Goal: Task Accomplishment & Management: Manage account settings

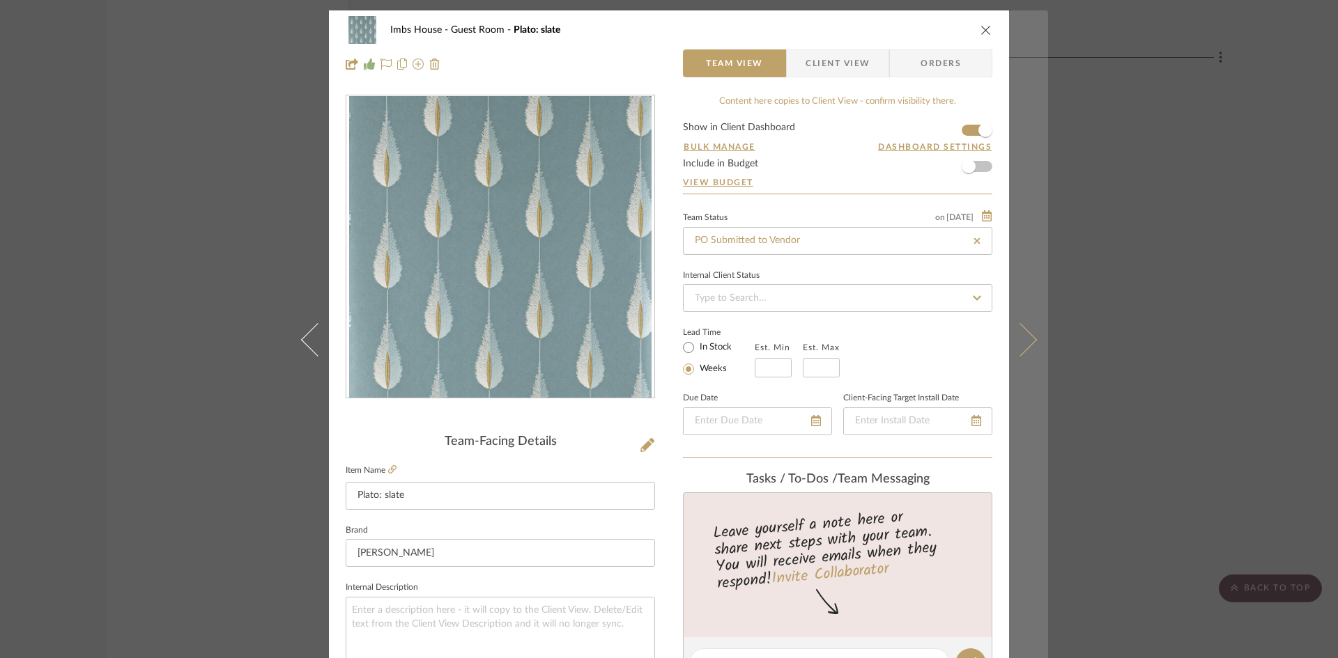
click at [1029, 338] on icon at bounding box center [1019, 339] width 33 height 33
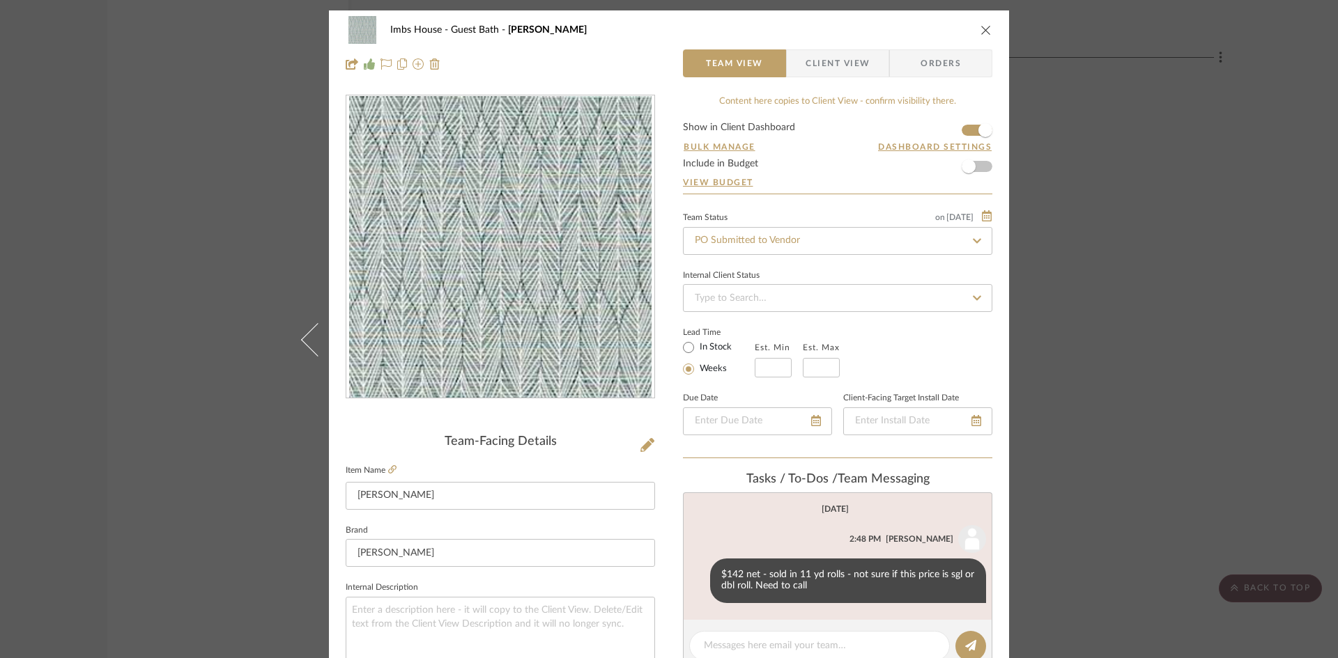
click at [982, 24] on button "close" at bounding box center [986, 30] width 13 height 13
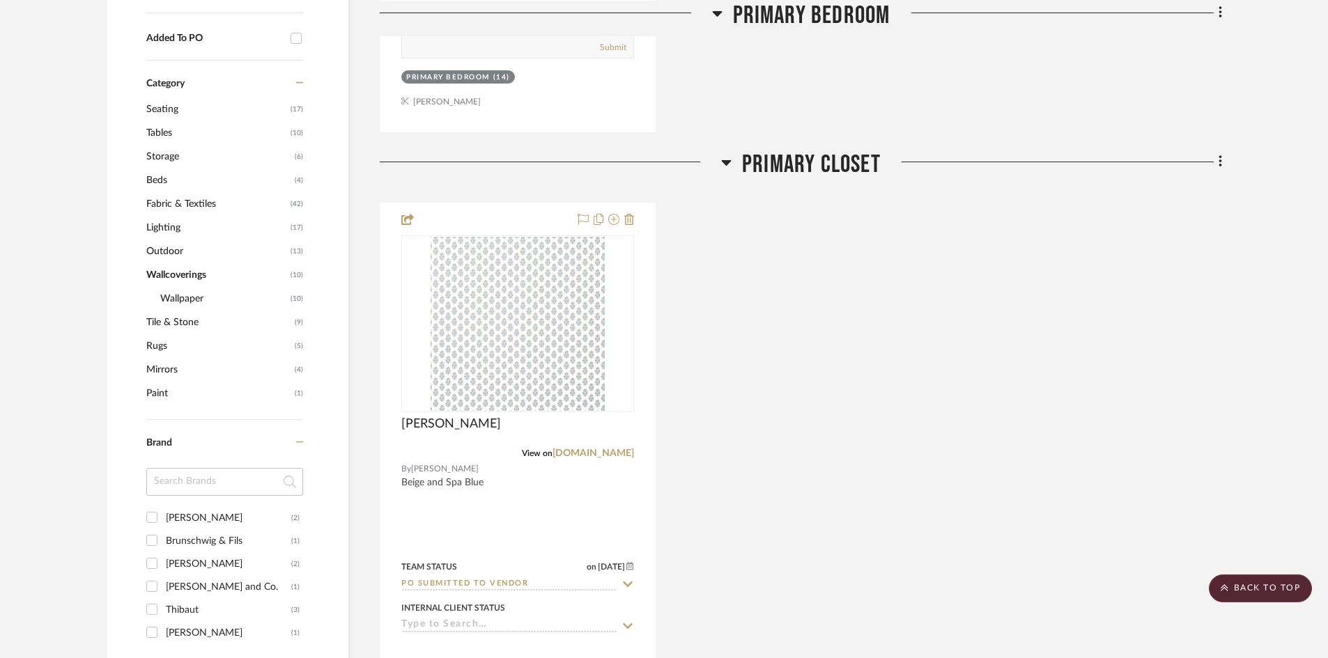
scroll to position [894, 0]
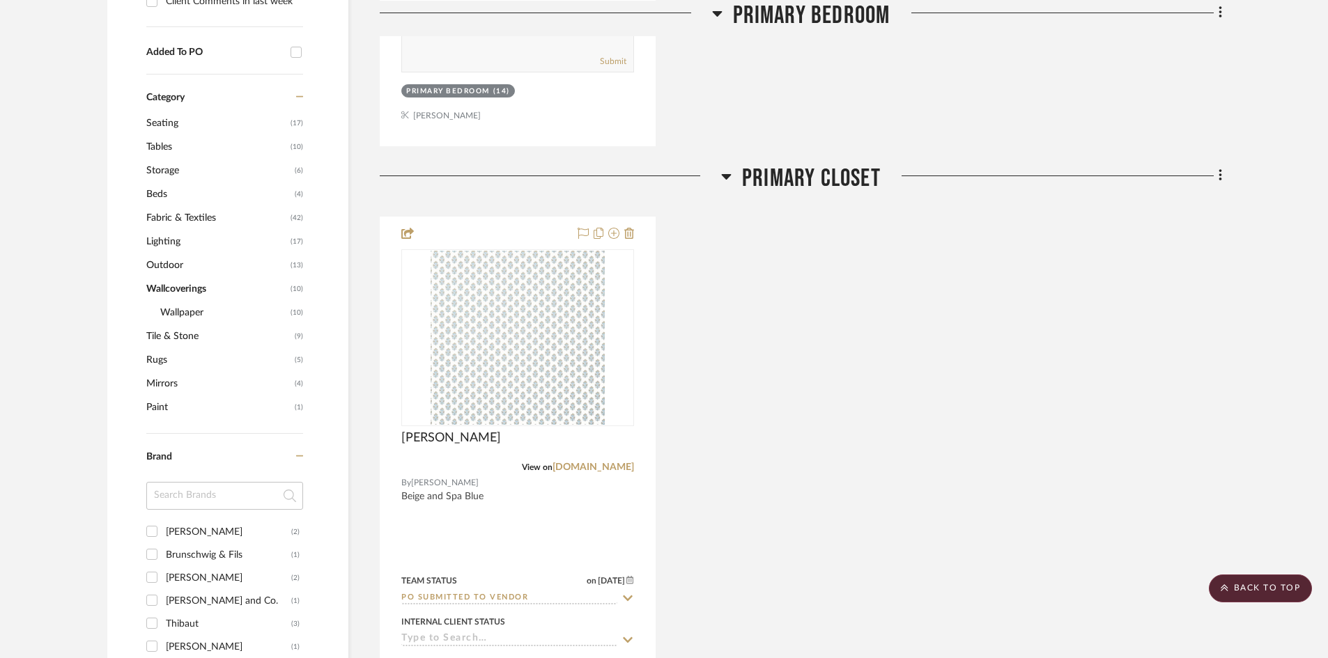
click at [163, 286] on span "Wallcoverings" at bounding box center [216, 289] width 141 height 24
click at [162, 91] on div "Category" at bounding box center [224, 89] width 157 height 29
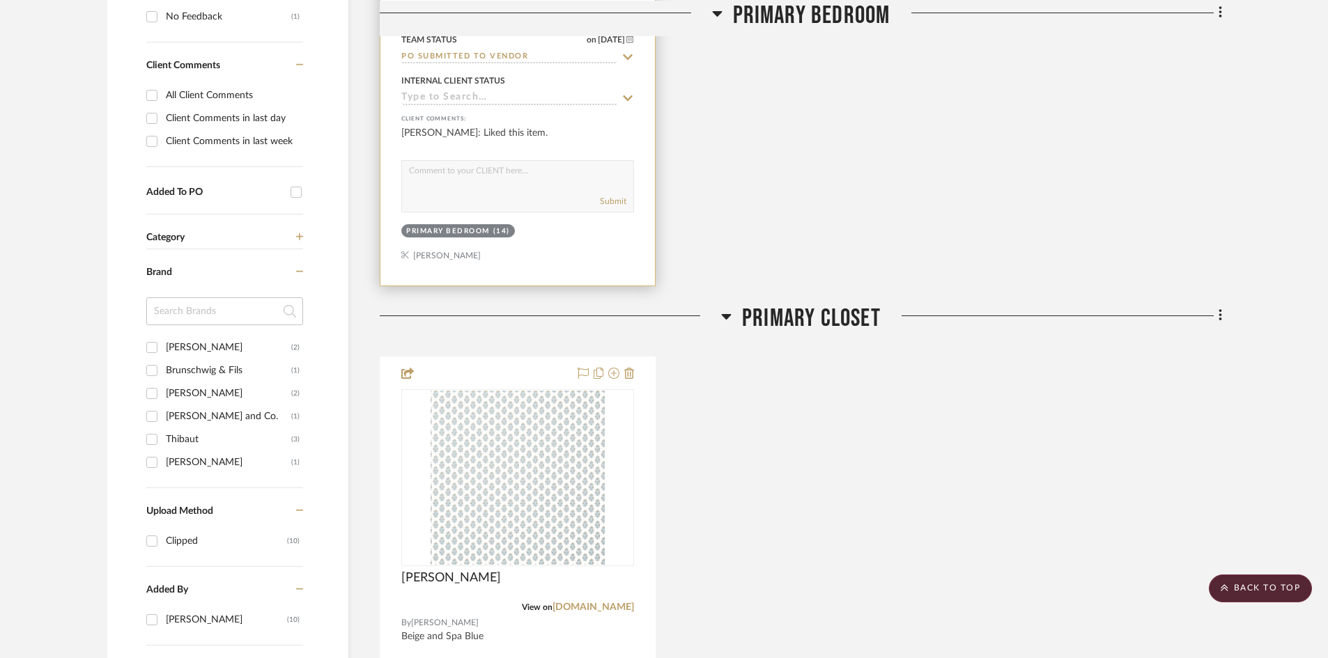
scroll to position [476, 0]
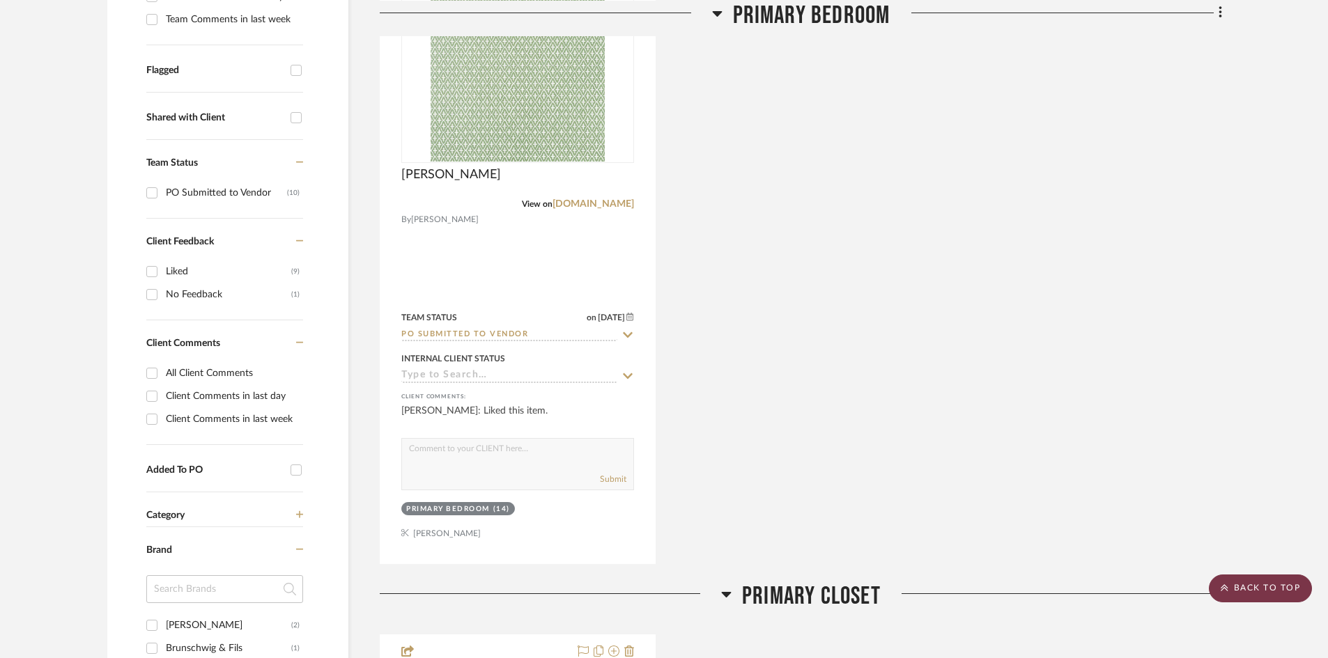
click at [1233, 589] on scroll-to-top-button "BACK TO TOP" at bounding box center [1260, 589] width 103 height 28
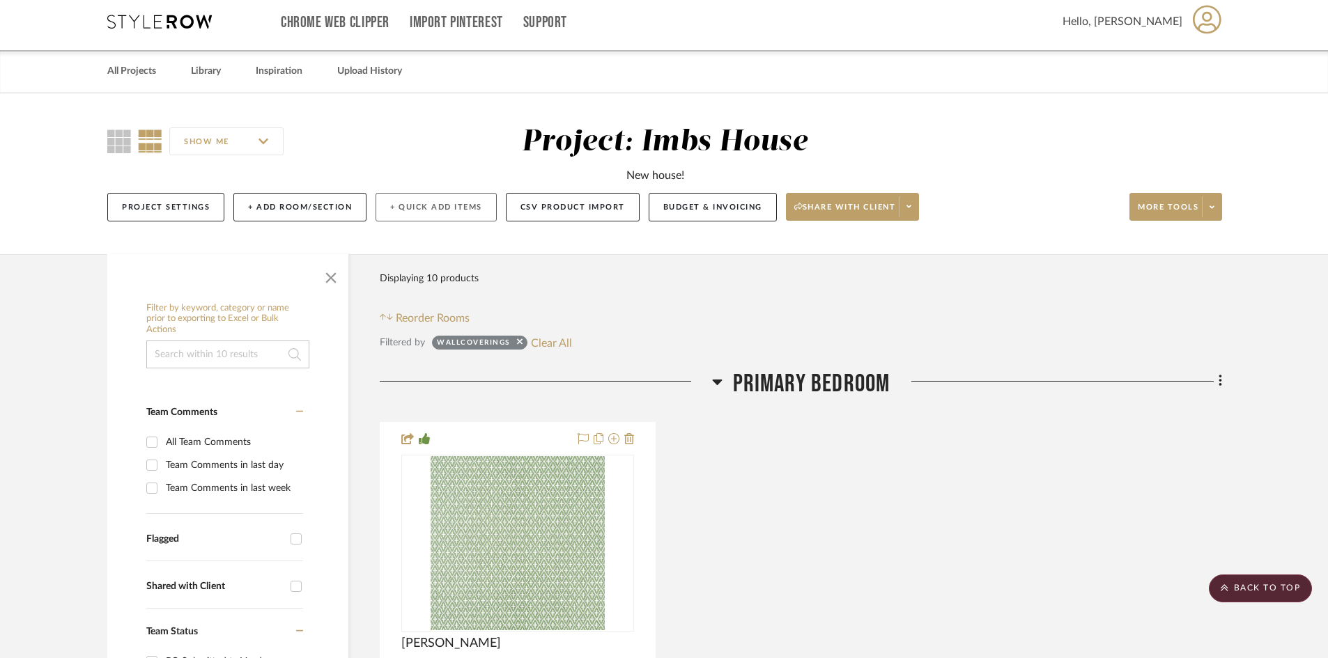
scroll to position [0, 0]
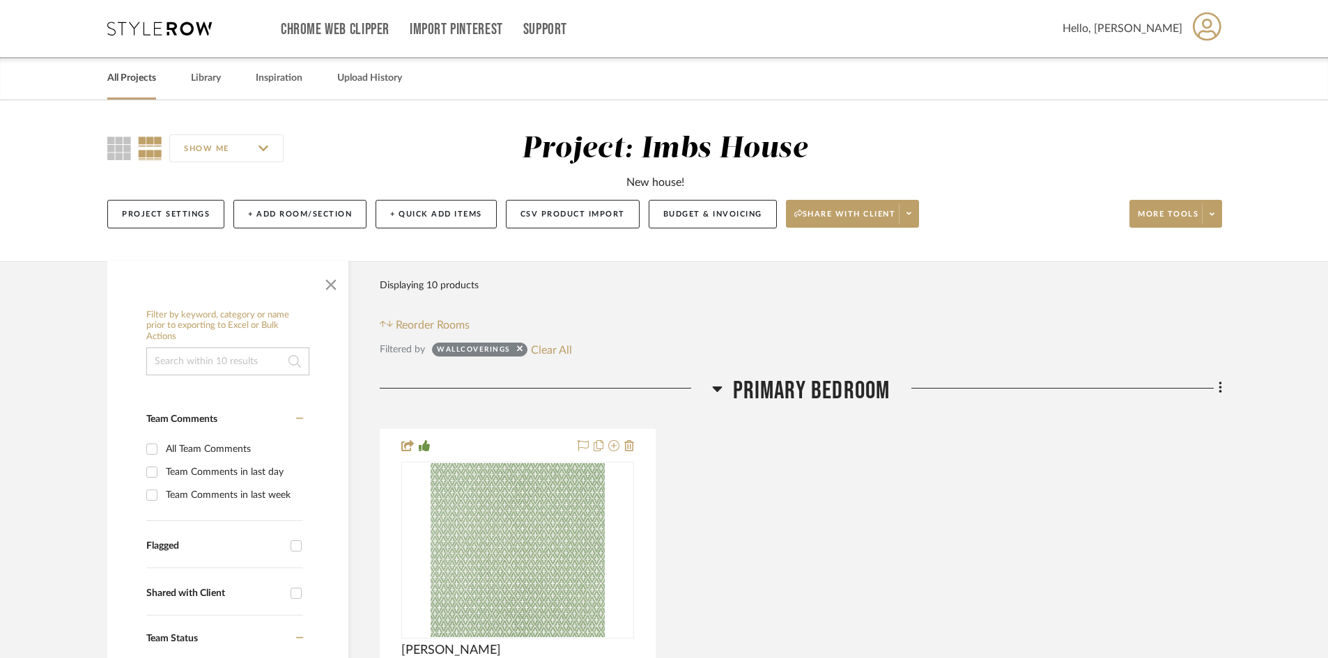
click at [126, 75] on link "All Projects" at bounding box center [131, 78] width 49 height 19
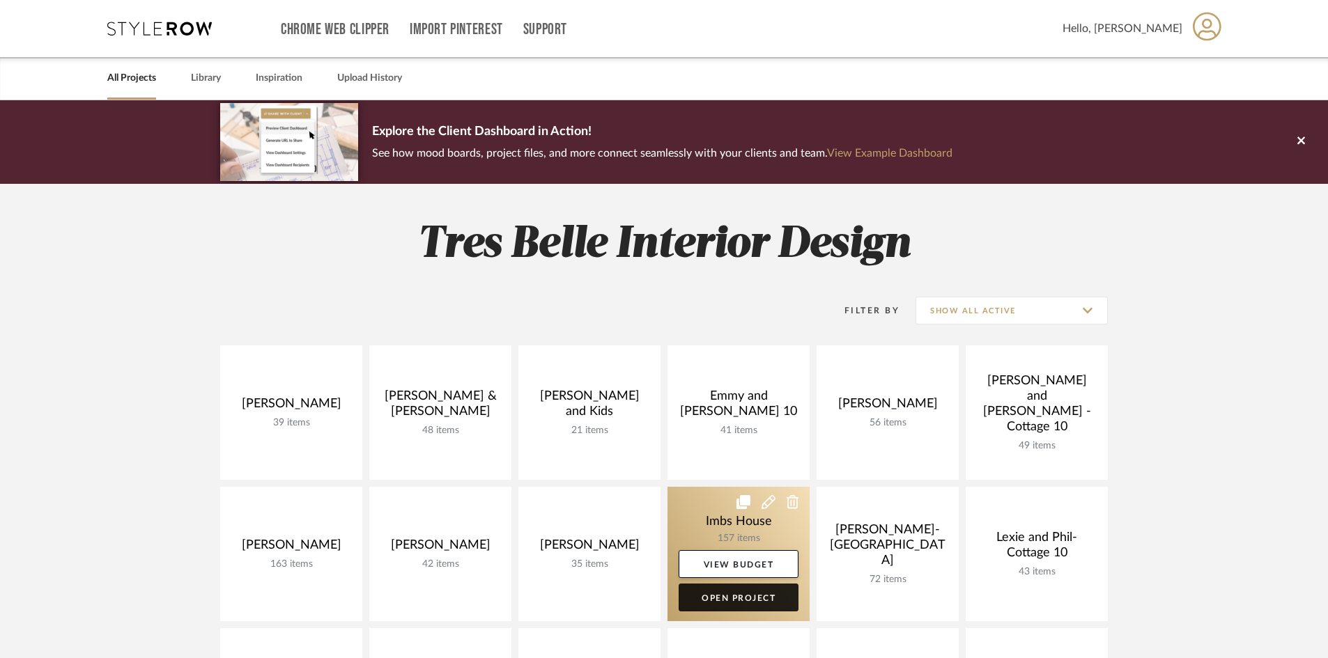
click at [727, 593] on link "Open Project" at bounding box center [739, 598] width 120 height 28
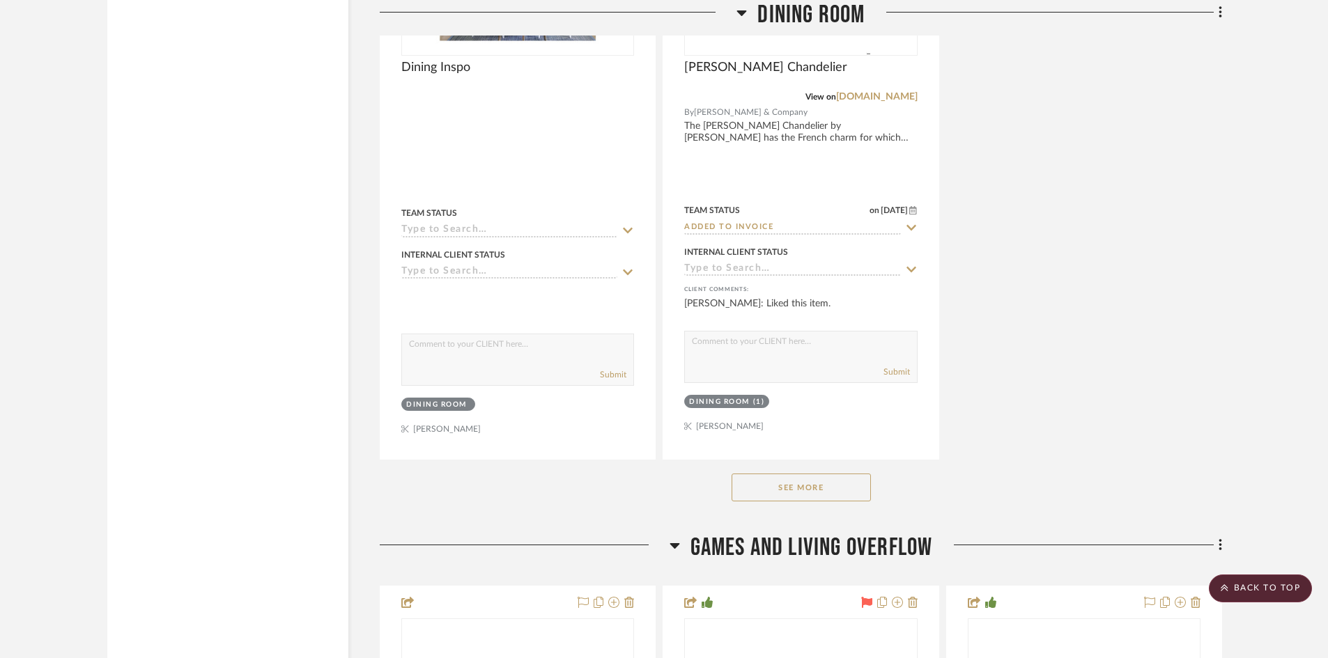
scroll to position [3832, 0]
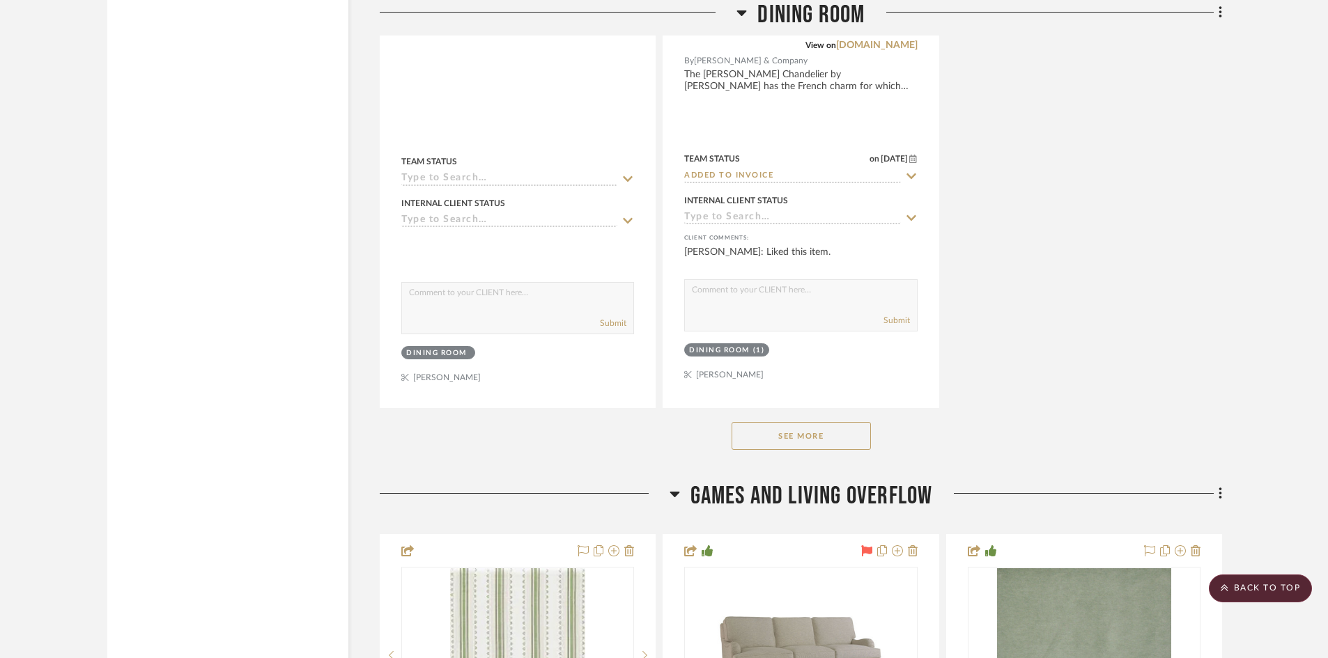
click at [806, 433] on button "See More" at bounding box center [801, 436] width 139 height 28
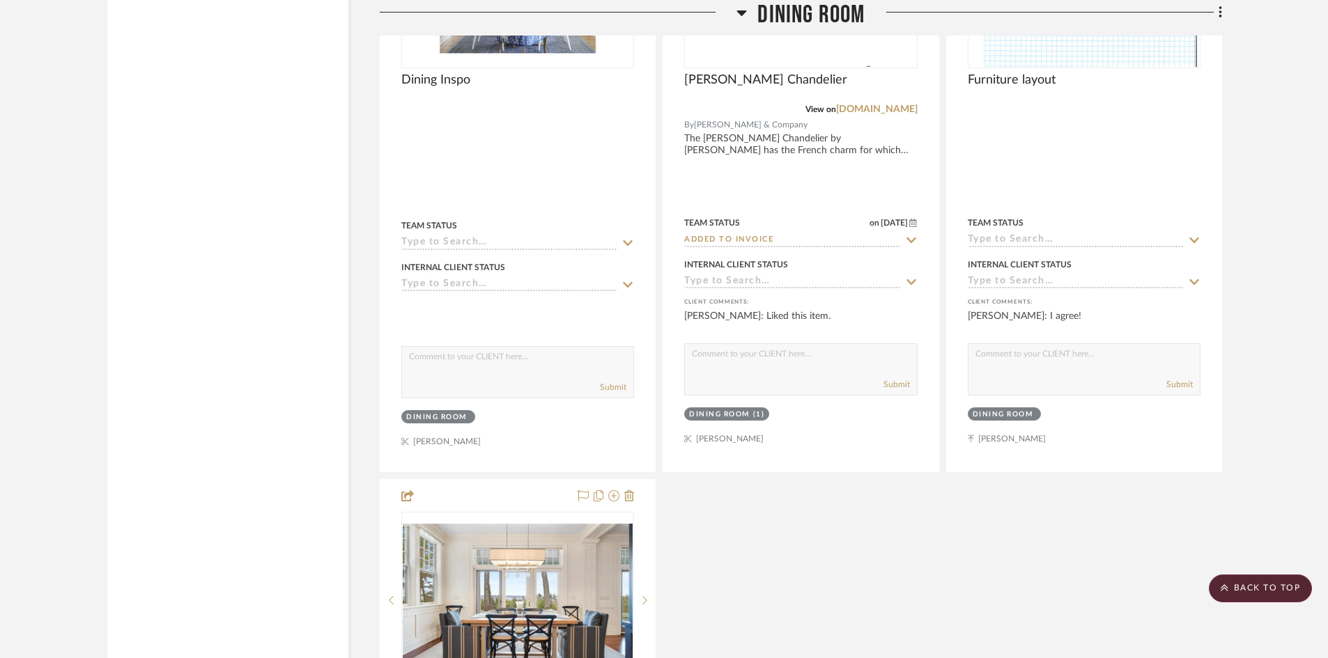
scroll to position [3762, 0]
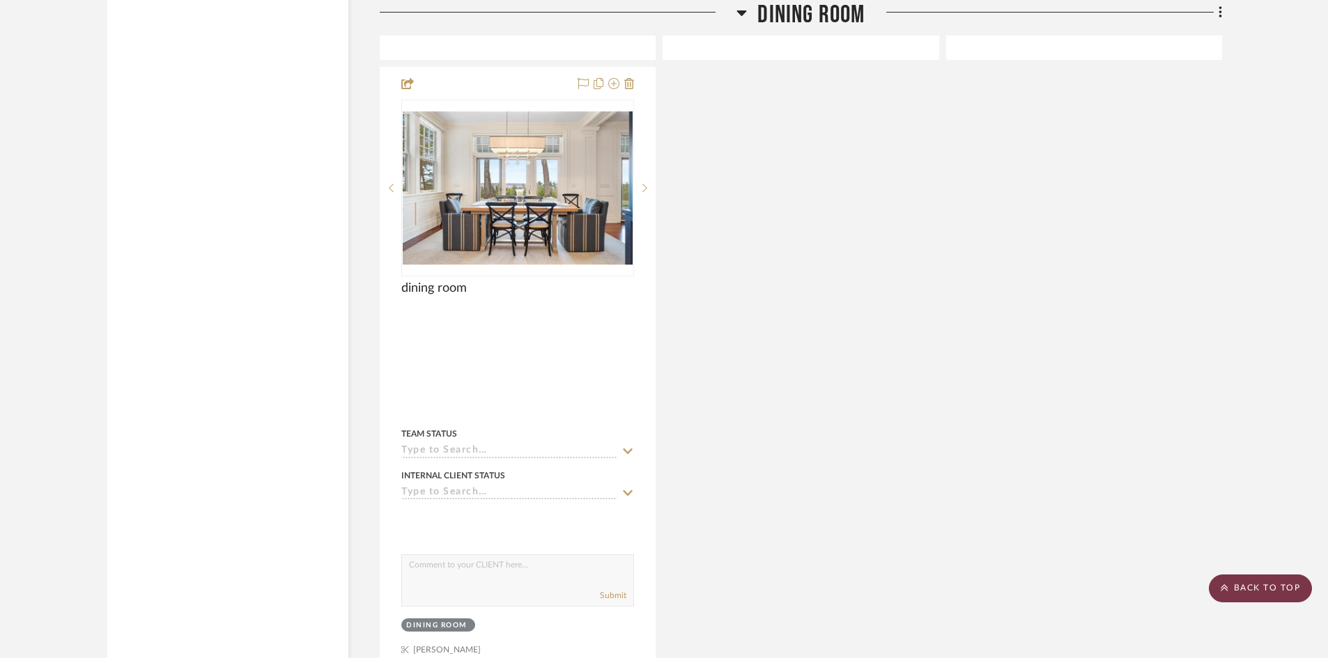
click at [1249, 583] on scroll-to-top-button "BACK TO TOP" at bounding box center [1260, 589] width 103 height 28
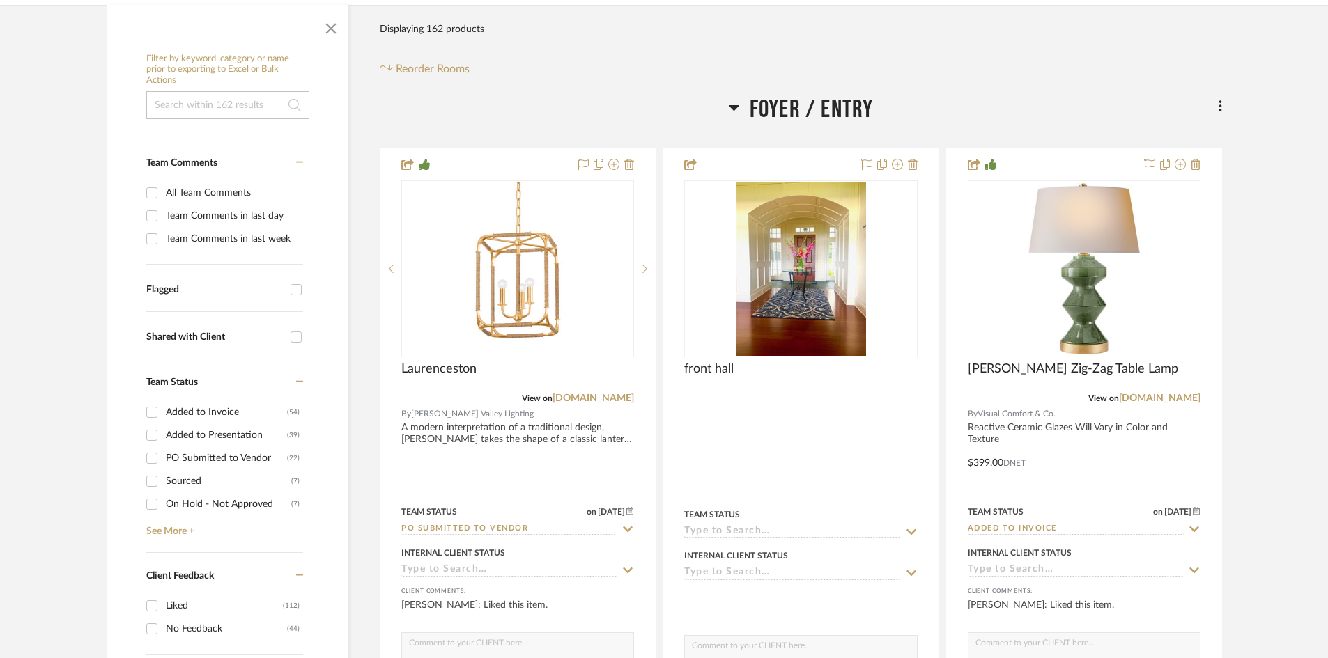
scroll to position [279, 0]
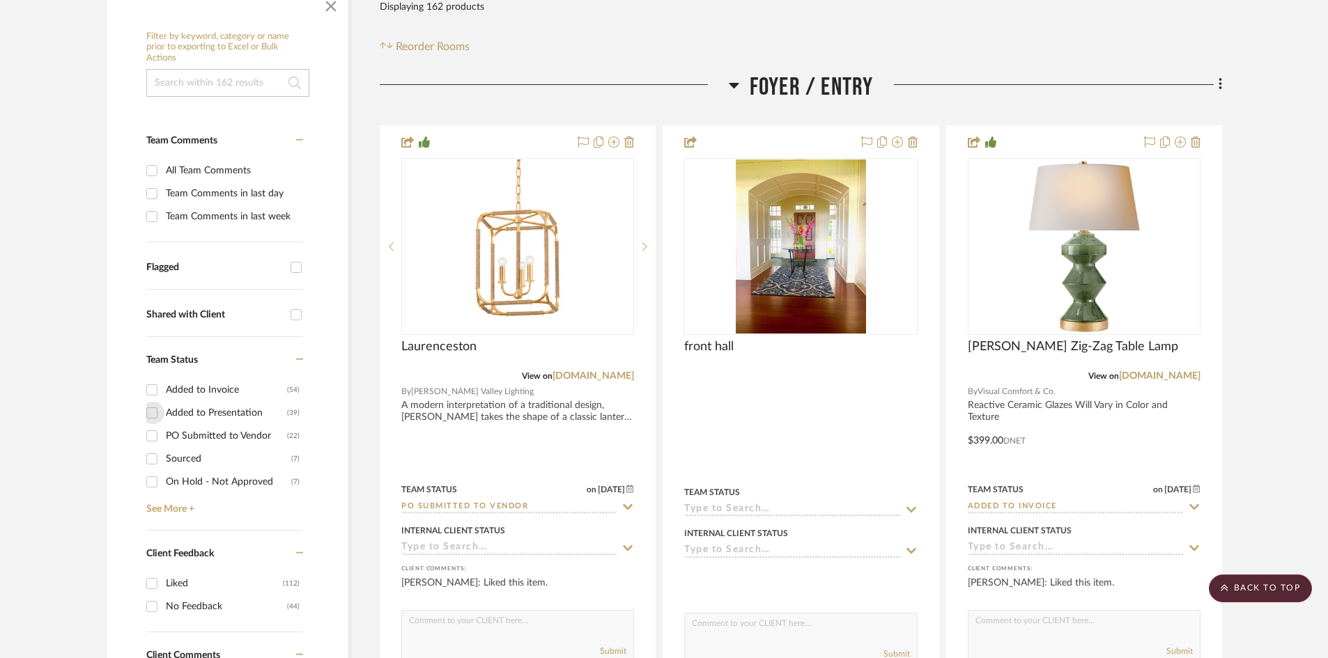
click at [155, 409] on input "Added to Presentation (39)" at bounding box center [152, 413] width 22 height 22
checkbox input "true"
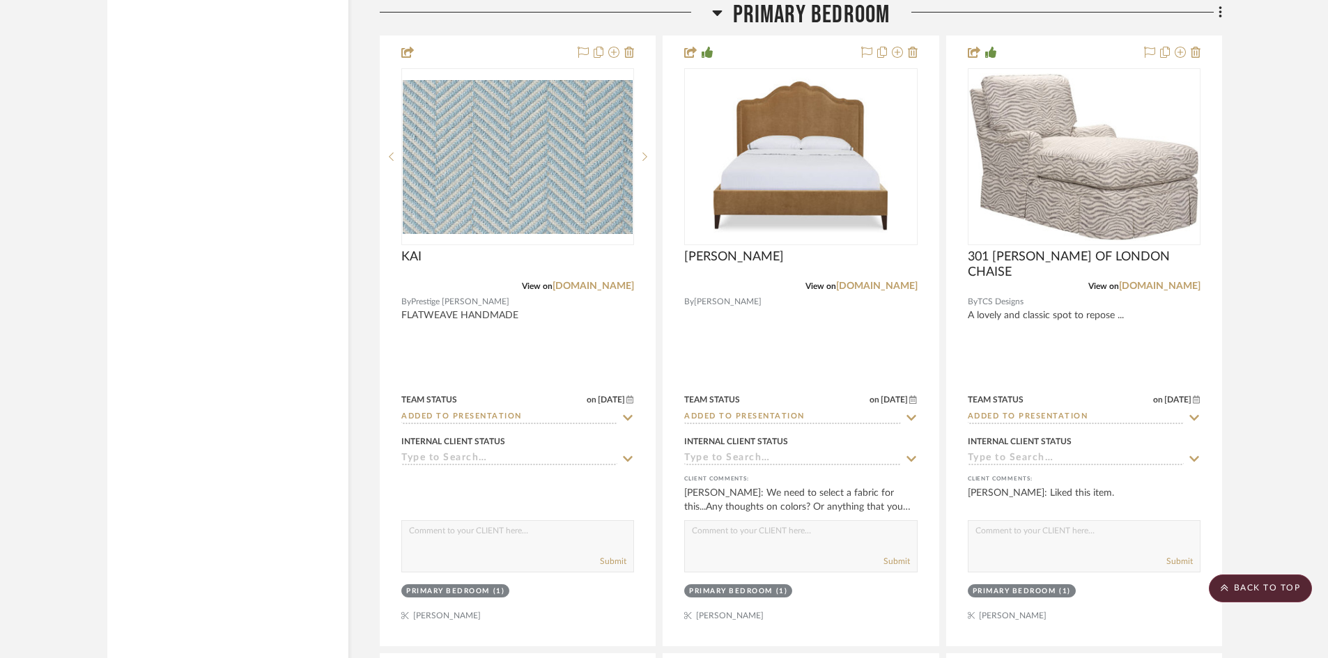
scroll to position [2439, 0]
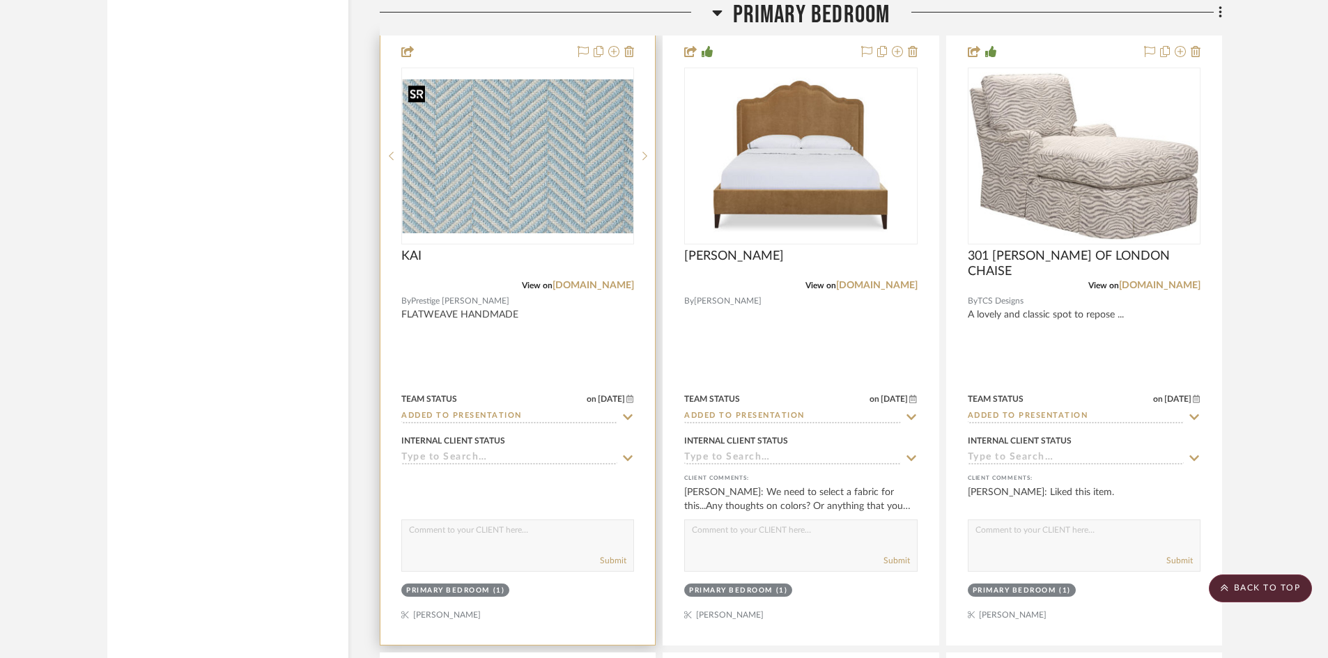
click at [497, 169] on img "0" at bounding box center [518, 156] width 230 height 154
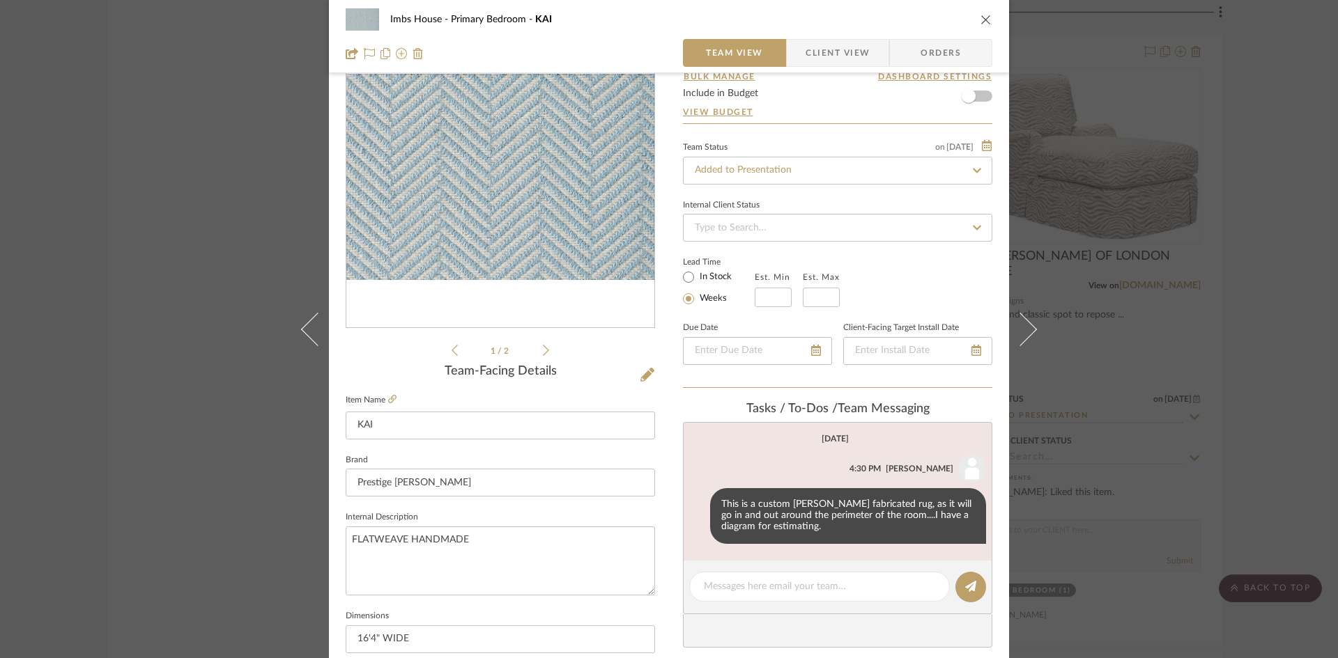
scroll to position [0, 0]
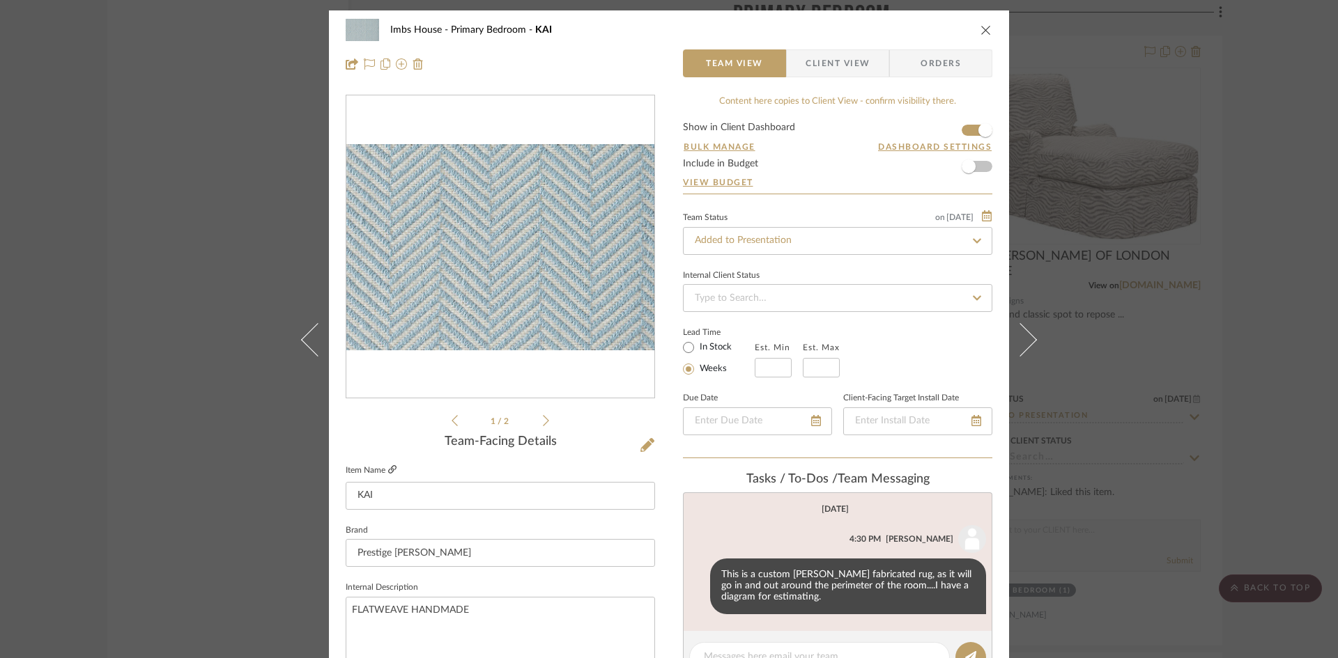
click at [388, 468] on icon at bounding box center [392, 469] width 8 height 8
click at [797, 241] on input "Added to Presentation" at bounding box center [837, 241] width 309 height 28
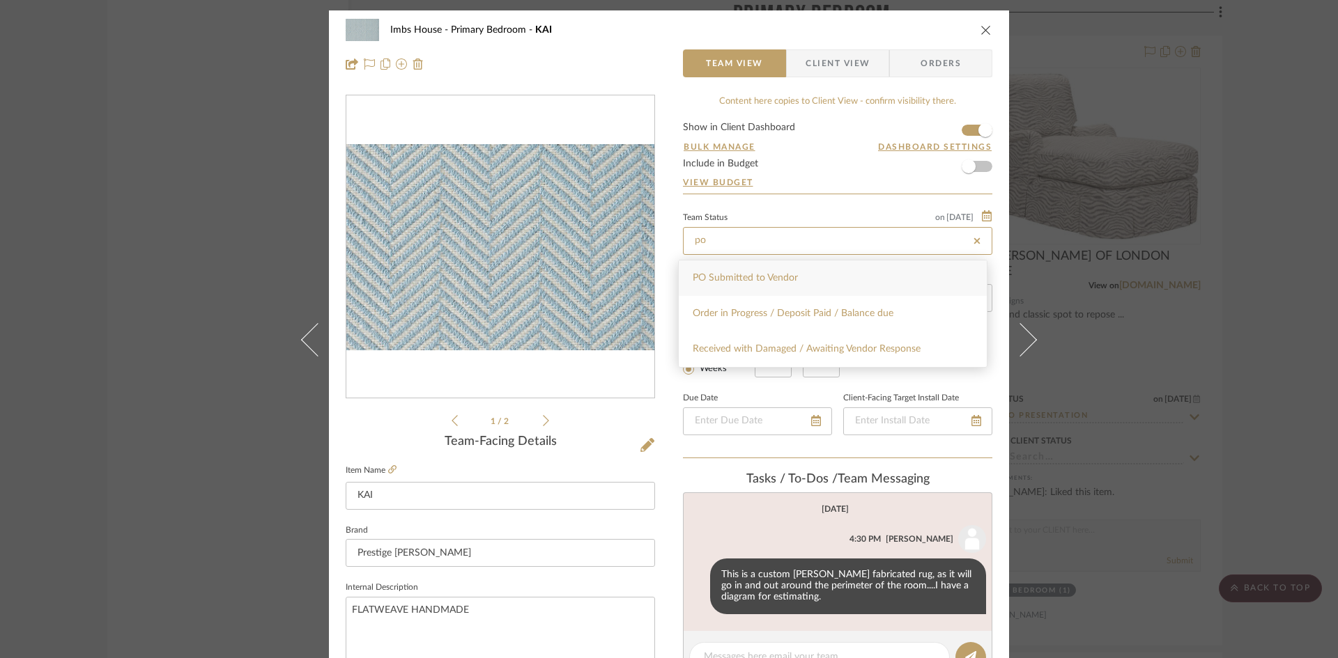
type input "po"
click at [787, 281] on span "PO Submitted to Vendor" at bounding box center [745, 278] width 105 height 10
type input "[DATE]"
type input "PO Submitted to Vendor"
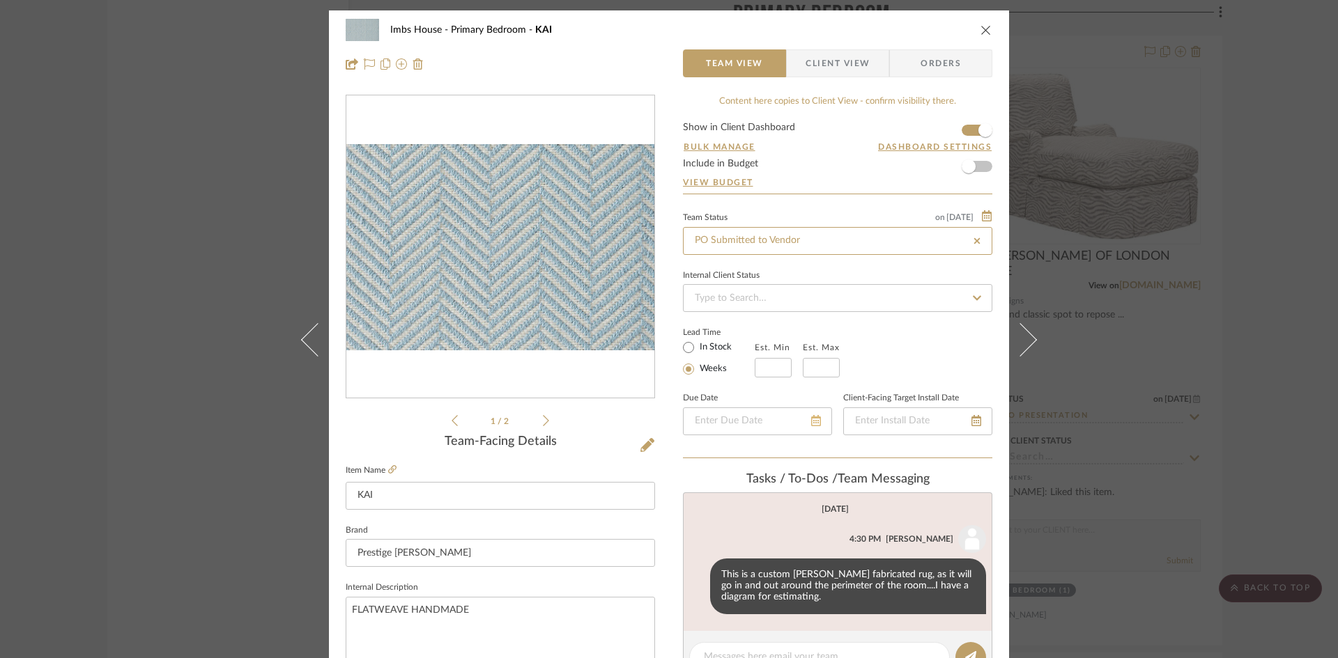
type input "[DATE]"
type input "PO Submitted to Vendor"
click at [982, 28] on icon "close" at bounding box center [985, 29] width 11 height 11
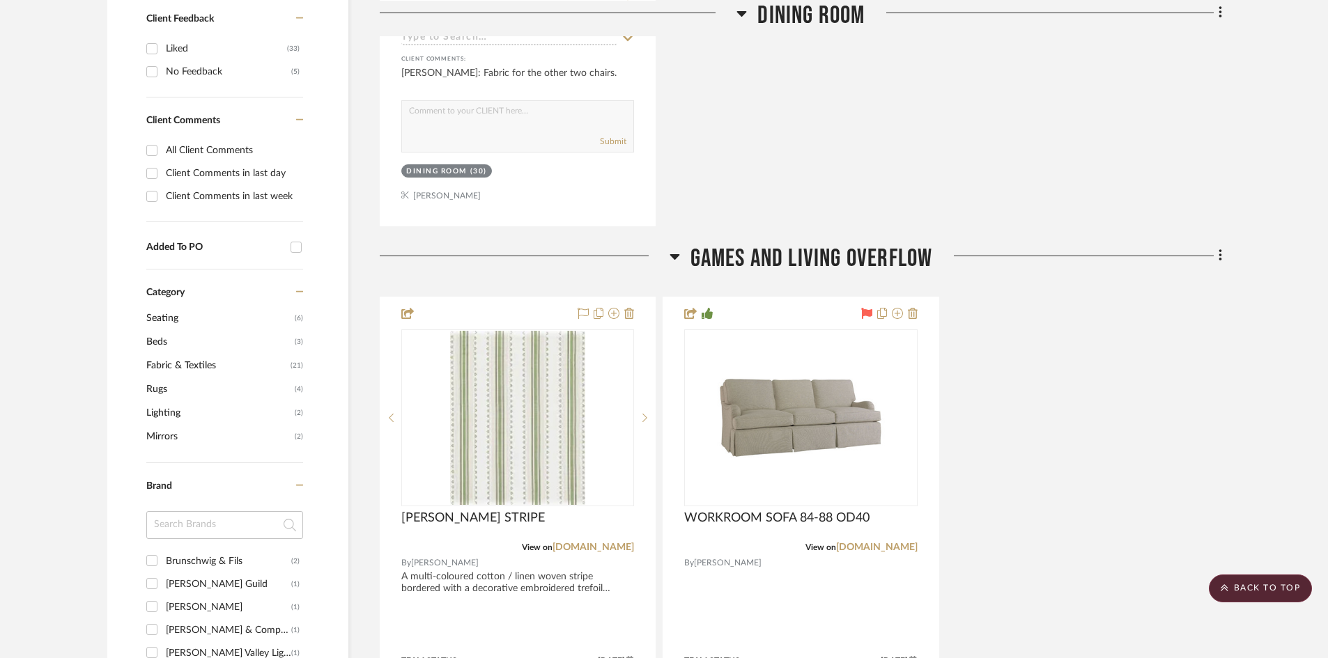
scroll to position [836, 0]
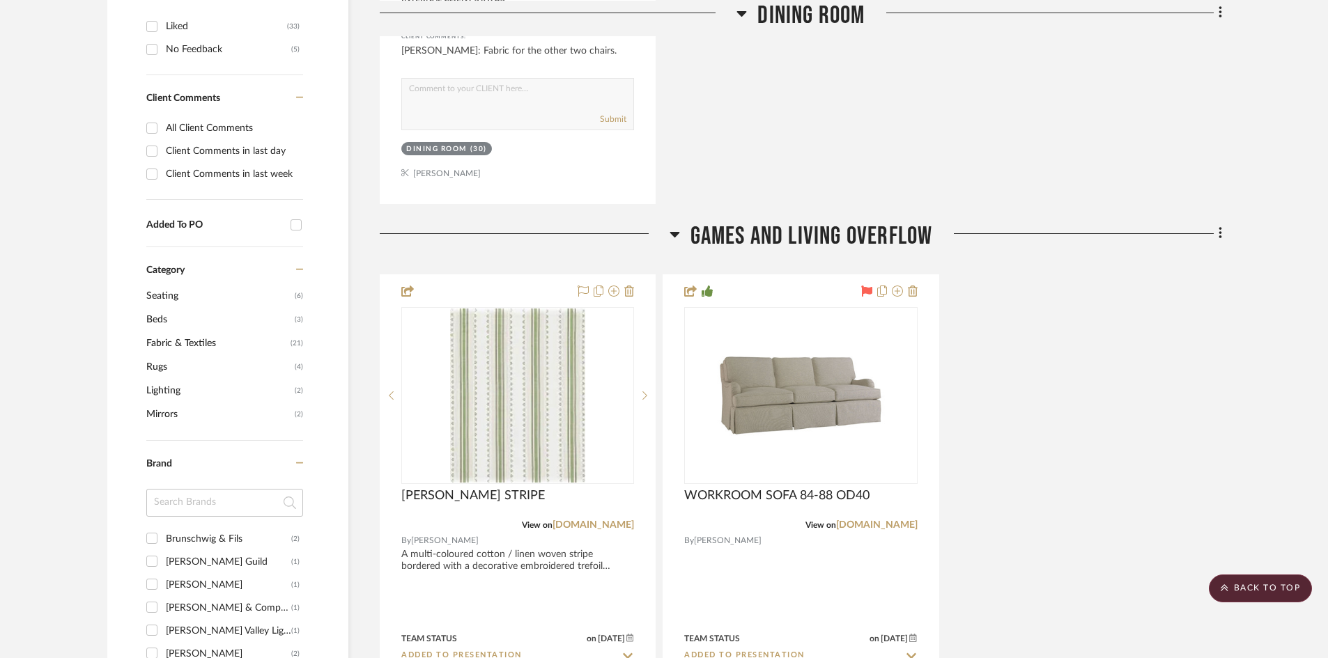
click at [173, 268] on span "Category" at bounding box center [165, 271] width 38 height 12
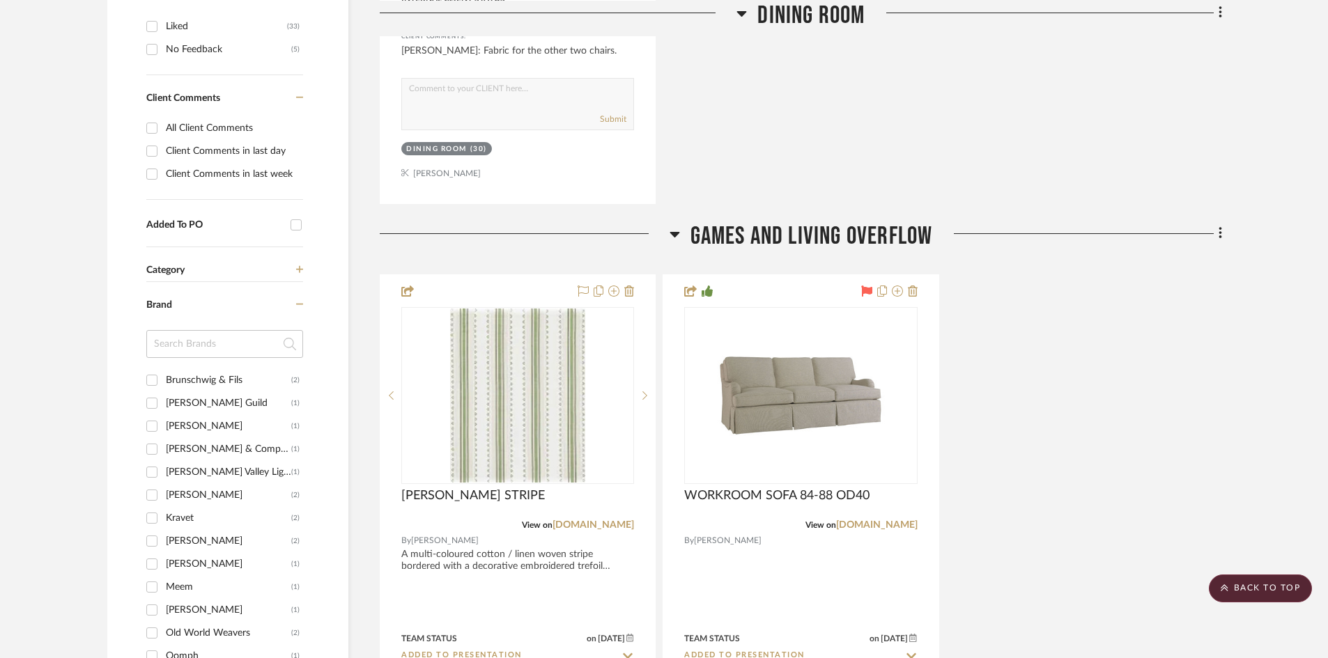
click at [298, 264] on div "Category" at bounding box center [224, 261] width 157 height 29
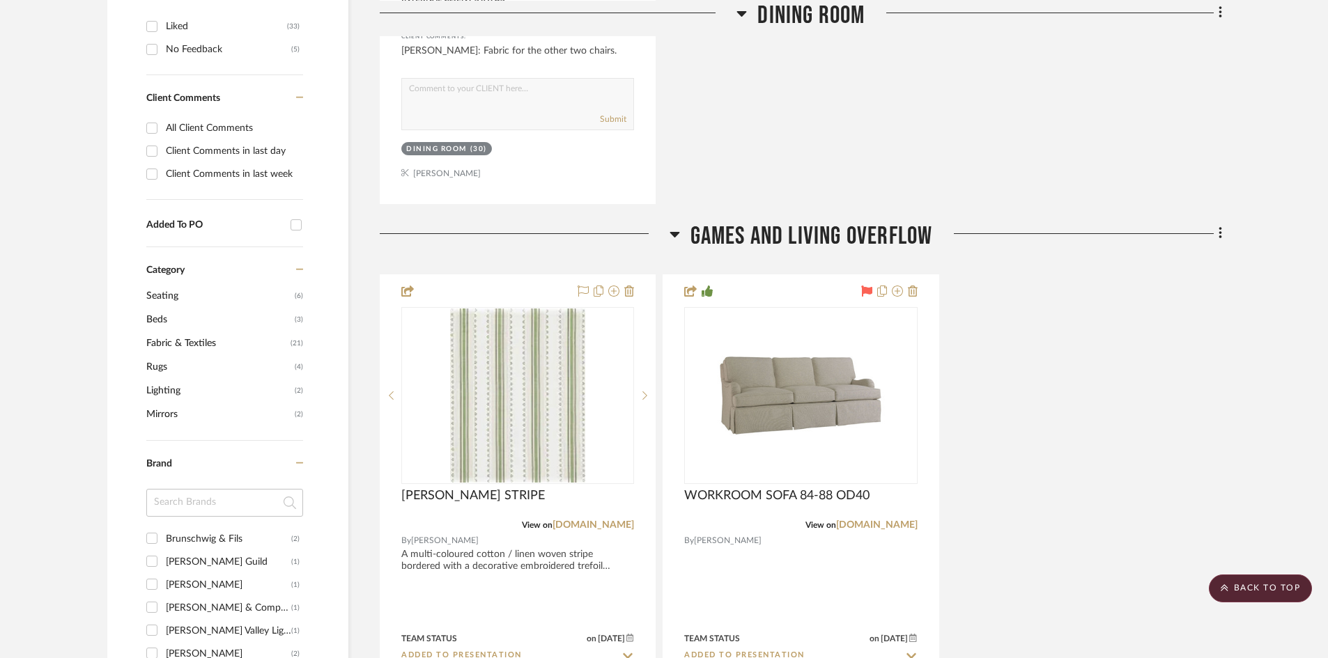
click at [159, 365] on span "Rugs" at bounding box center [218, 367] width 145 height 24
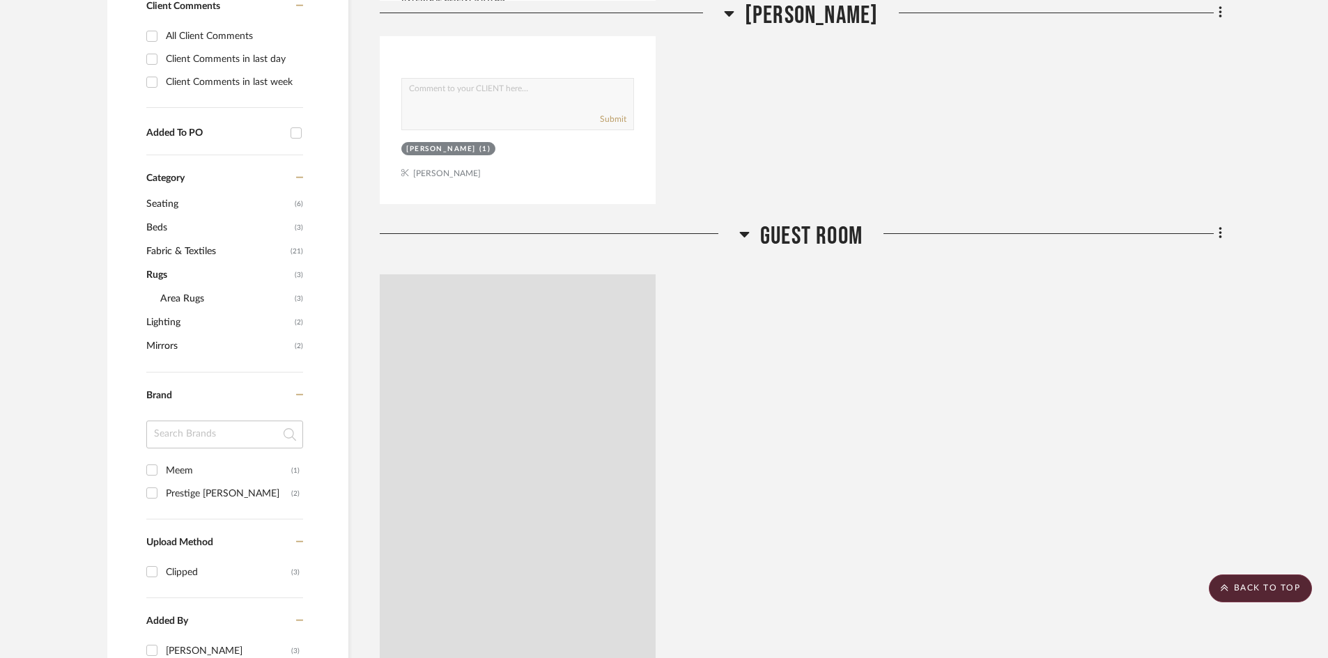
scroll to position [744, 0]
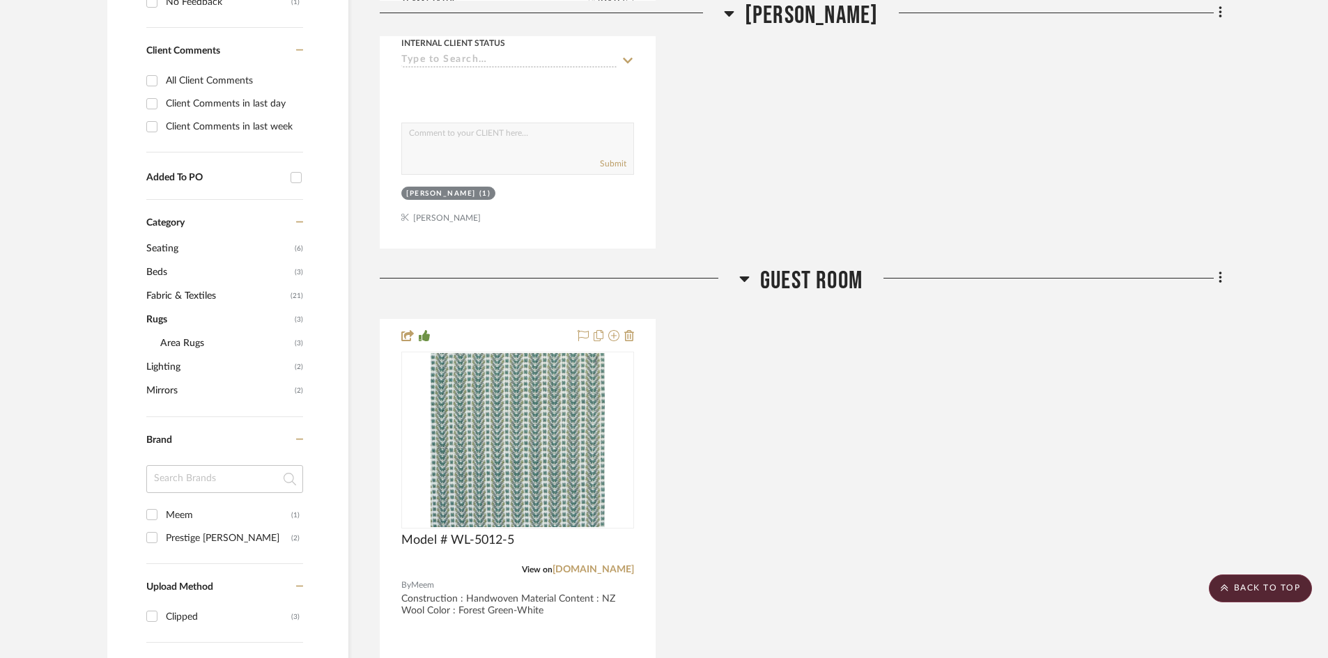
scroll to position [861, 0]
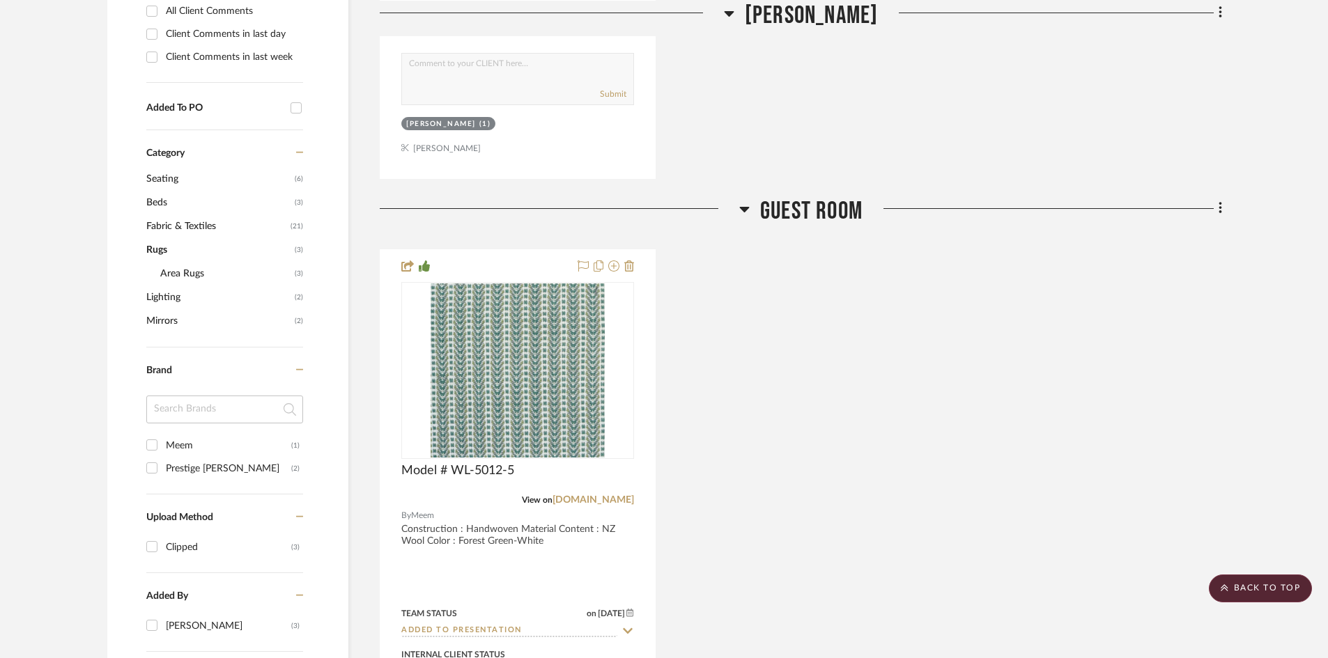
click at [172, 146] on div "Category" at bounding box center [224, 144] width 157 height 29
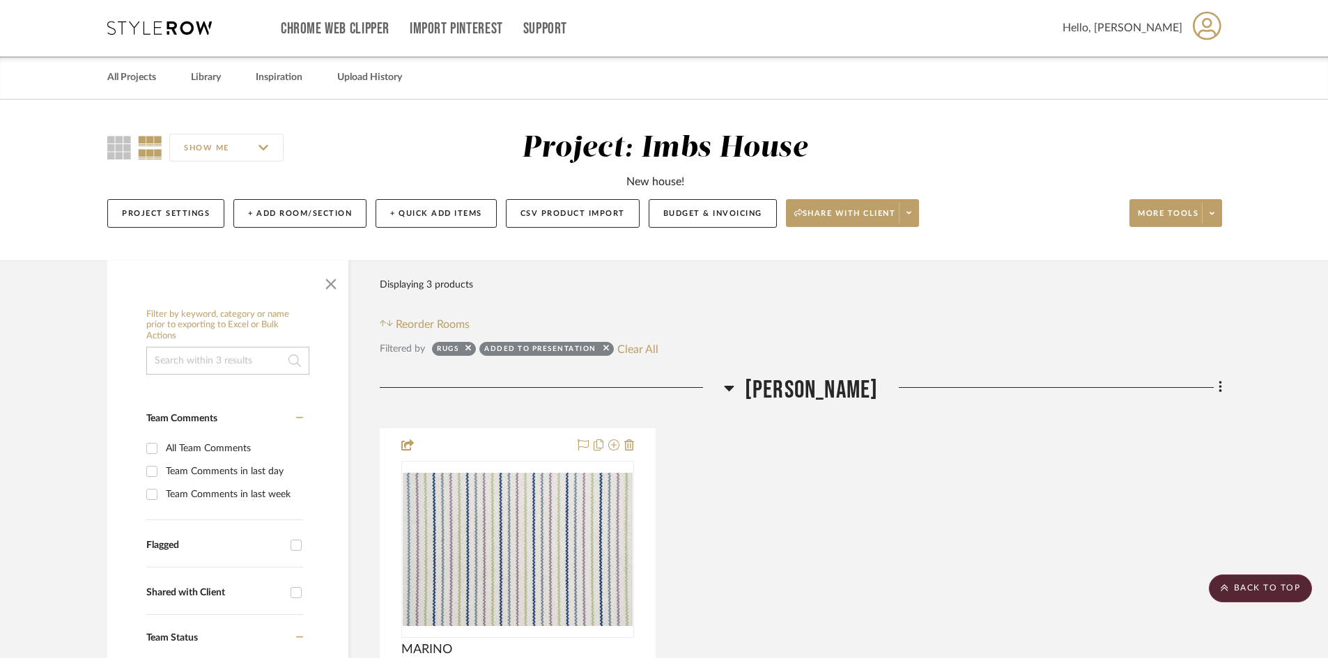
scroll to position [0, 0]
click at [641, 349] on button "Clear All" at bounding box center [637, 350] width 41 height 18
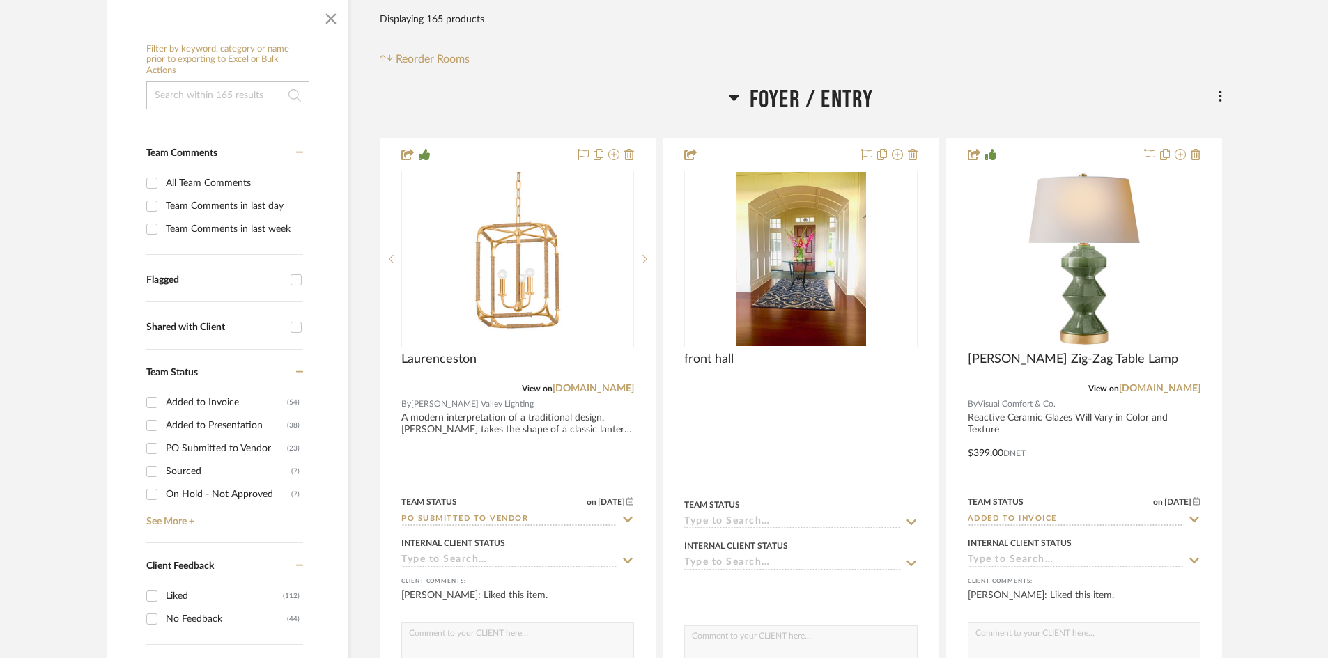
scroll to position [279, 0]
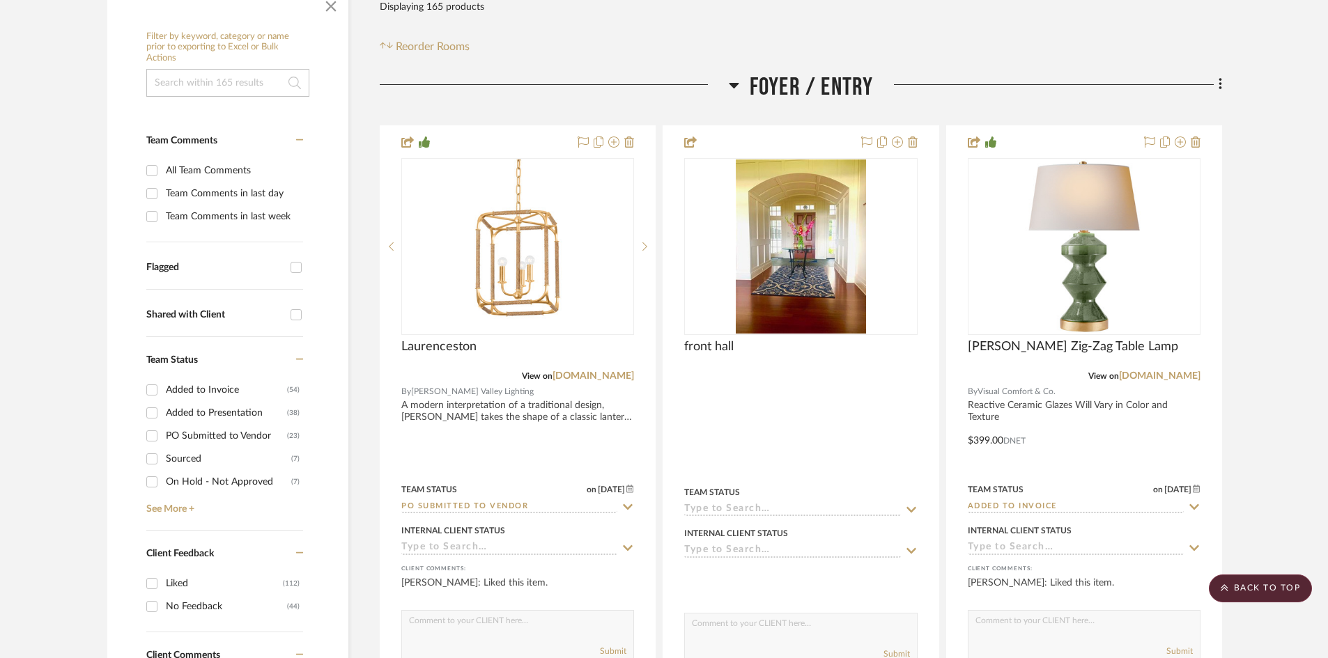
click at [148, 414] on input "Added to Presentation (38)" at bounding box center [152, 413] width 22 height 22
checkbox input "true"
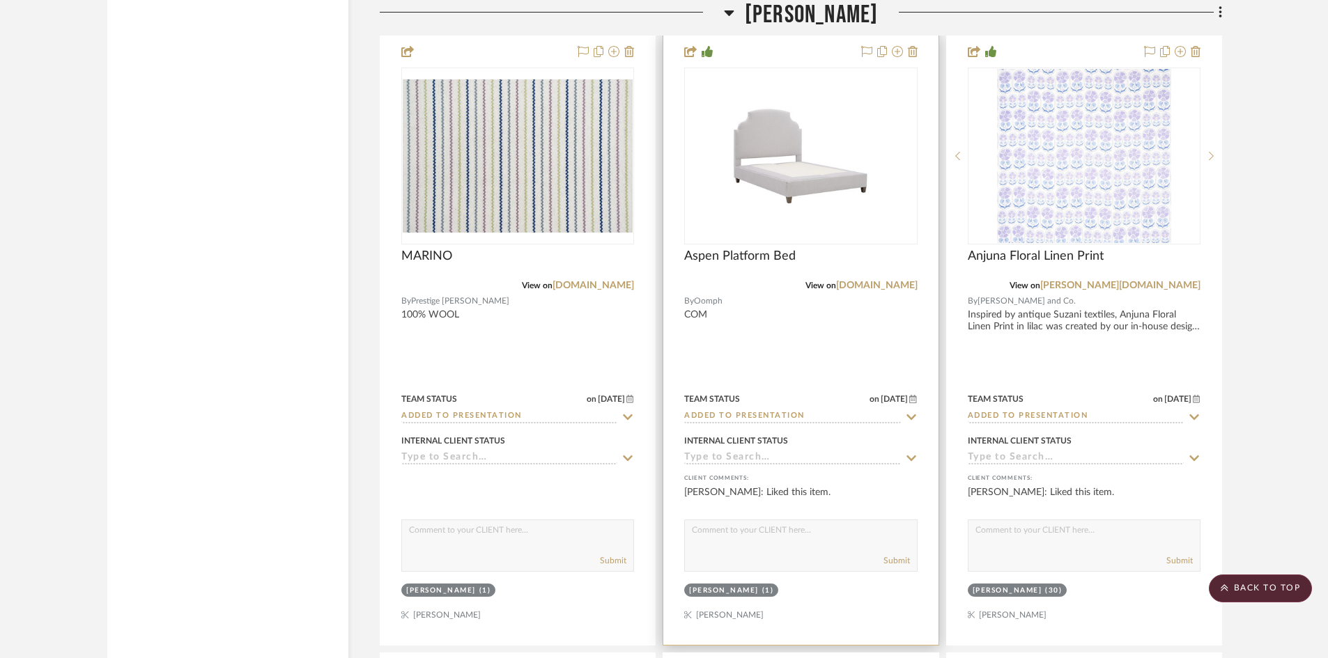
scroll to position [3762, 0]
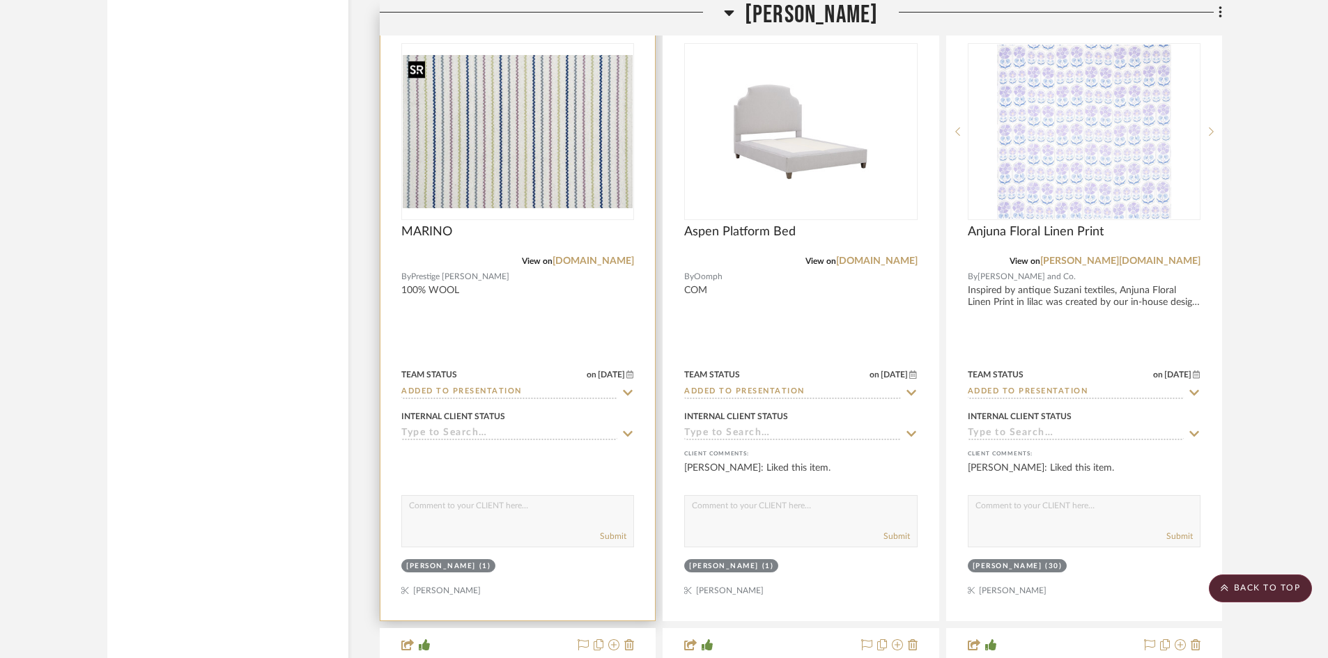
click at [527, 157] on img "0" at bounding box center [518, 131] width 230 height 153
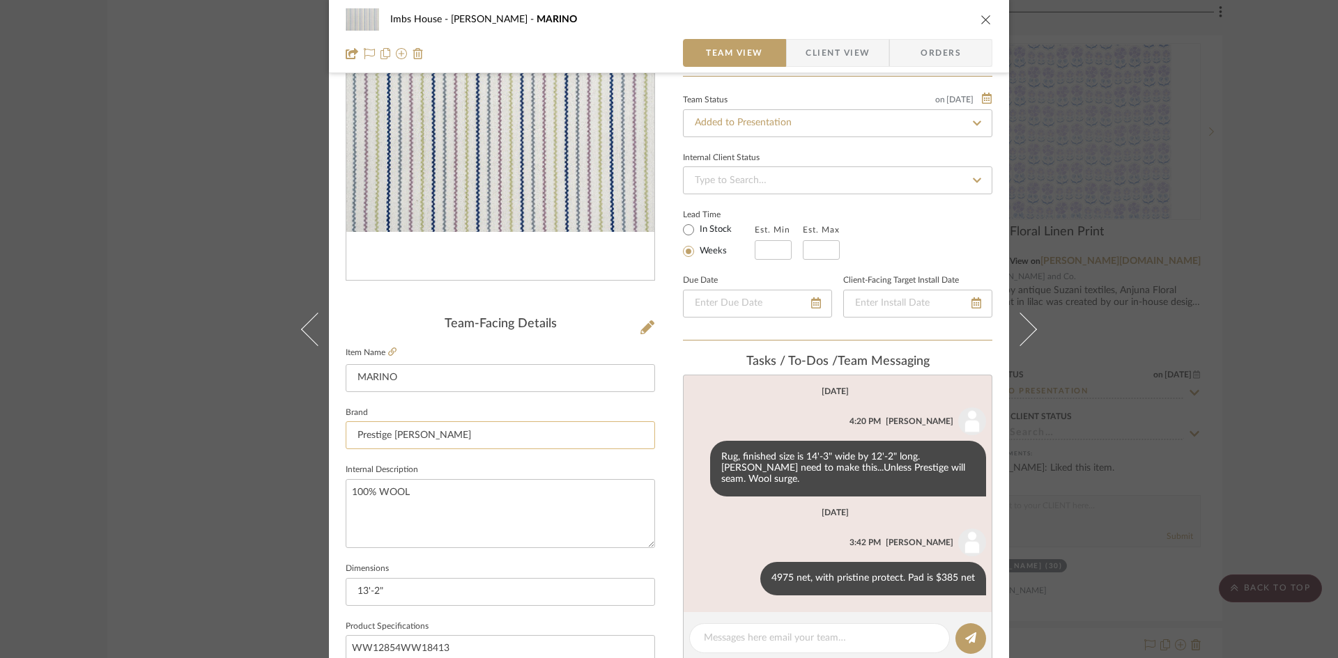
scroll to position [139, 0]
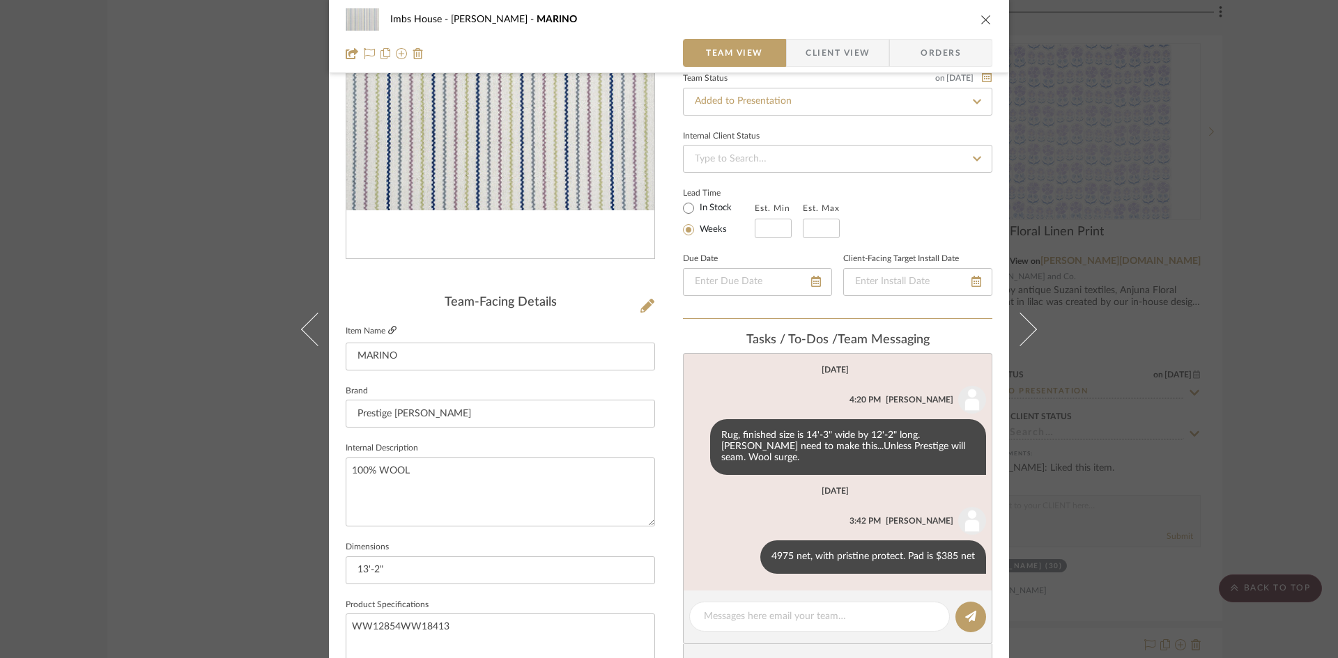
click at [388, 325] on link at bounding box center [392, 331] width 8 height 12
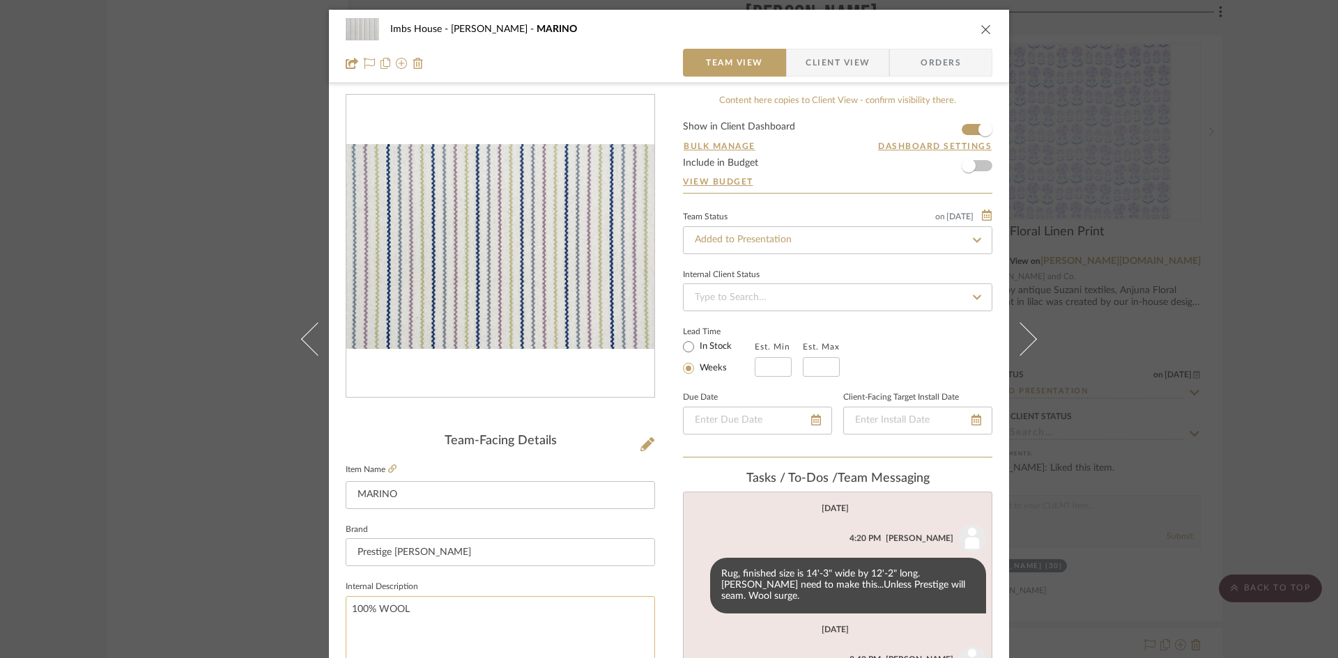
scroll to position [0, 0]
click at [984, 27] on icon "close" at bounding box center [985, 29] width 11 height 11
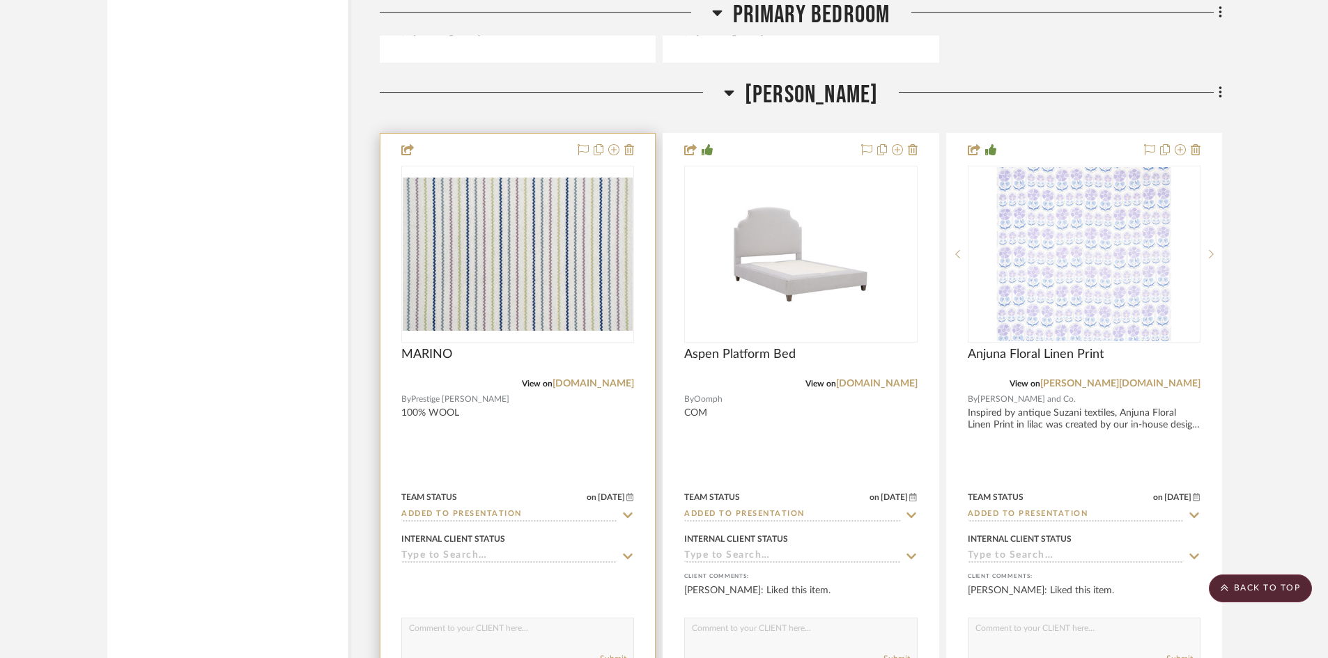
scroll to position [3623, 0]
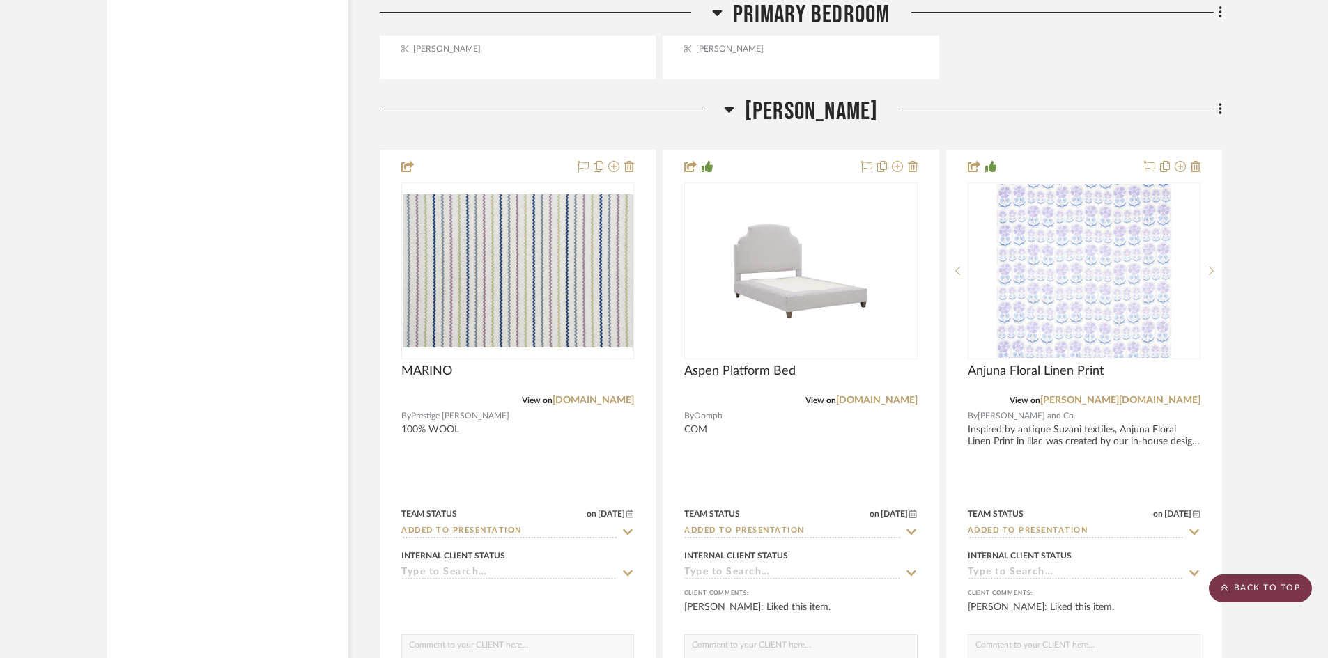
click at [1263, 590] on scroll-to-top-button "BACK TO TOP" at bounding box center [1260, 589] width 103 height 28
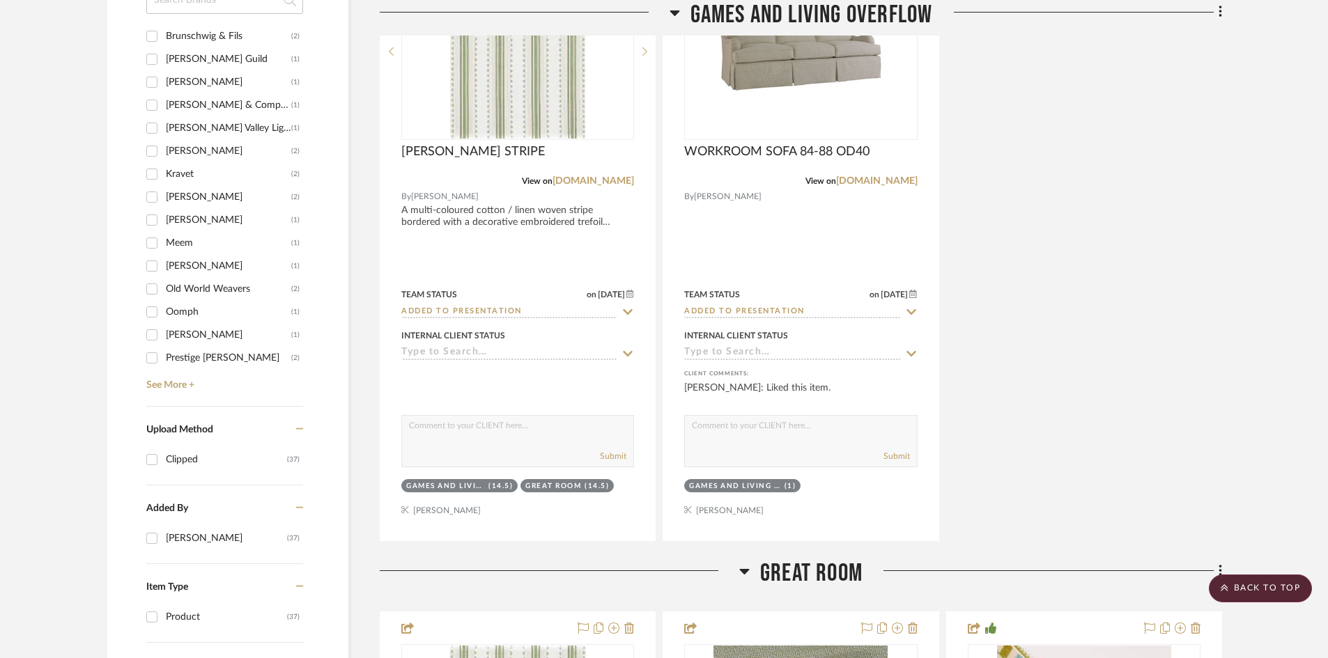
scroll to position [1184, 0]
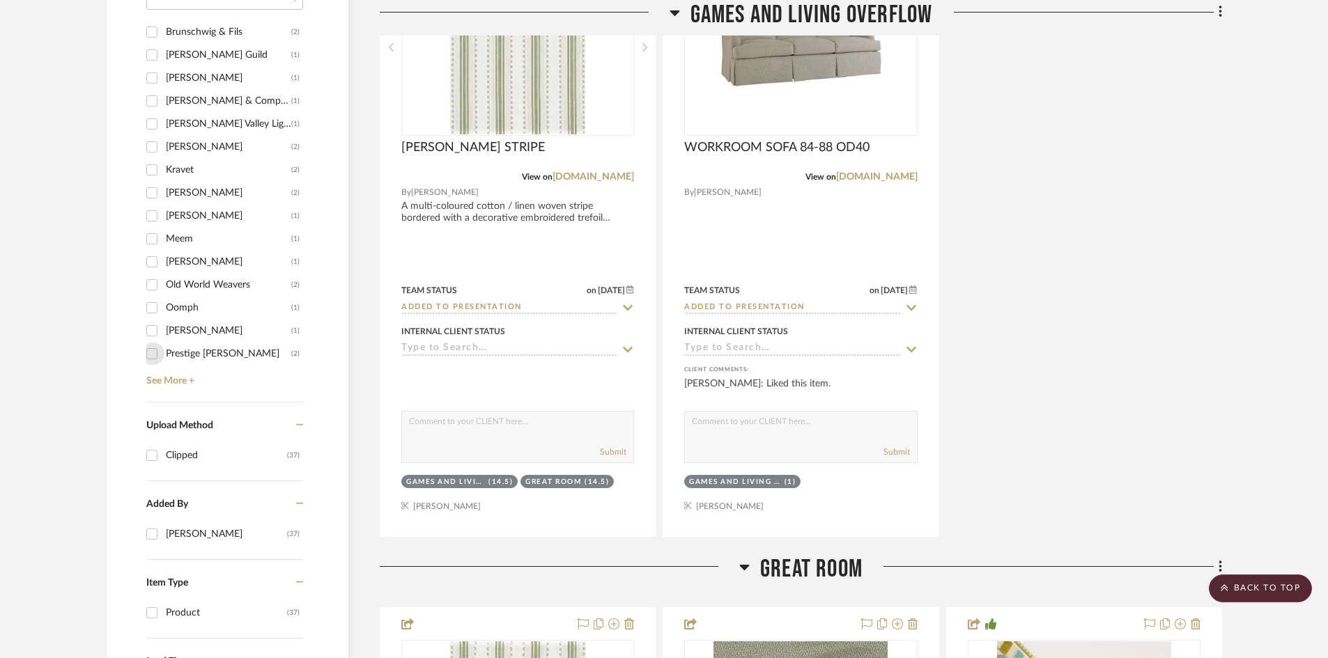
click at [153, 354] on input "Prestige [PERSON_NAME] (2)" at bounding box center [152, 354] width 22 height 22
checkbox input "true"
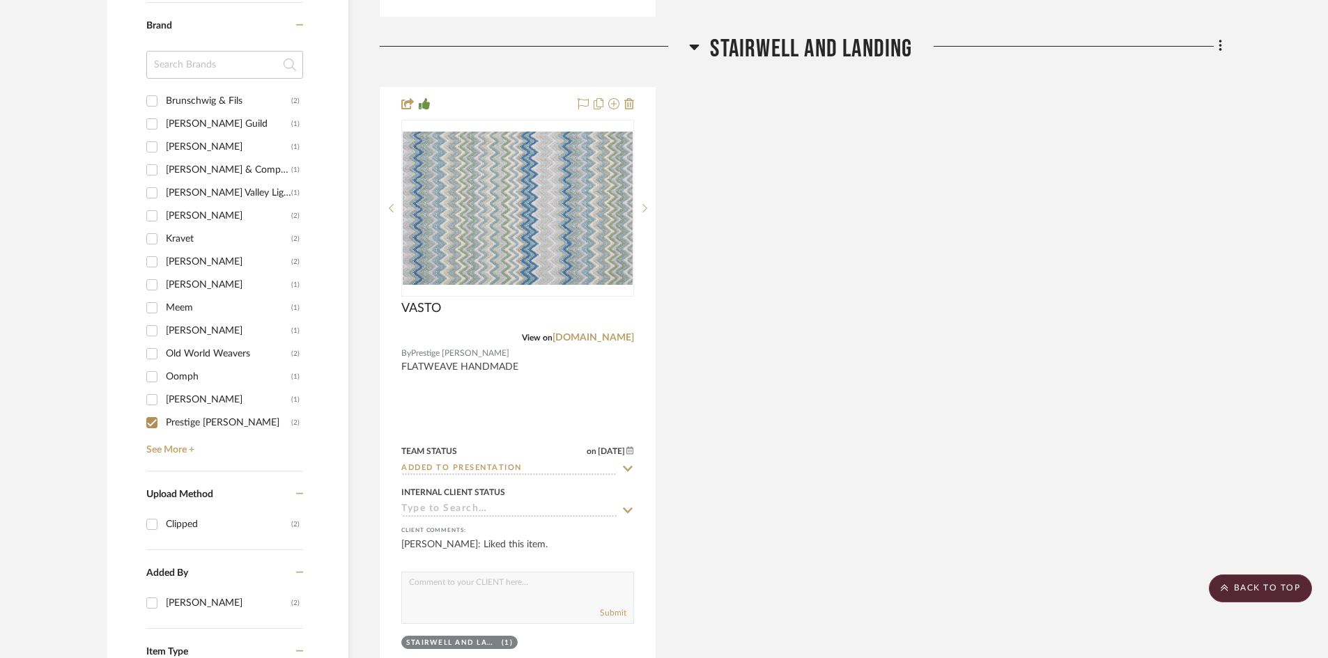
scroll to position [1045, 0]
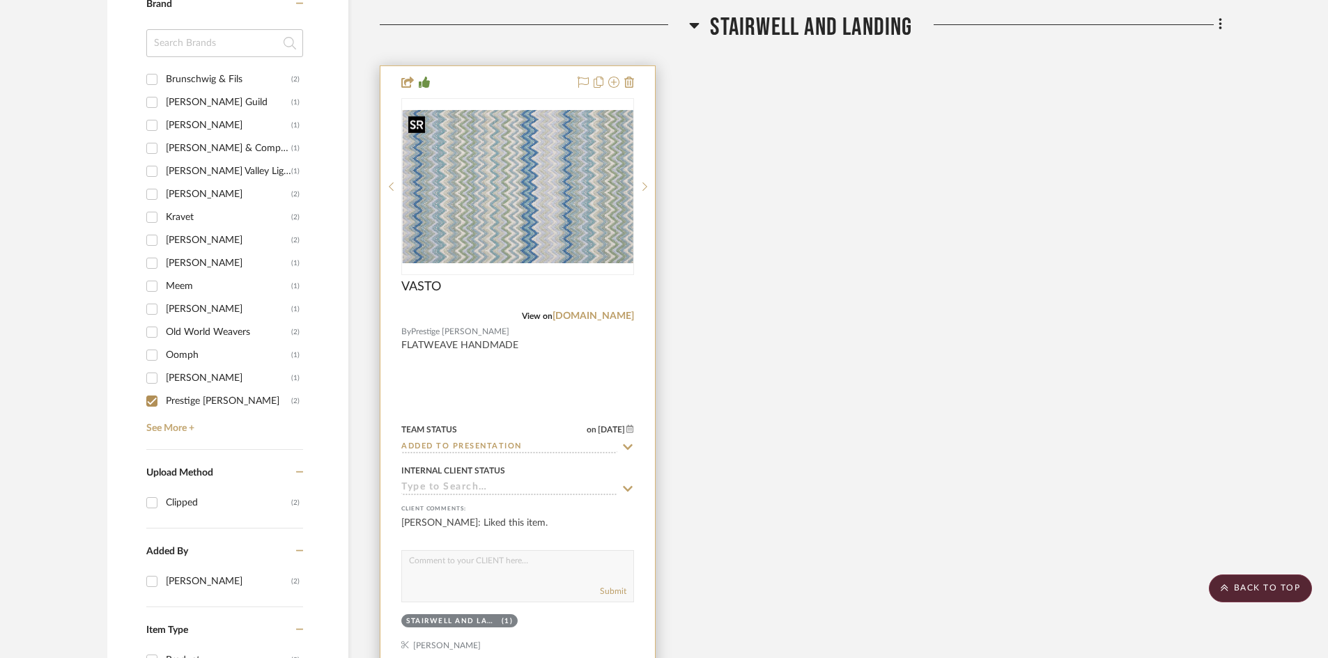
click at [497, 178] on img "0" at bounding box center [518, 186] width 230 height 153
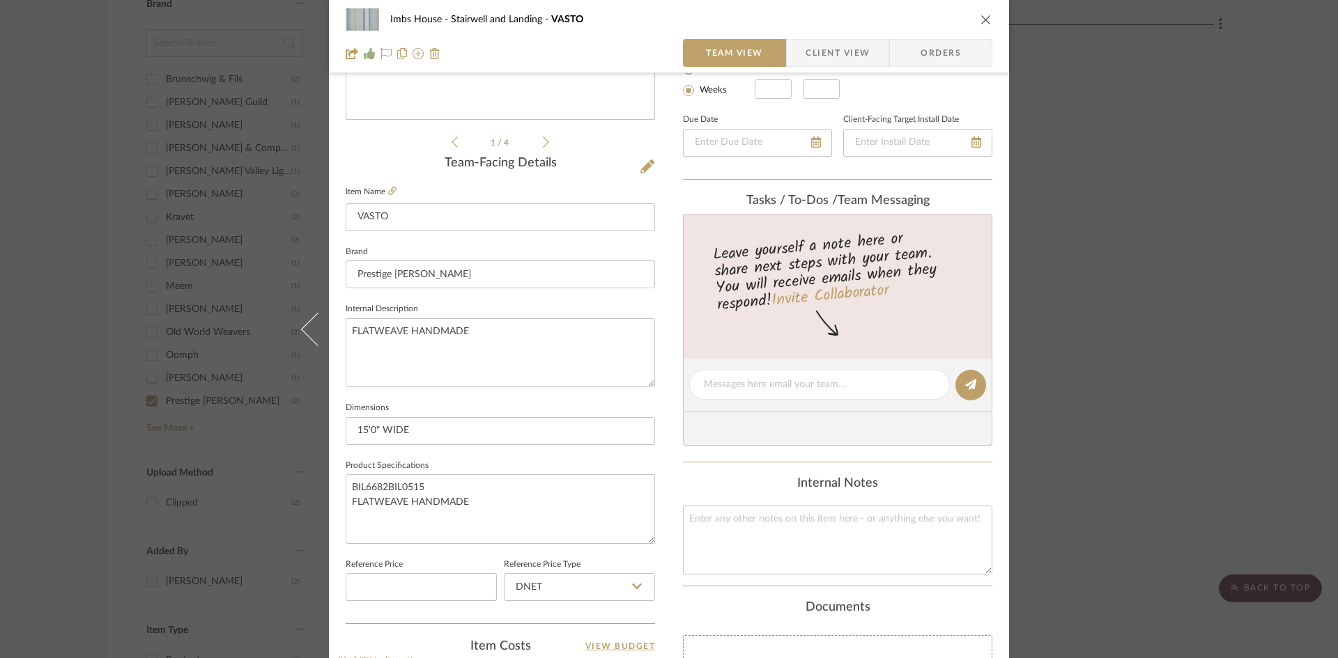
scroll to position [0, 0]
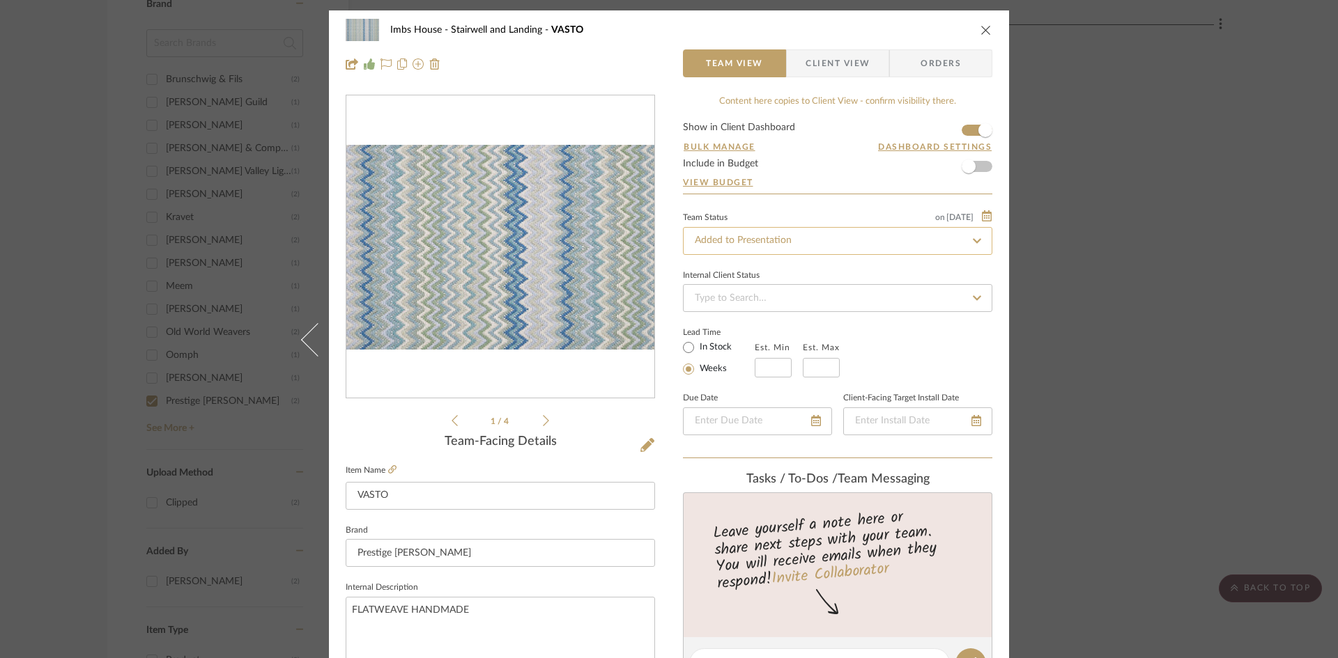
click at [798, 243] on input "Added to Presentation" at bounding box center [837, 241] width 309 height 28
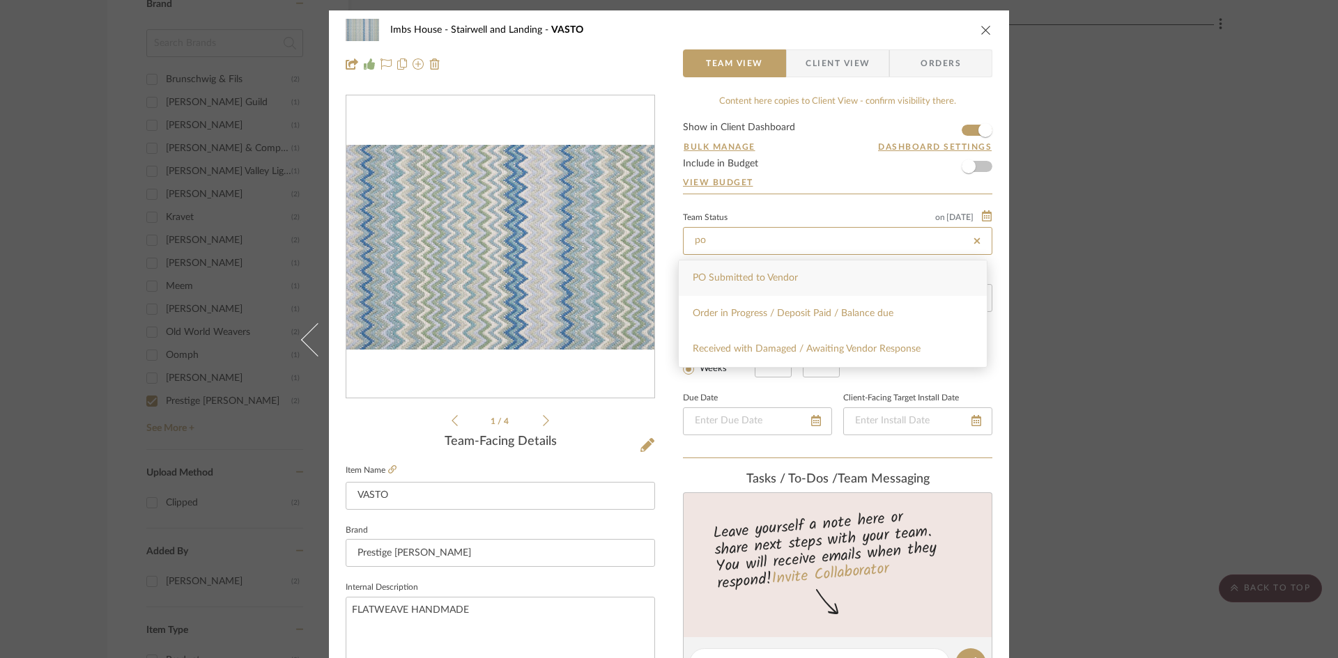
type input "po"
click at [783, 277] on span "PO Submitted to Vendor" at bounding box center [745, 278] width 105 height 10
type input "[DATE]"
type input "PO Submitted to Vendor"
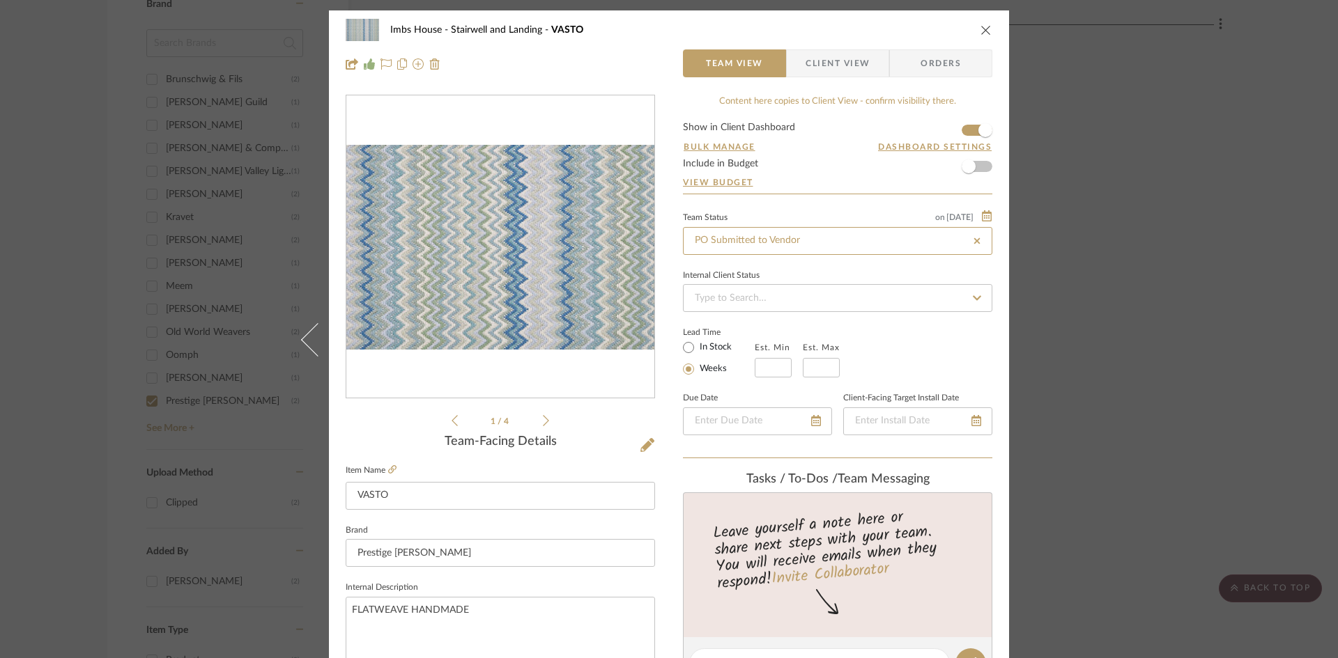
type input "[DATE]"
type input "PO Submitted to Vendor"
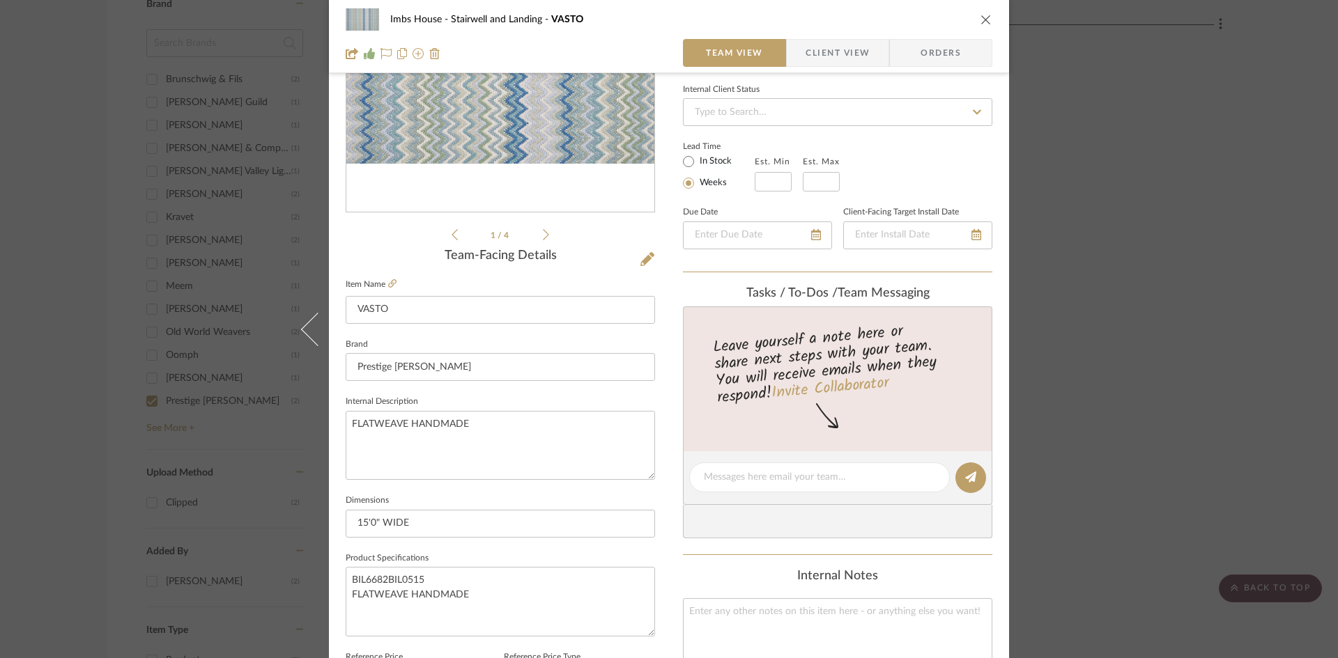
scroll to position [209, 0]
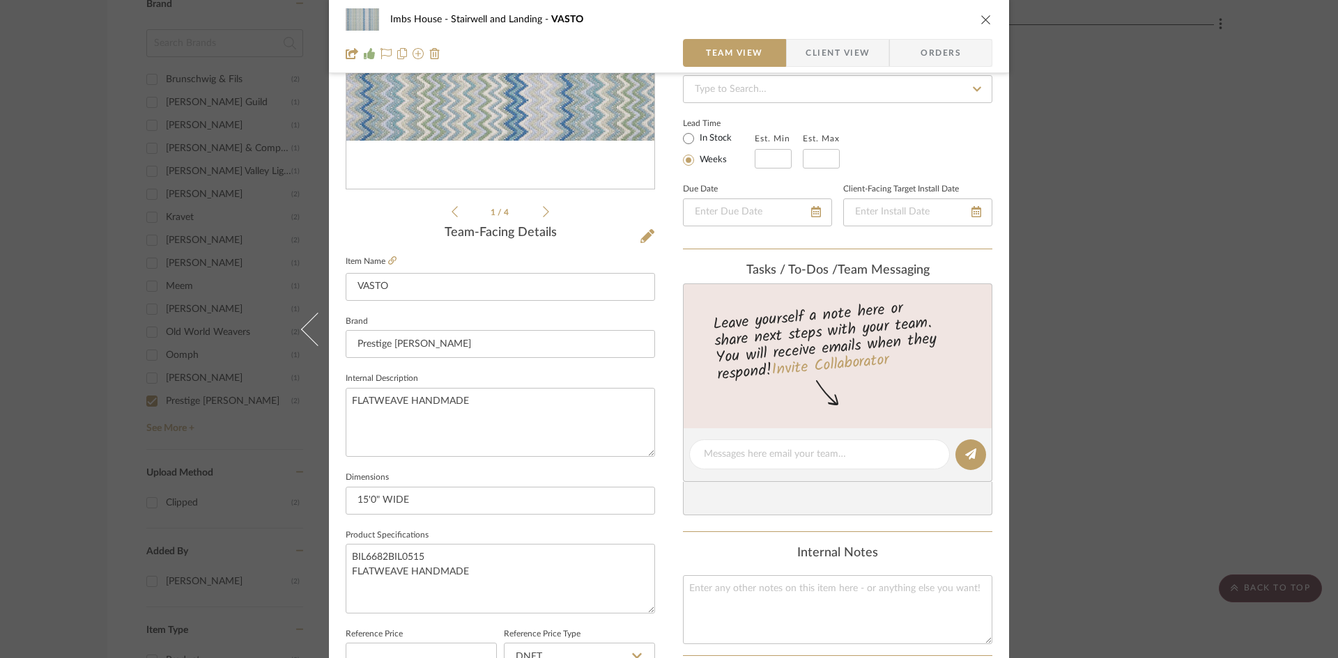
click at [980, 19] on icon "close" at bounding box center [985, 19] width 11 height 11
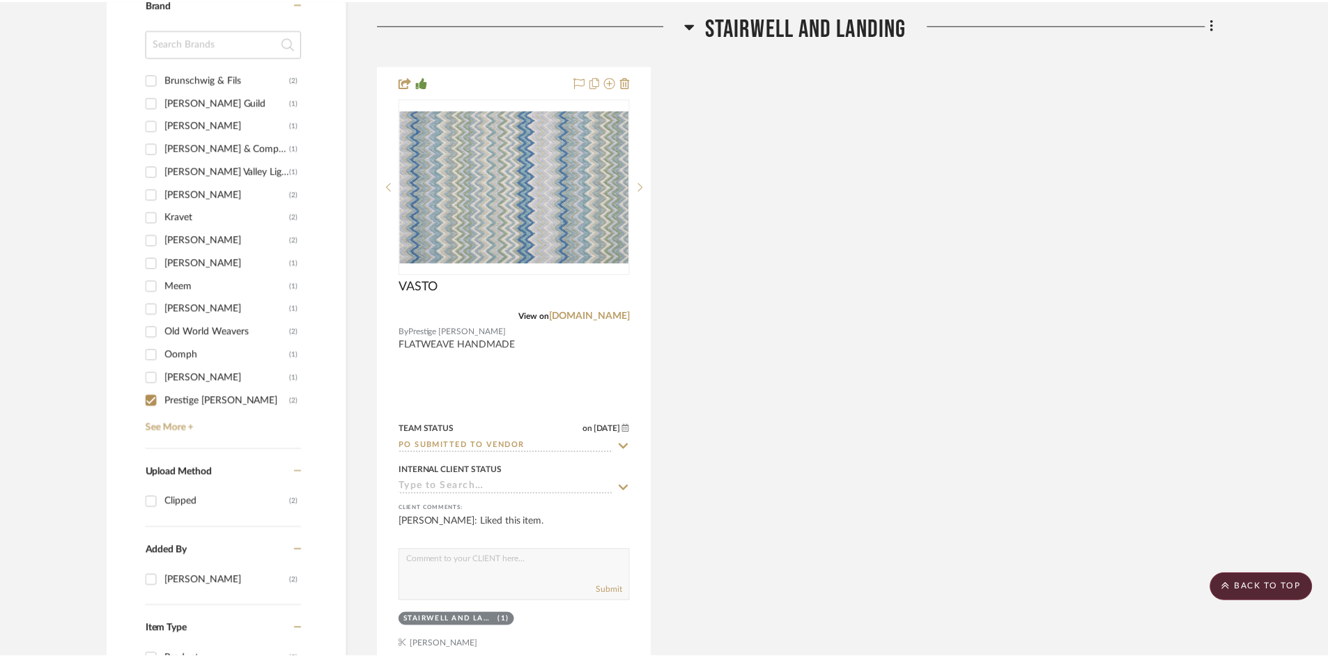
scroll to position [1045, 0]
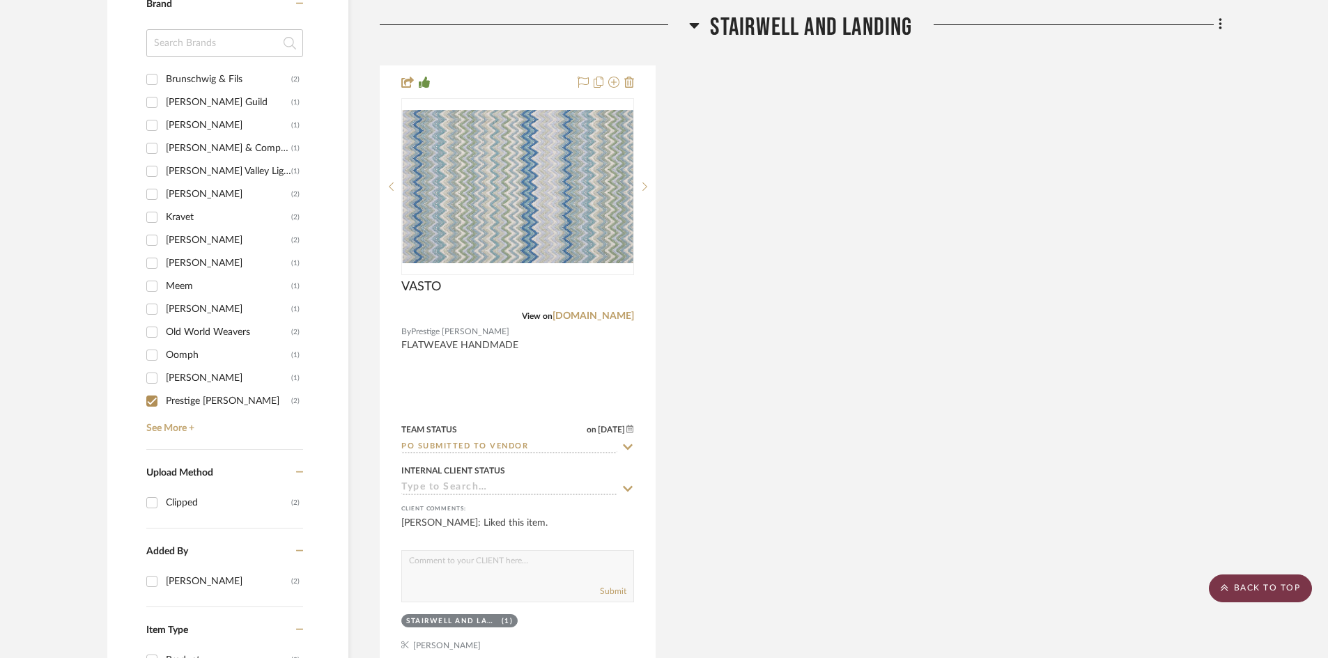
click at [1285, 584] on scroll-to-top-button "BACK TO TOP" at bounding box center [1260, 589] width 103 height 28
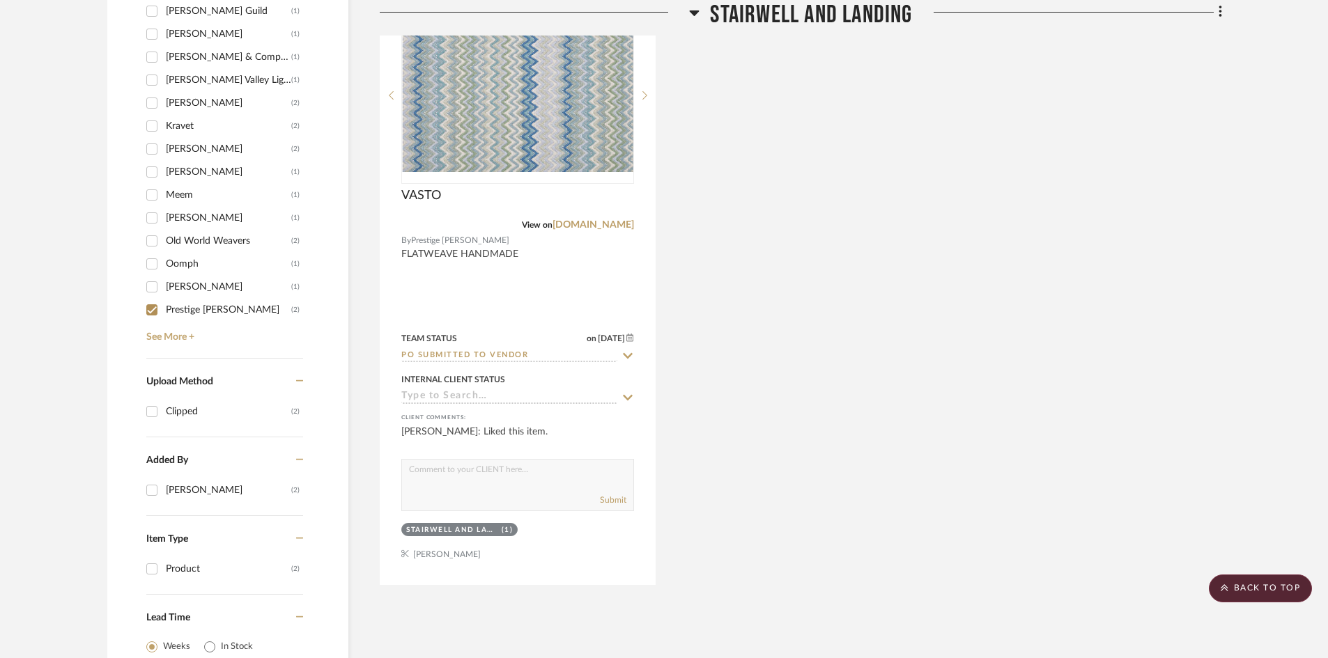
scroll to position [1157, 0]
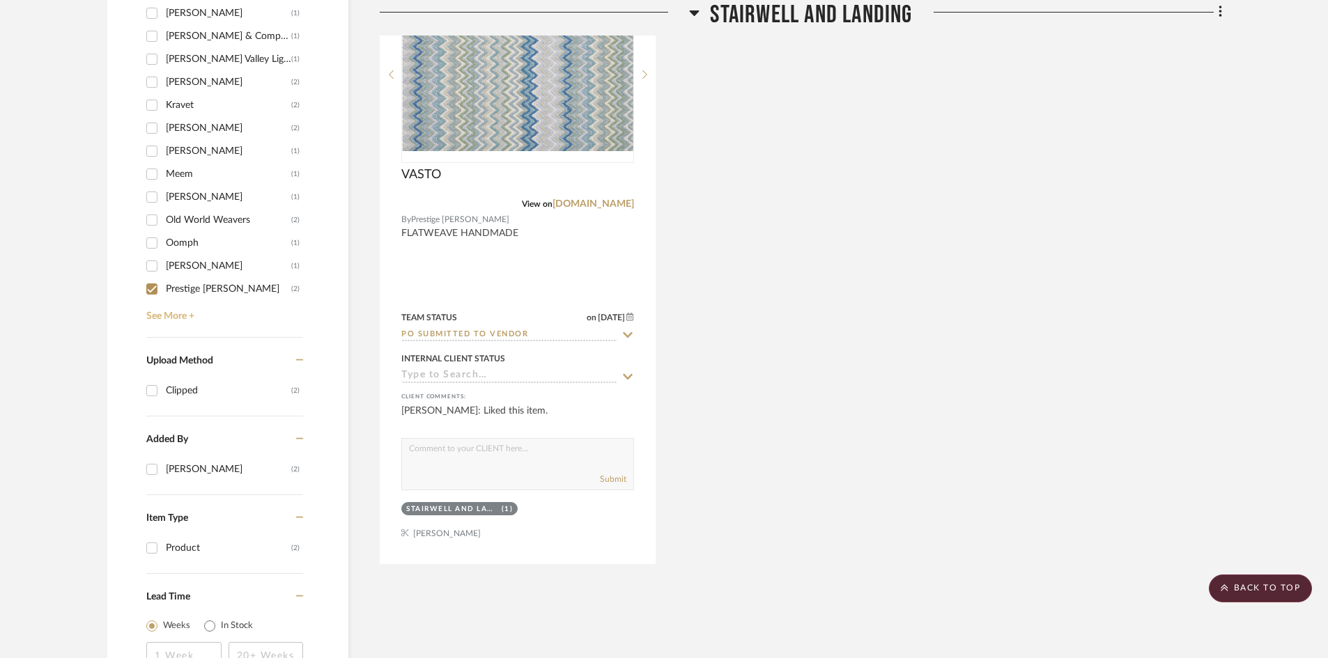
click at [186, 312] on link "See More +" at bounding box center [223, 311] width 160 height 22
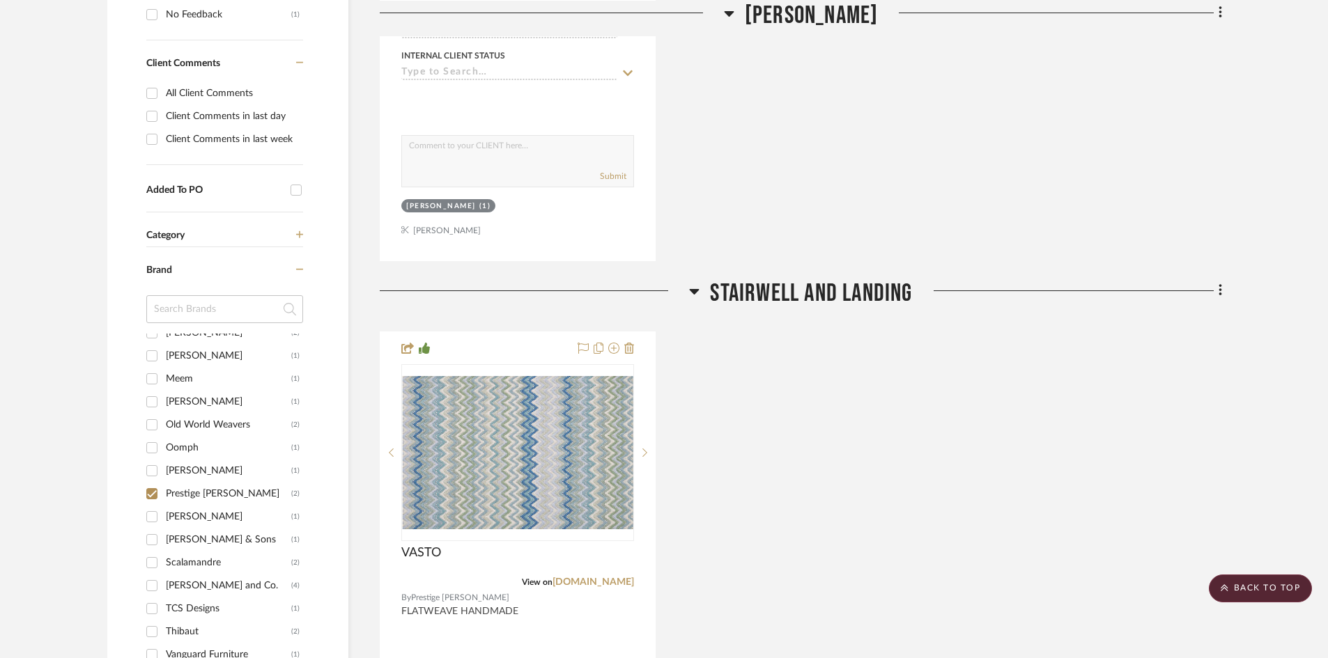
scroll to position [471, 0]
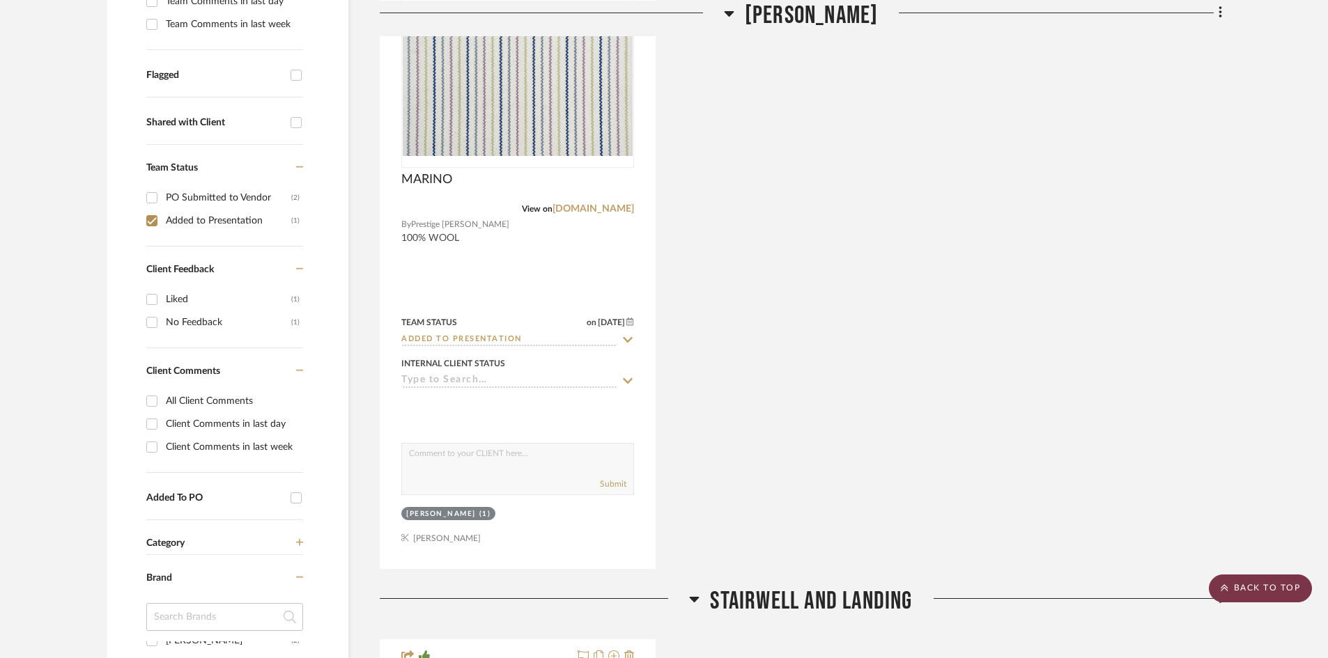
click at [1283, 586] on scroll-to-top-button "BACK TO TOP" at bounding box center [1260, 589] width 103 height 28
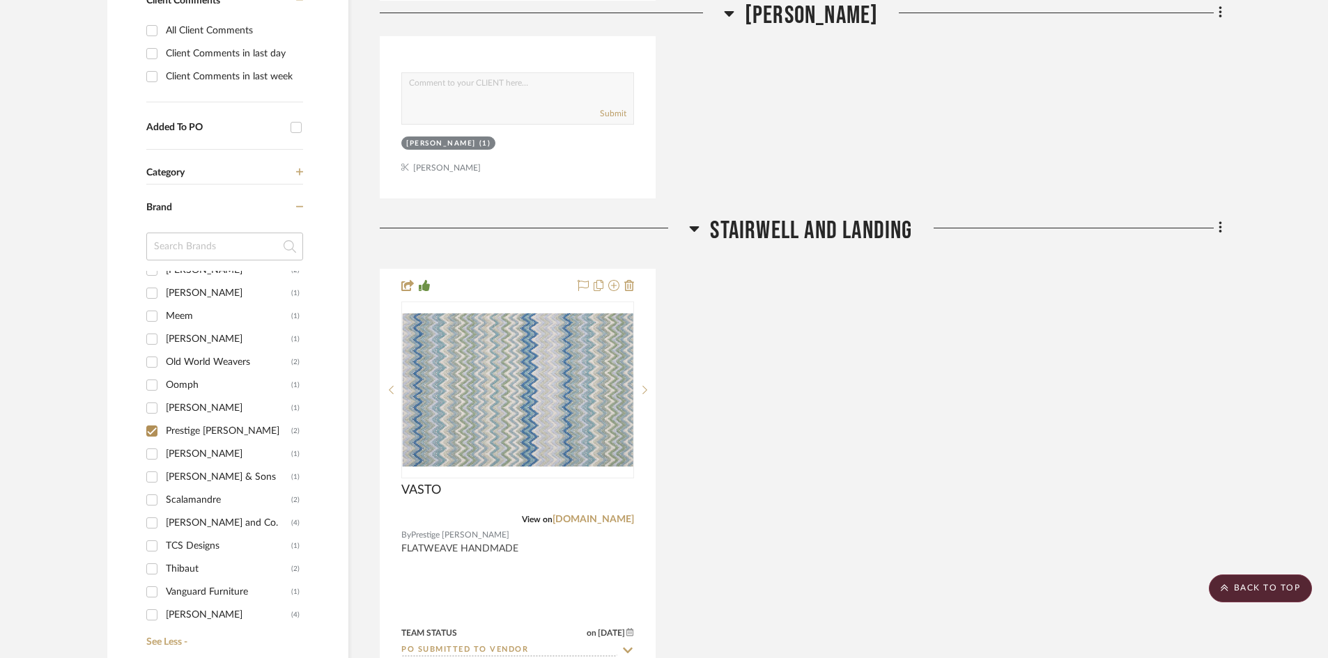
scroll to position [975, 0]
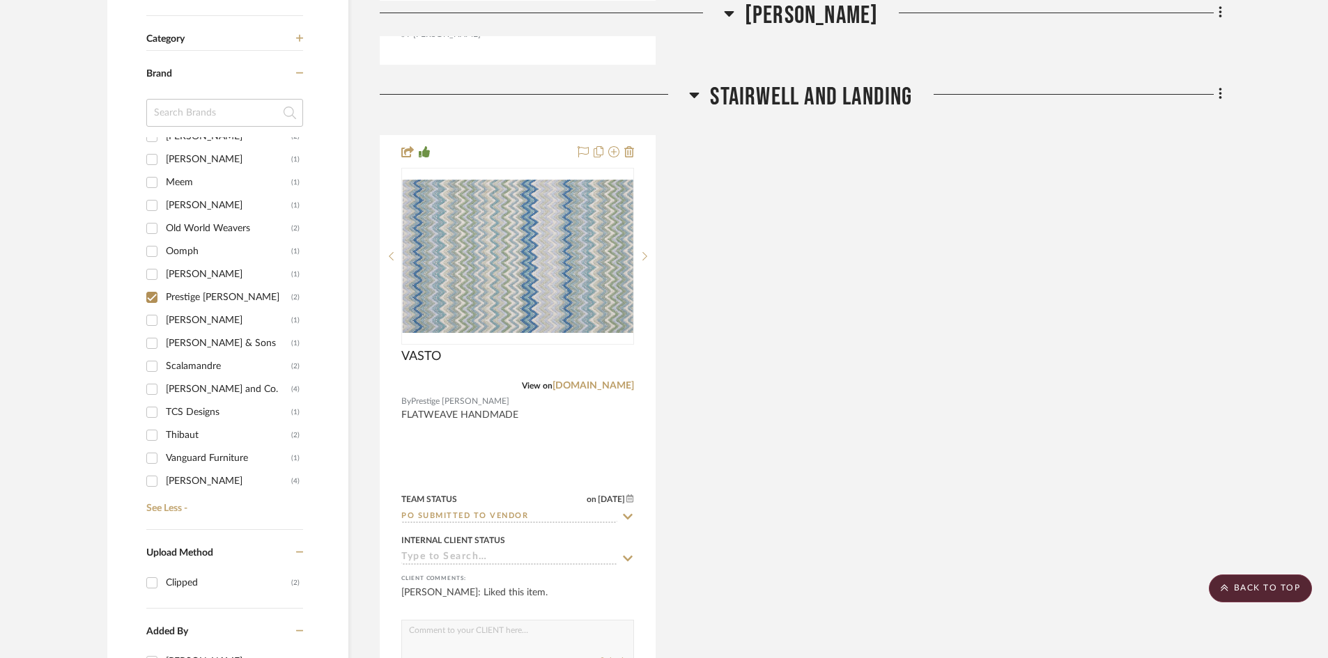
click at [151, 298] on input "Prestige [PERSON_NAME] (2)" at bounding box center [152, 297] width 22 height 22
checkbox input "false"
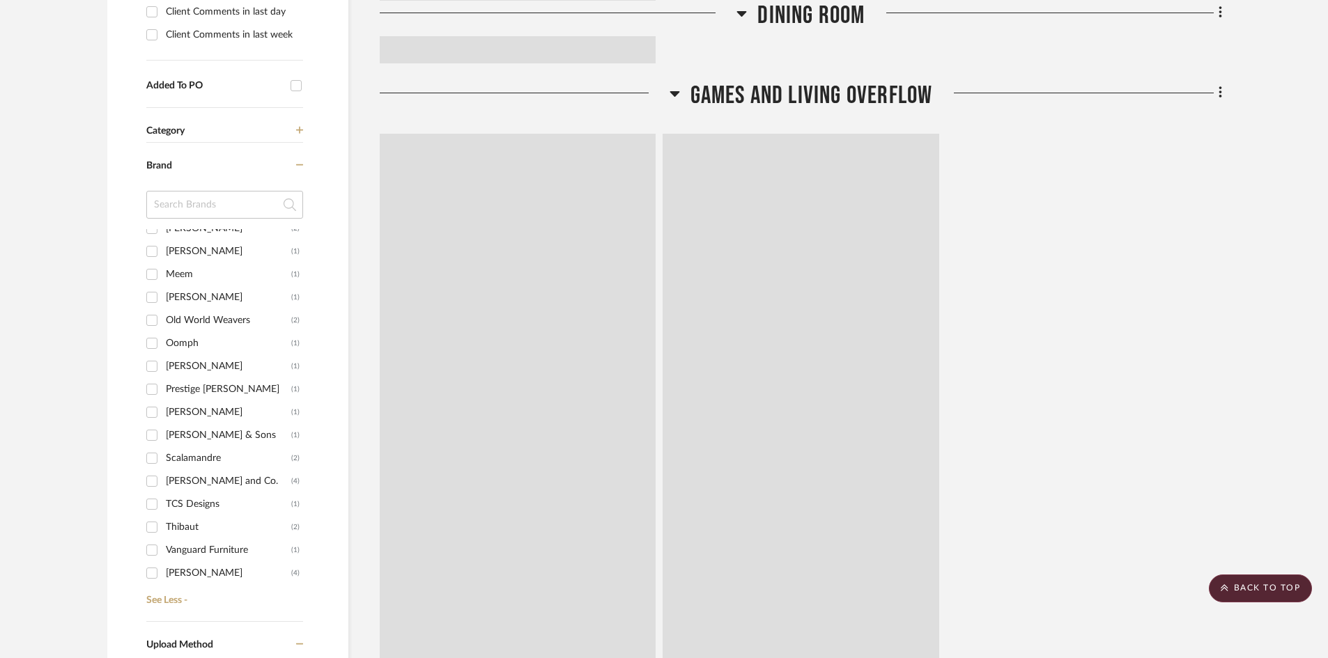
scroll to position [1067, 0]
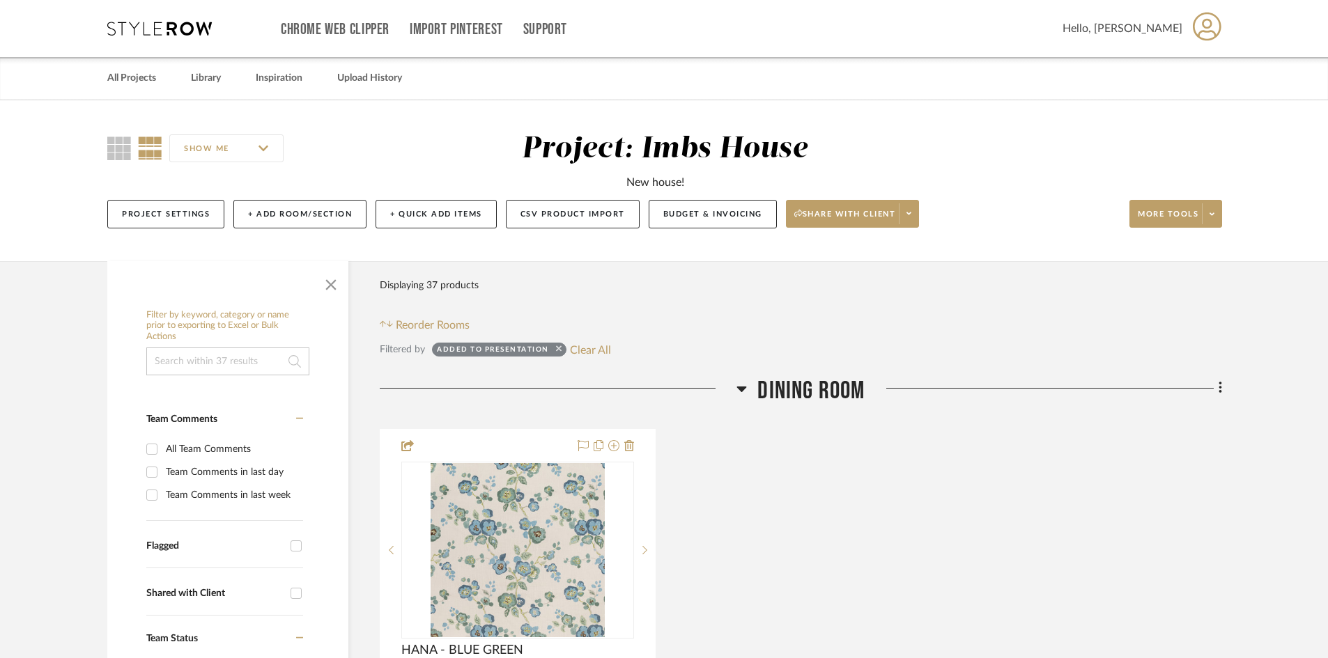
click at [558, 348] on icon at bounding box center [559, 348] width 6 height 9
checkbox input "false"
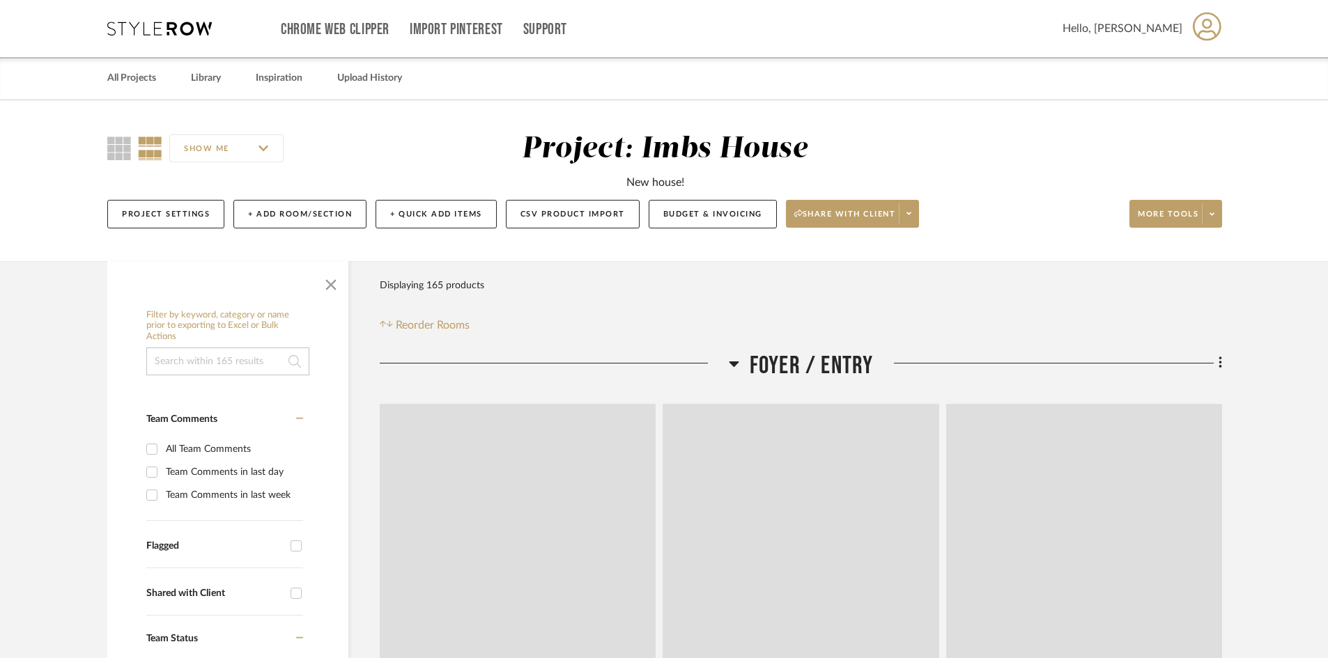
scroll to position [518, 0]
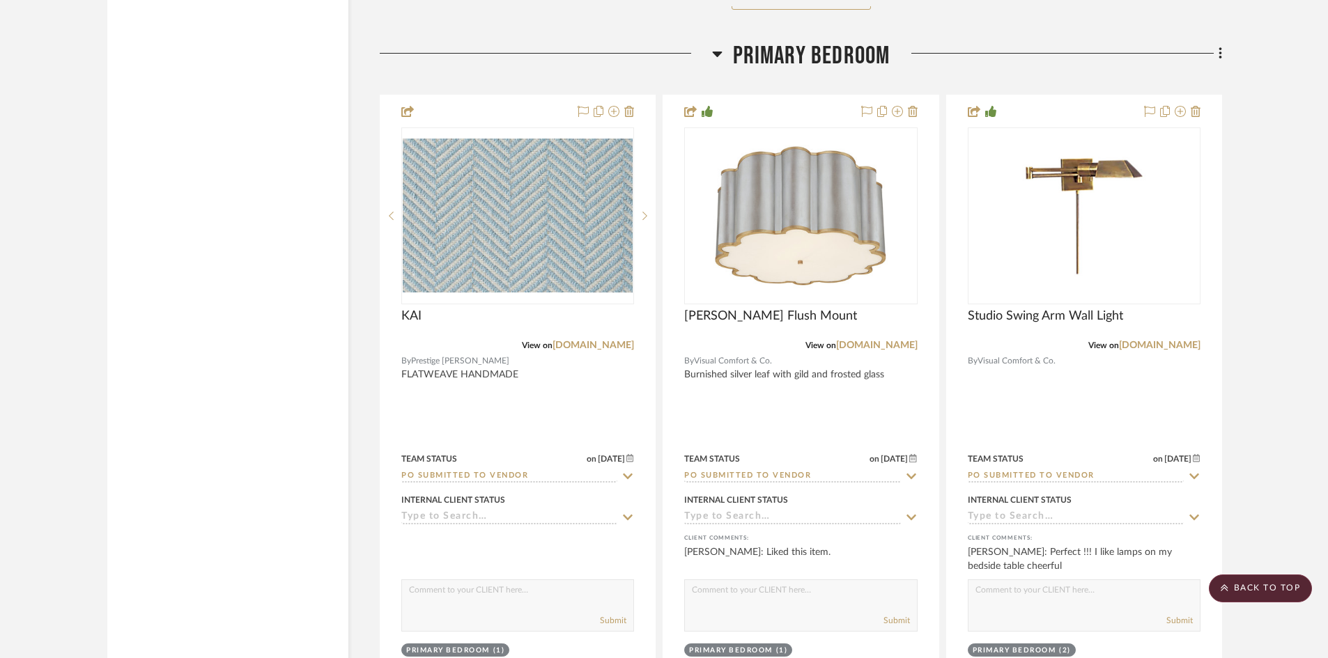
scroll to position [8849, 0]
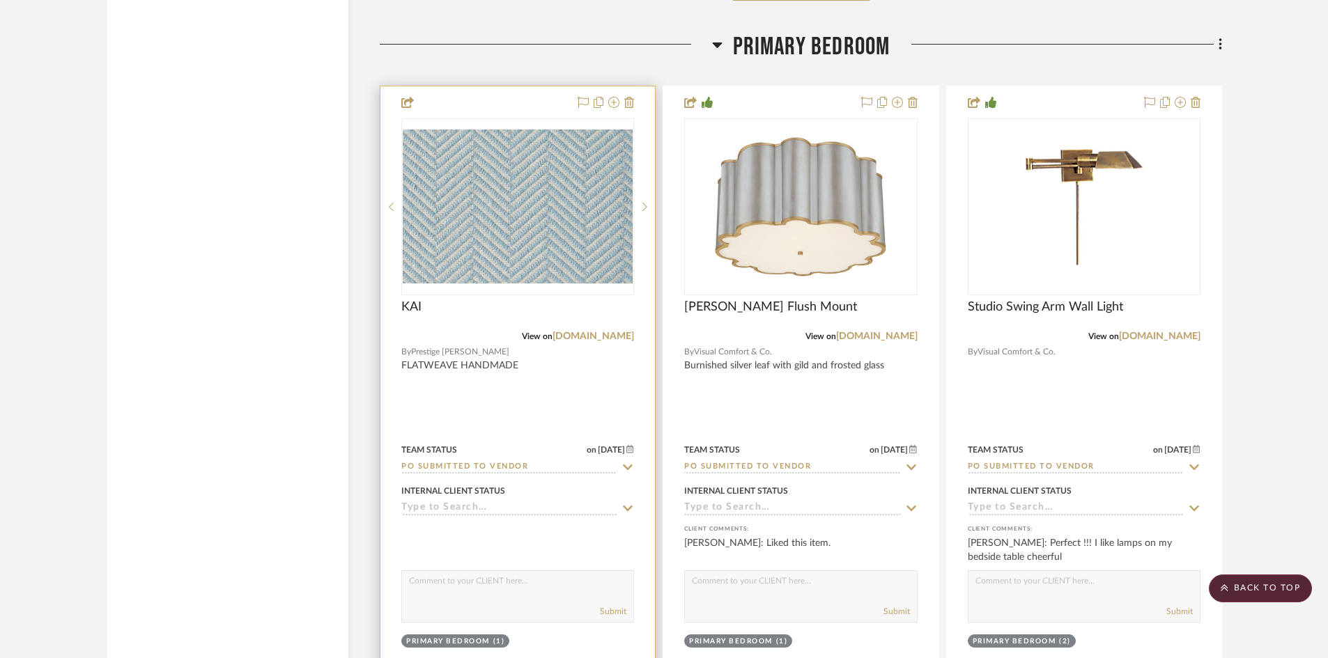
click at [525, 467] on input "PO Submitted to Vendor" at bounding box center [509, 467] width 216 height 13
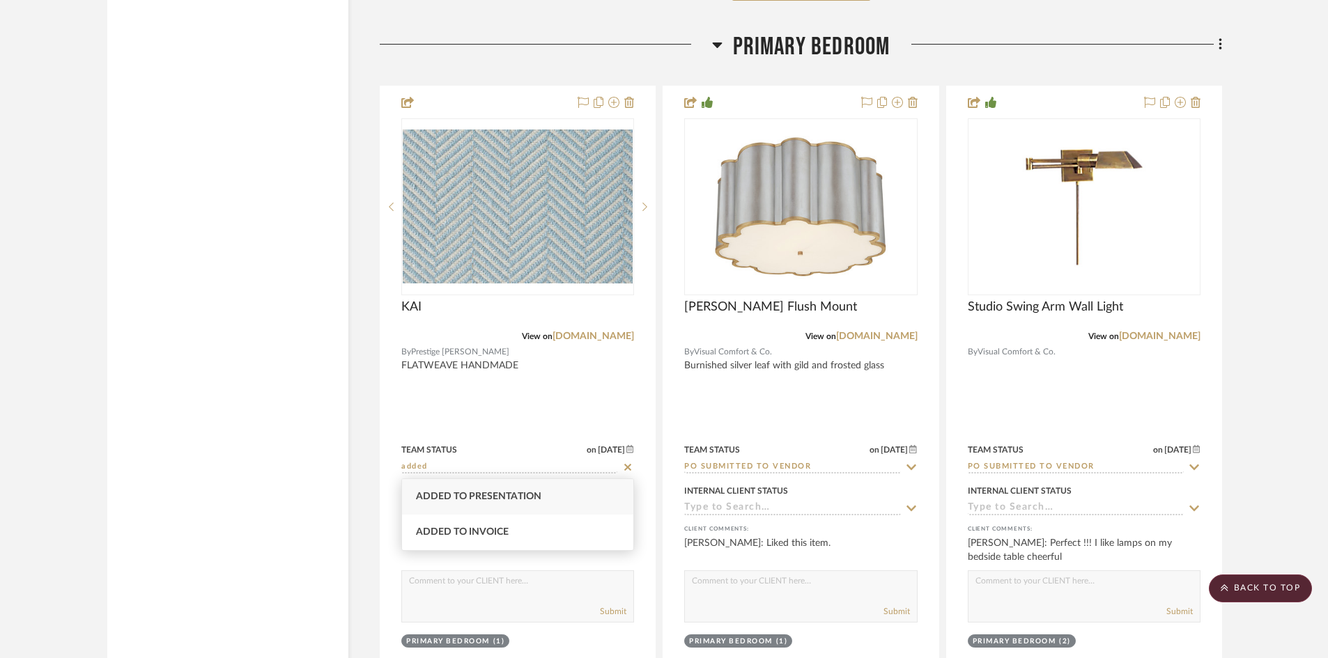
click at [531, 489] on div "Added to Presentation" at bounding box center [517, 497] width 231 height 36
type input "Added to Presentation"
click at [1237, 592] on scroll-to-top-button "BACK TO TOP" at bounding box center [1260, 589] width 103 height 28
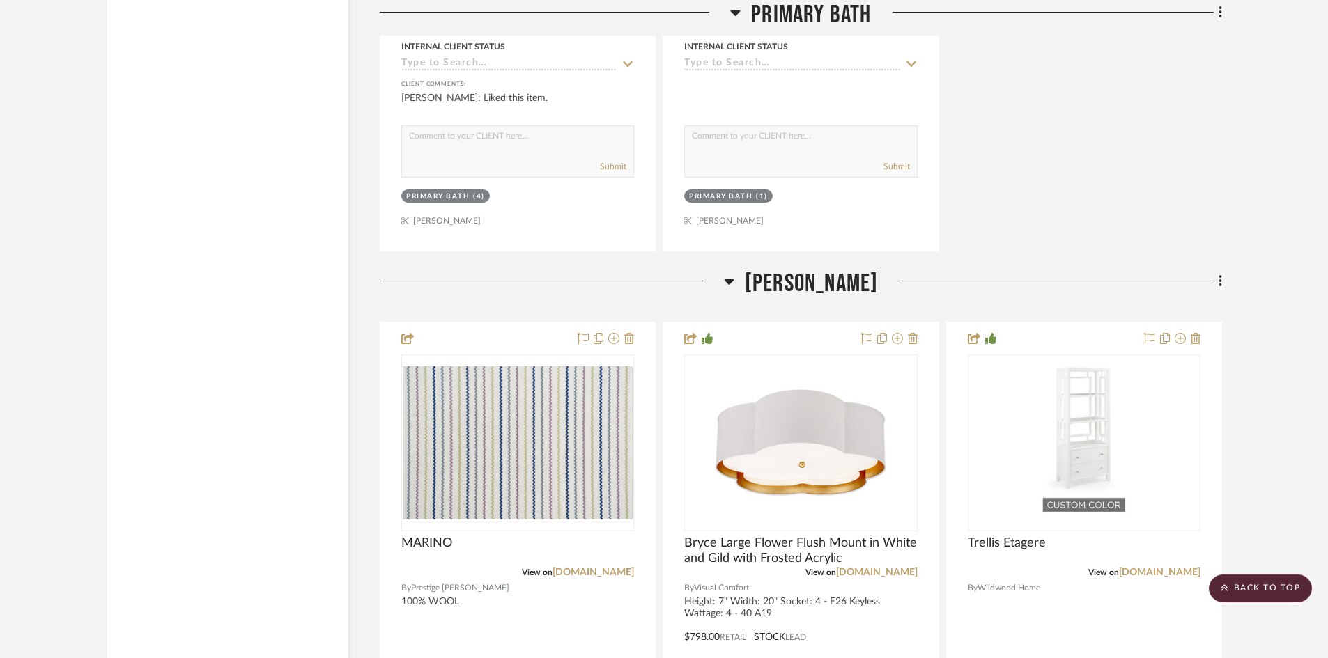
scroll to position [12541, 0]
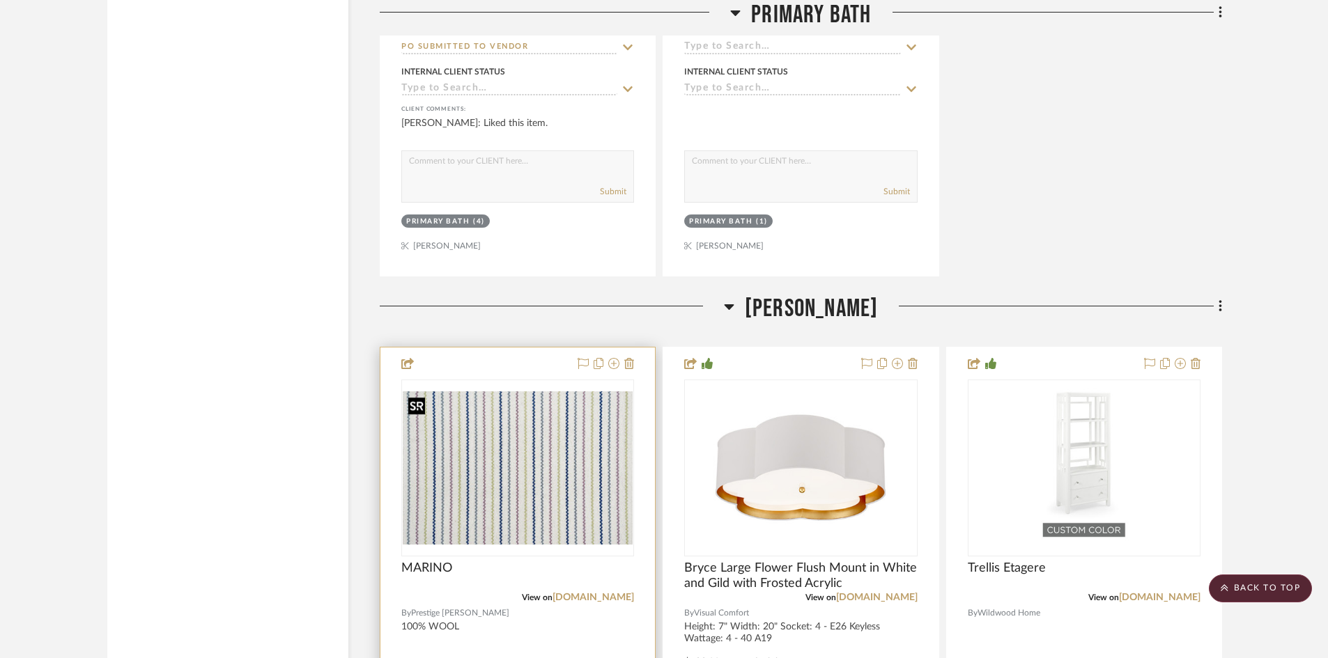
click at [534, 477] on img "0" at bounding box center [518, 468] width 230 height 153
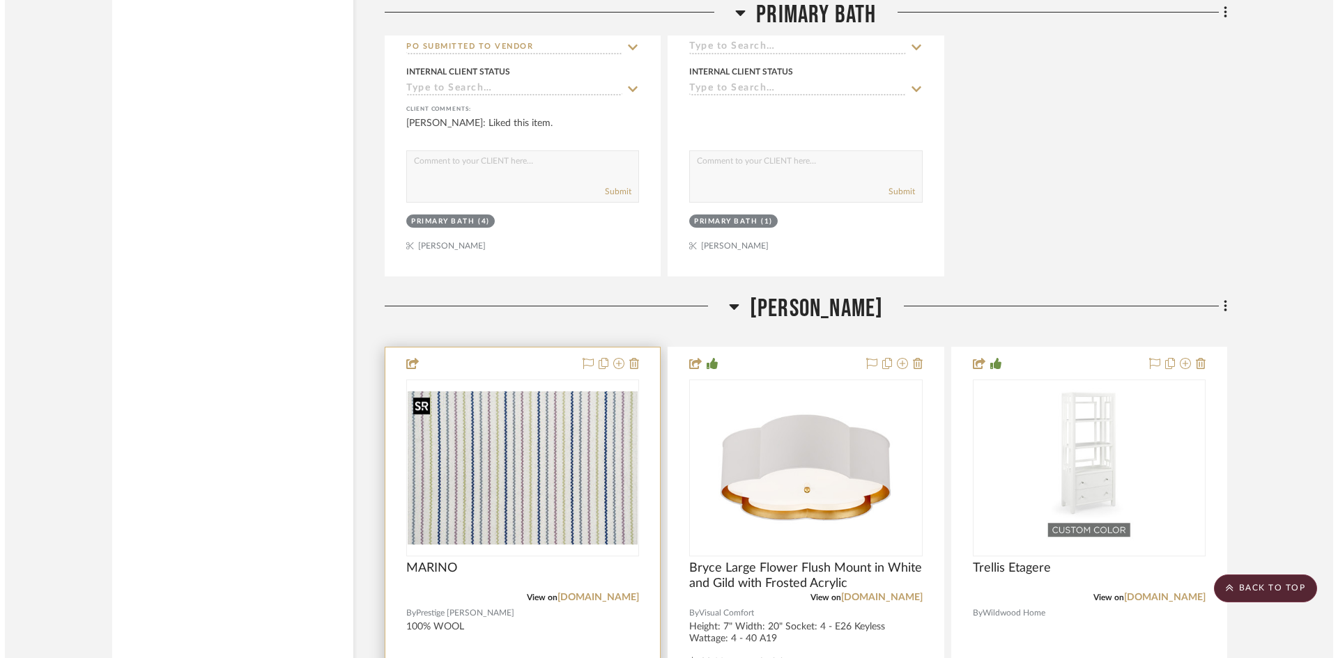
scroll to position [0, 0]
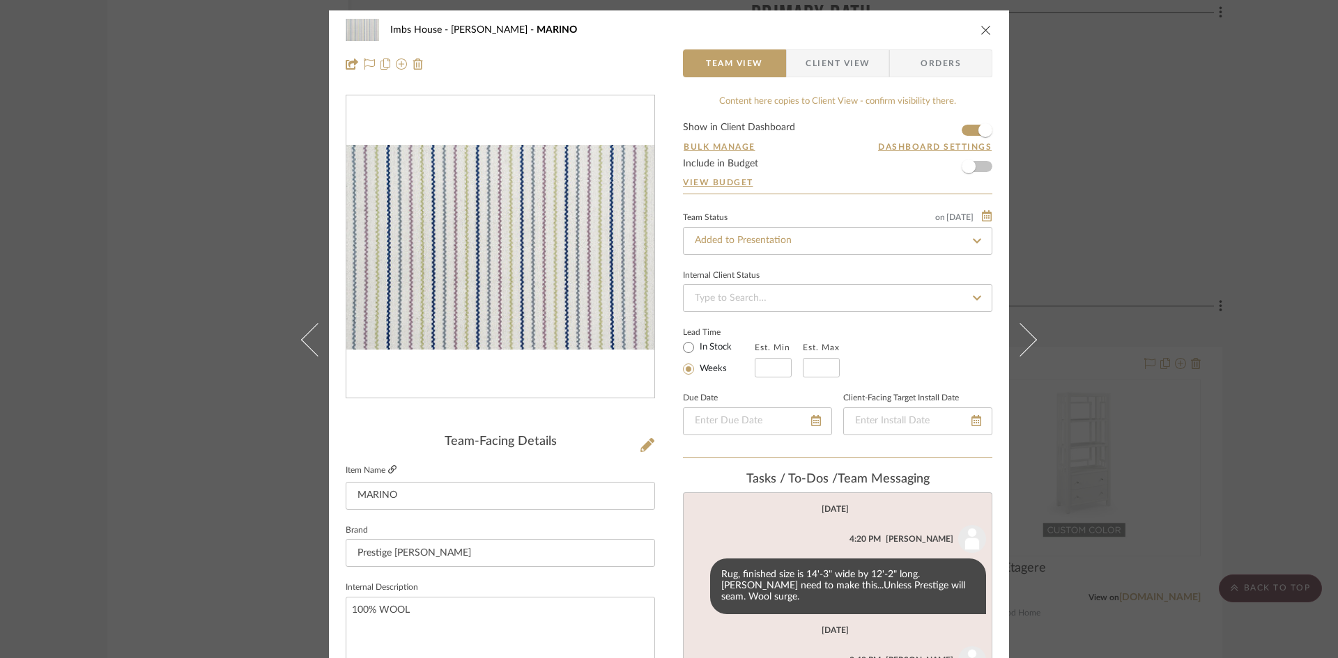
click at [388, 468] on icon at bounding box center [392, 469] width 8 height 8
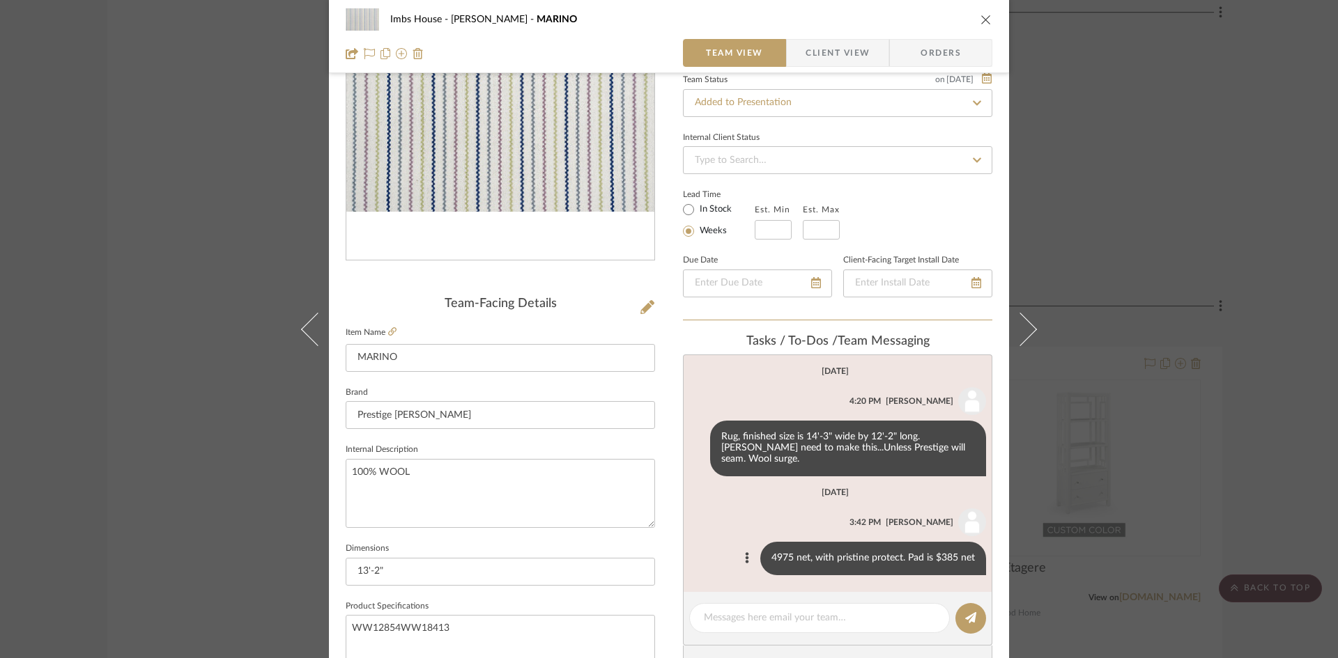
scroll to position [139, 0]
click at [982, 16] on icon "close" at bounding box center [985, 19] width 11 height 11
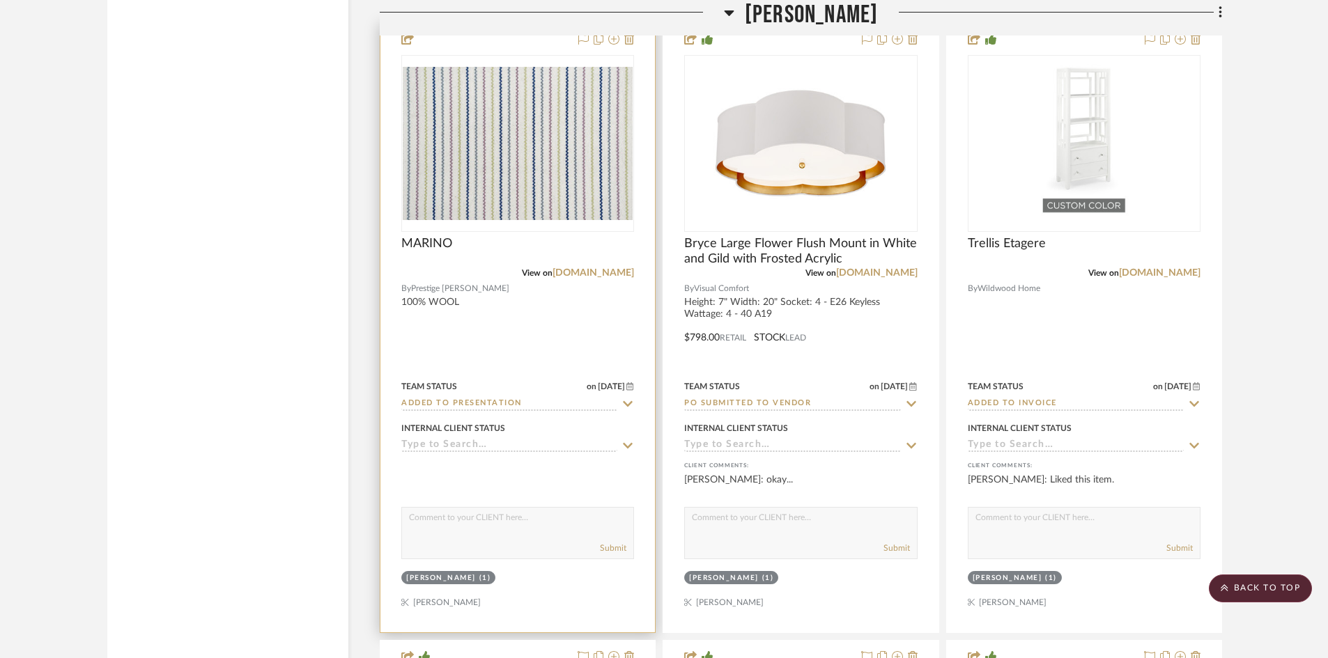
scroll to position [12890, 0]
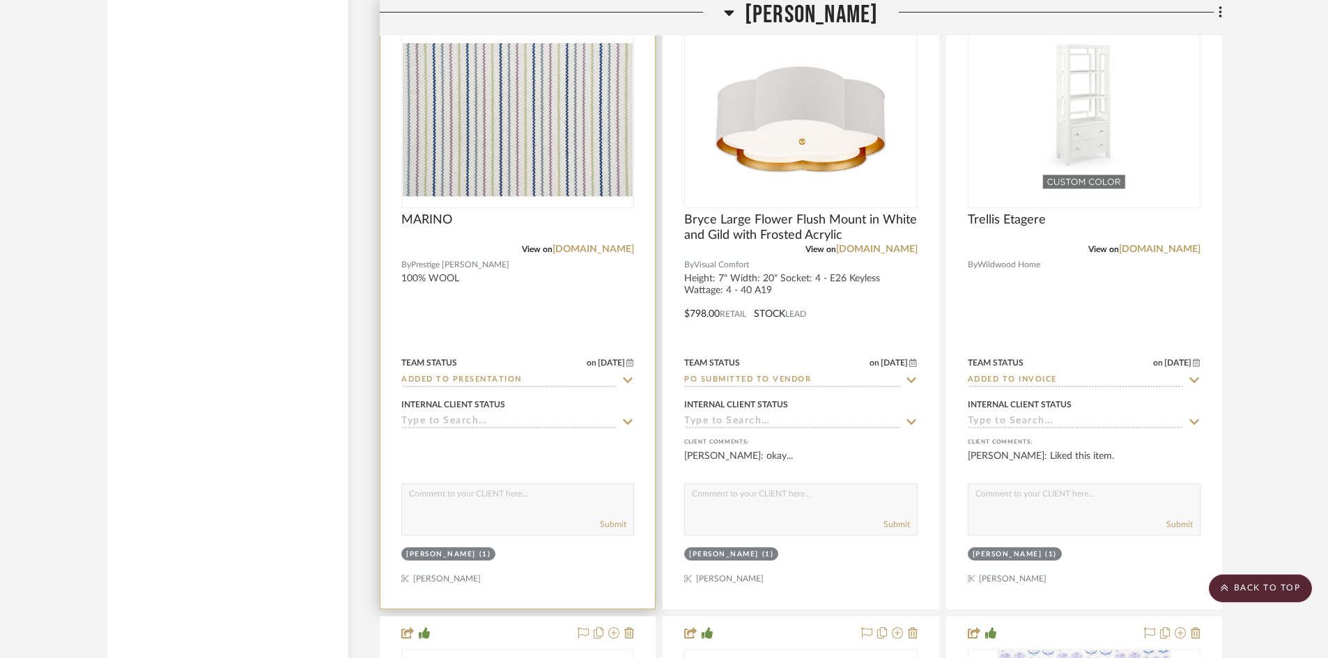
click at [528, 374] on input "Added to Presentation" at bounding box center [509, 380] width 216 height 13
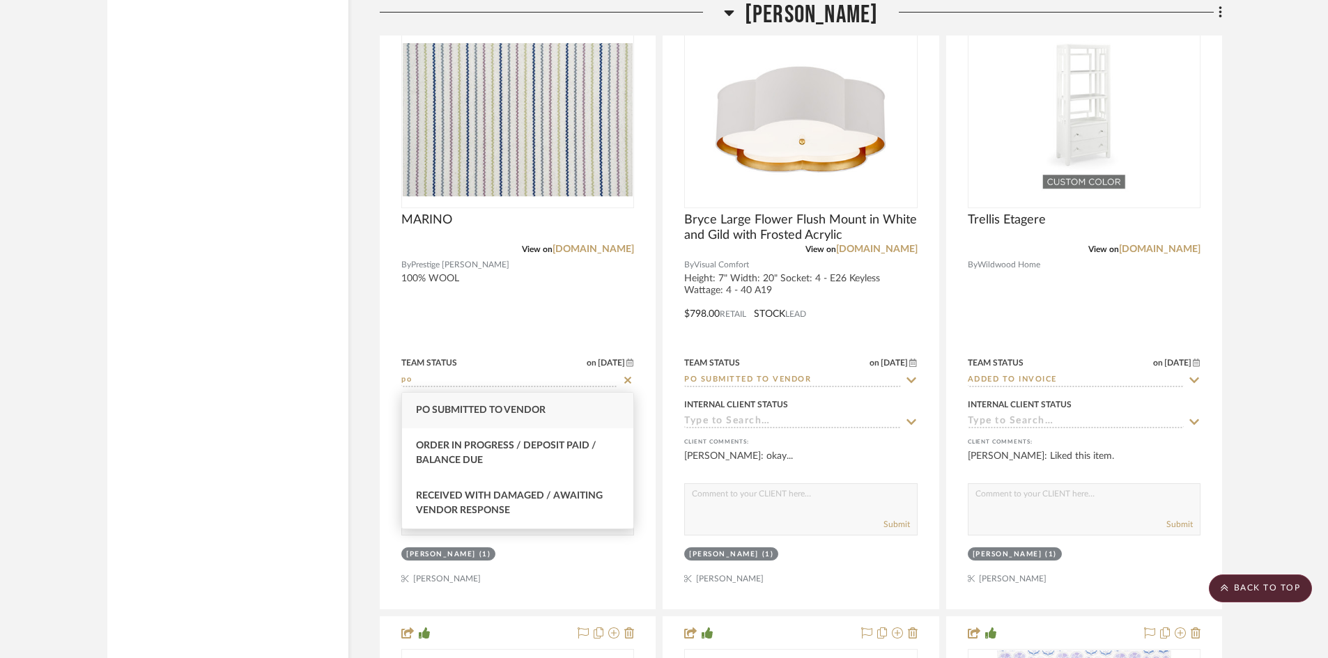
type input "po"
click at [530, 403] on div "PO Submitted to Vendor" at bounding box center [517, 411] width 231 height 36
type input "[DATE]"
type input "PO Submitted to Vendor"
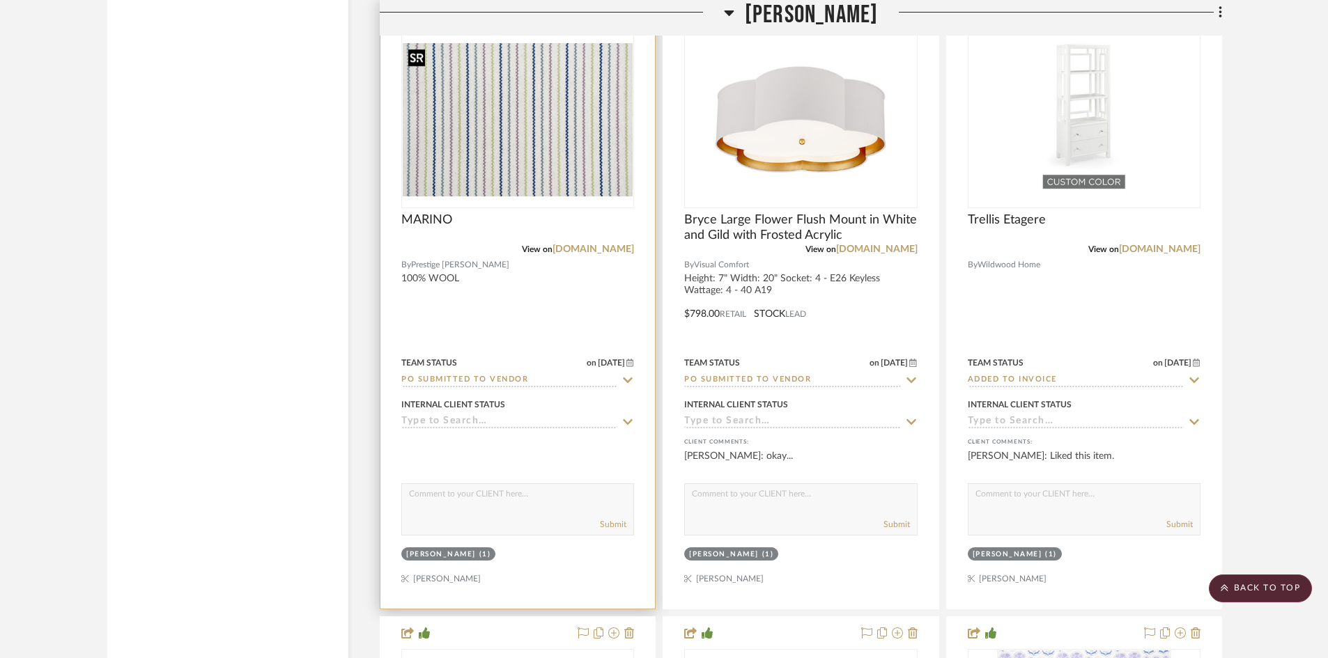
click at [487, 185] on img "0" at bounding box center [518, 119] width 230 height 153
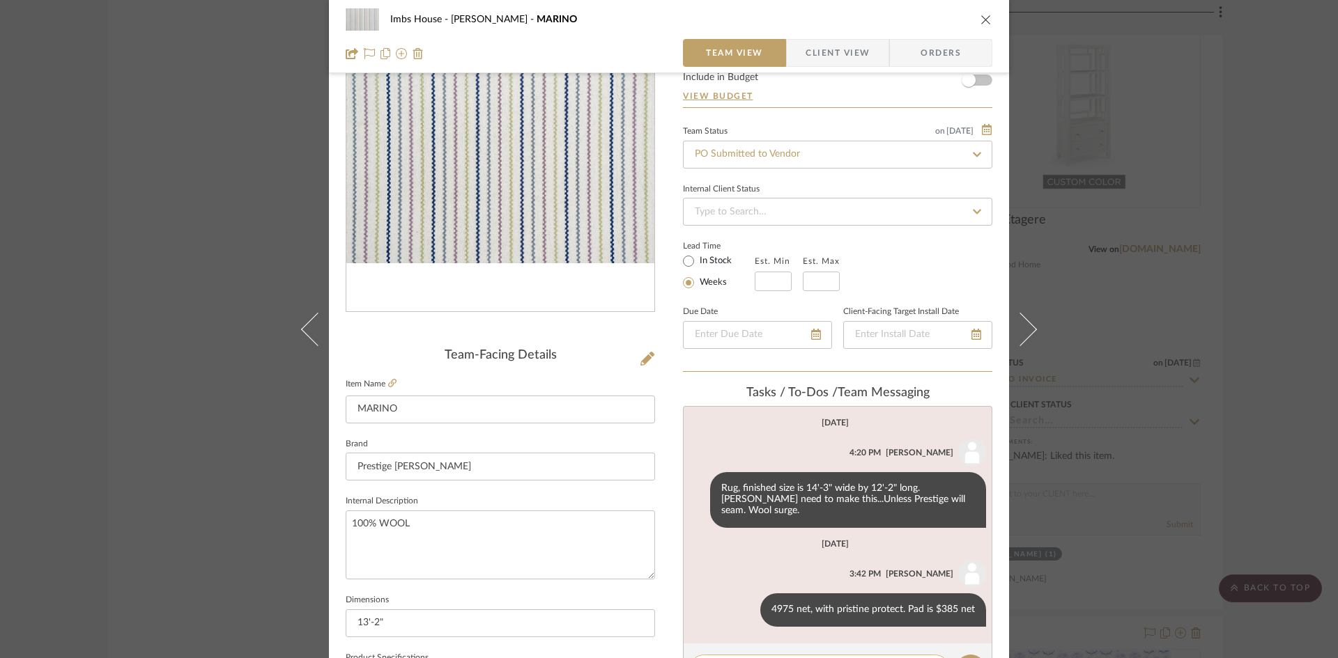
scroll to position [348, 0]
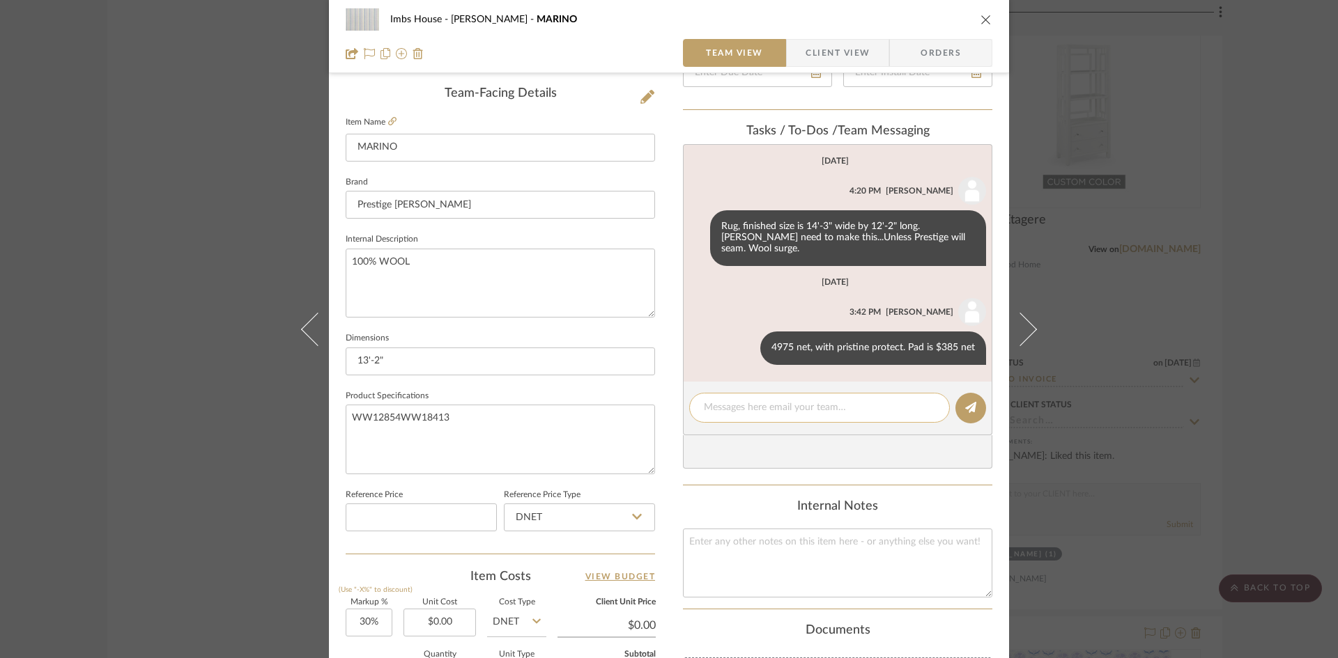
click at [845, 401] on textarea at bounding box center [819, 408] width 231 height 15
type textarea "B/O Waiting for Prestige to get back to me with [PERSON_NAME] color as they rec…"
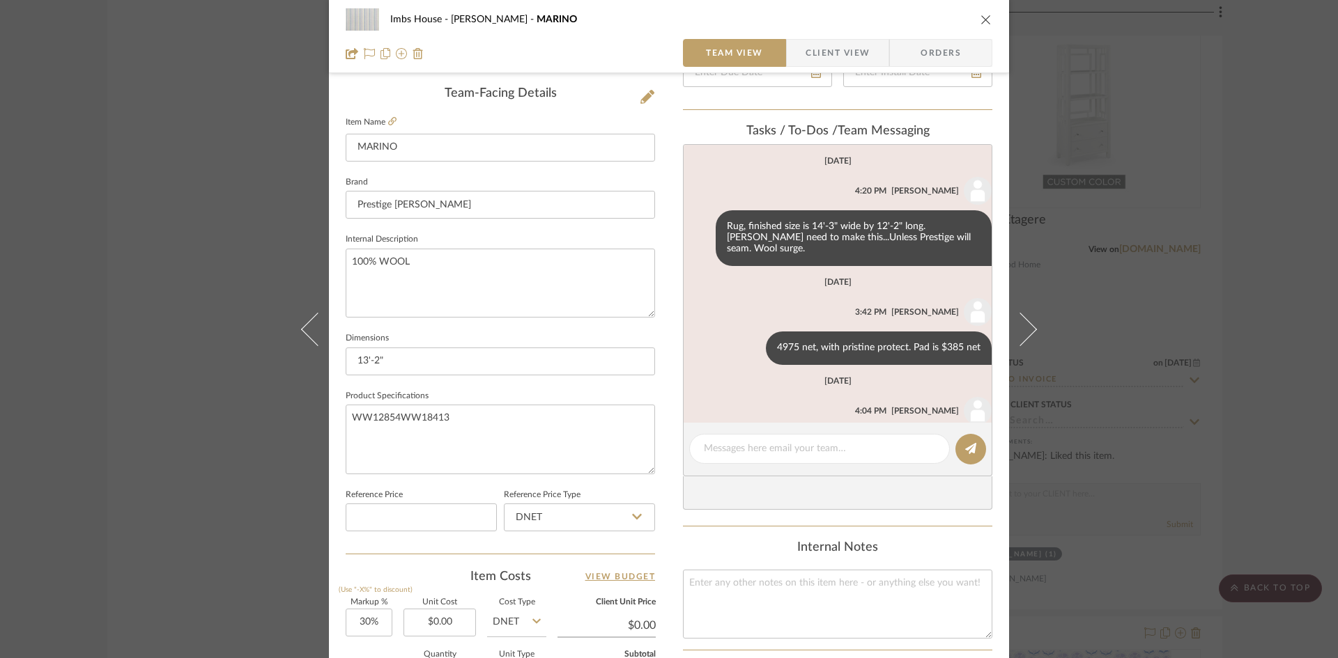
click at [981, 17] on icon "close" at bounding box center [985, 19] width 11 height 11
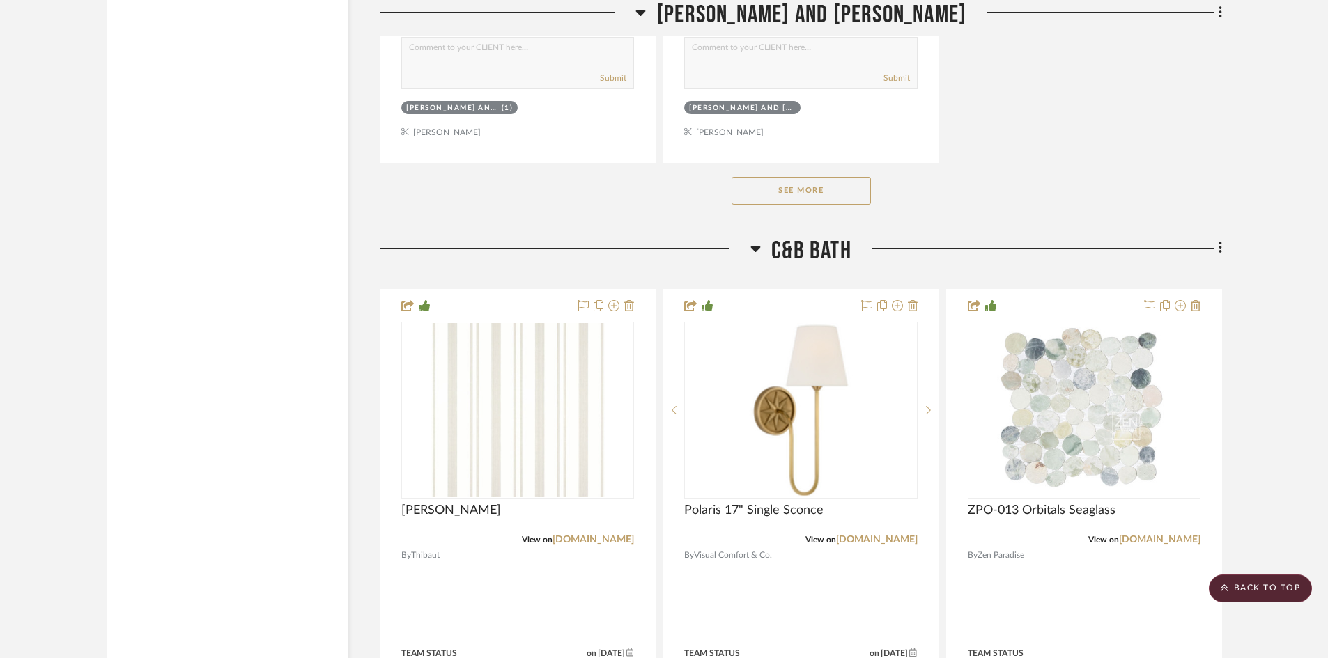
scroll to position [17871, 0]
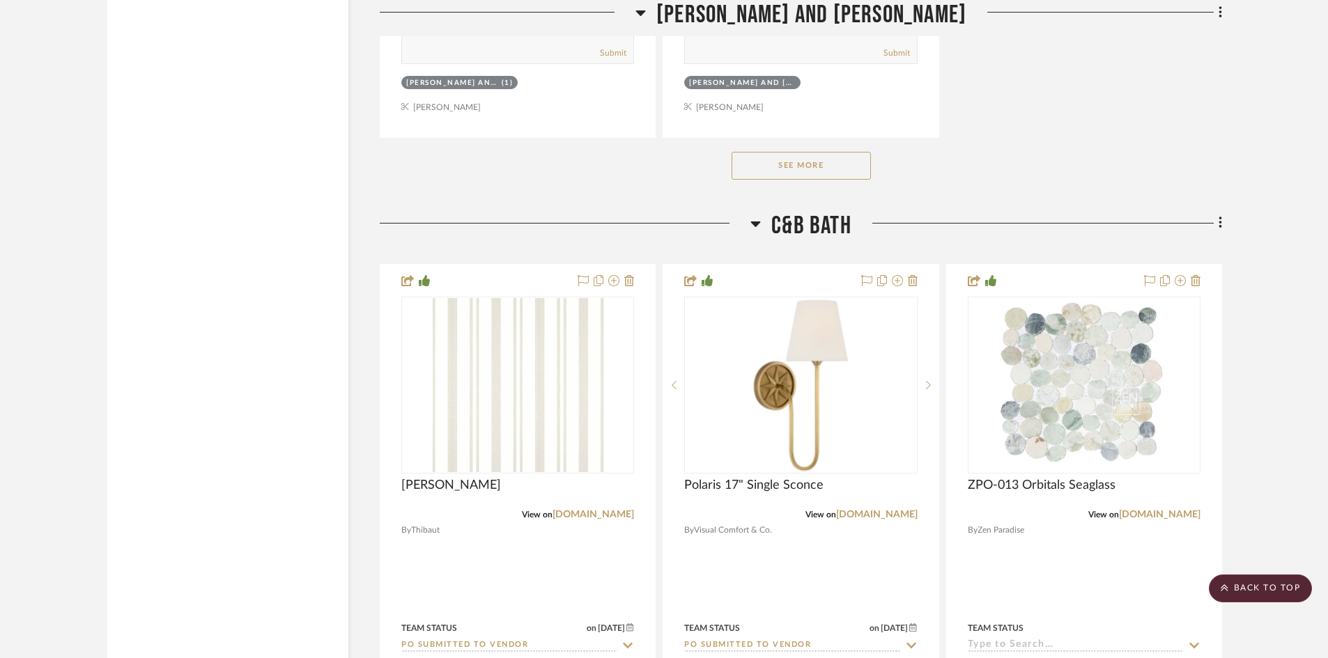
click at [823, 170] on button "See More" at bounding box center [801, 166] width 139 height 28
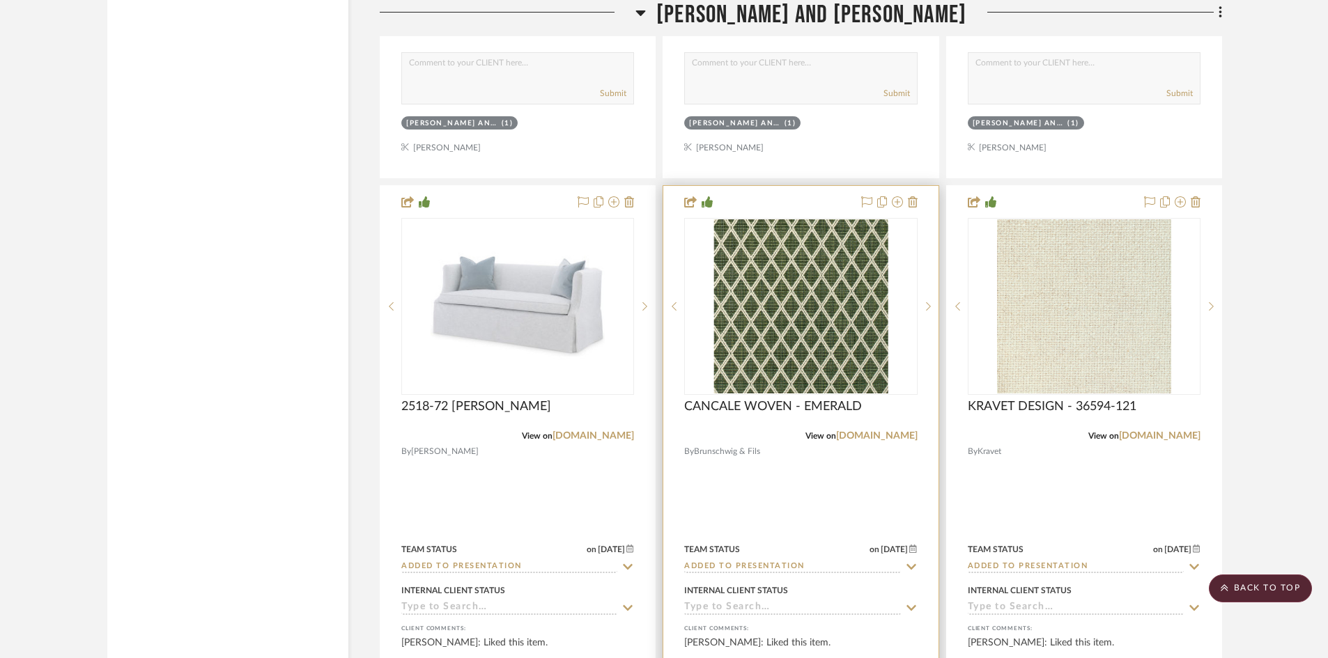
scroll to position [16686, 0]
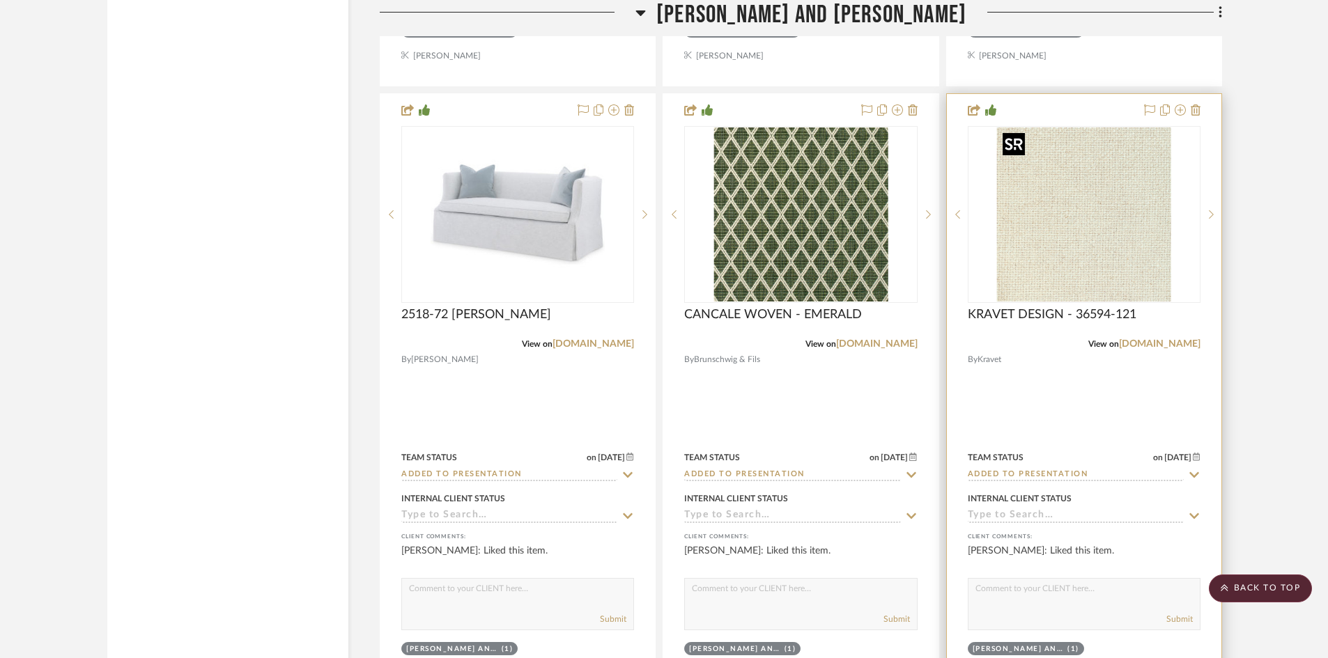
click at [1094, 240] on img "0" at bounding box center [1084, 215] width 174 height 174
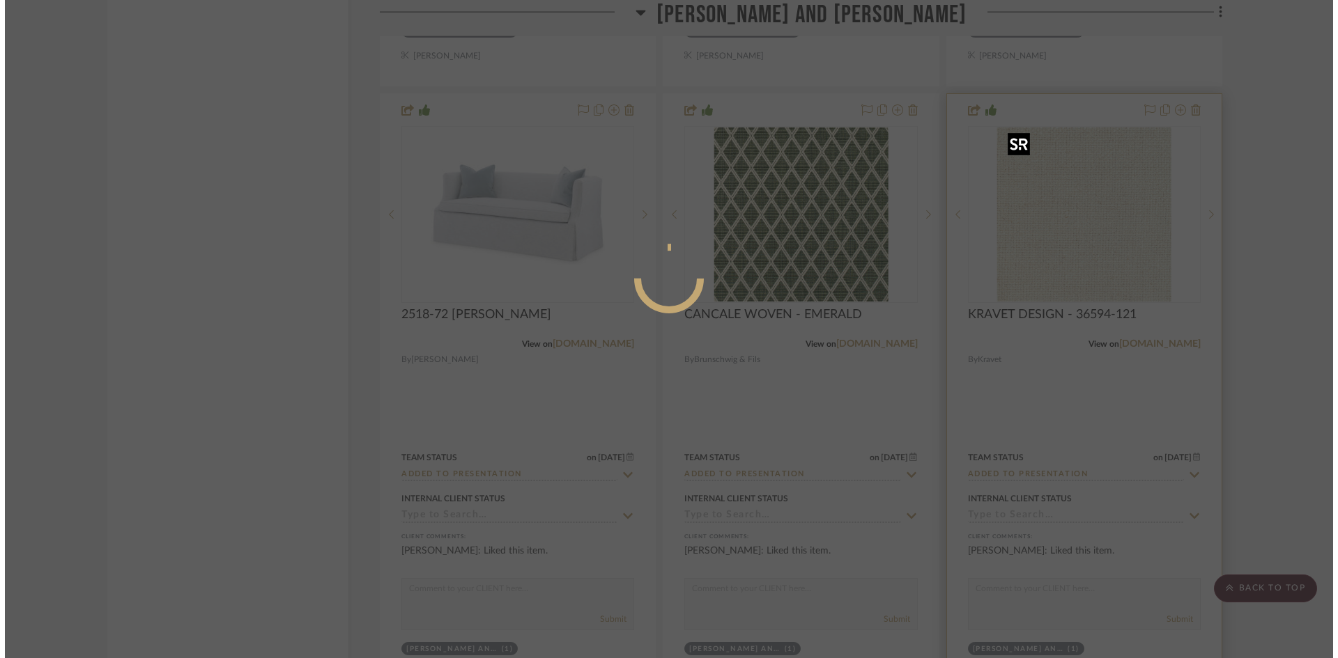
scroll to position [0, 0]
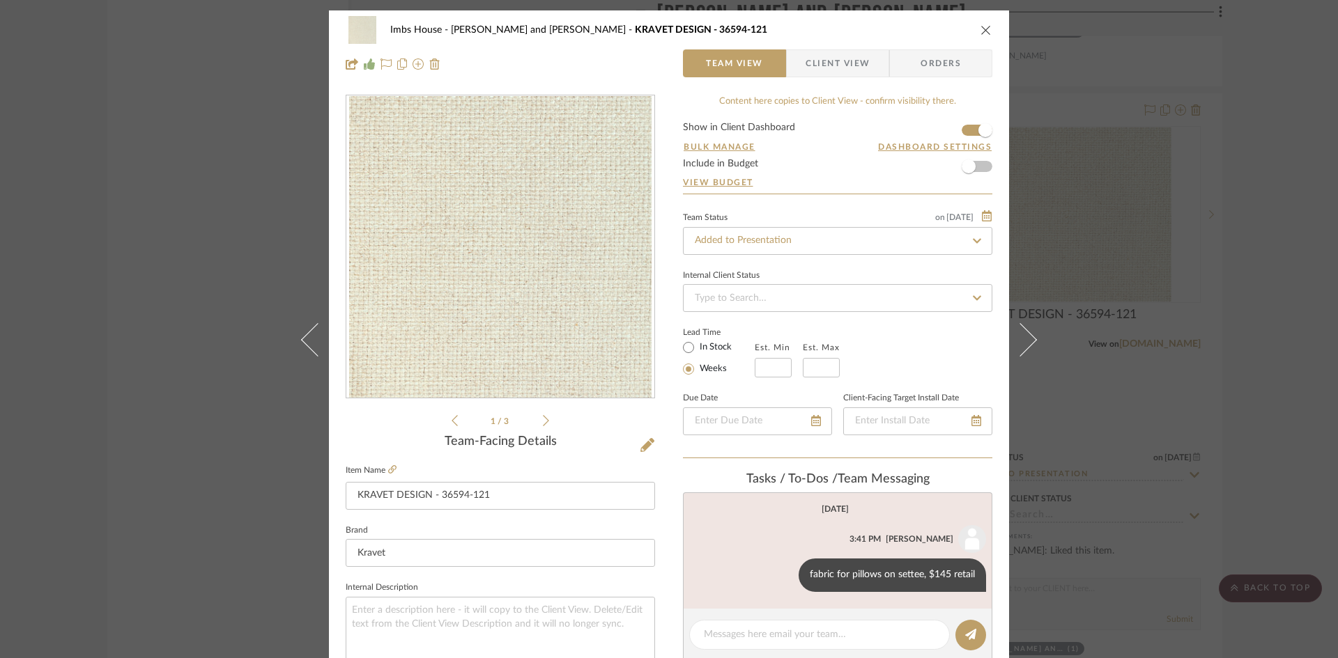
click at [984, 28] on icon "close" at bounding box center [985, 29] width 11 height 11
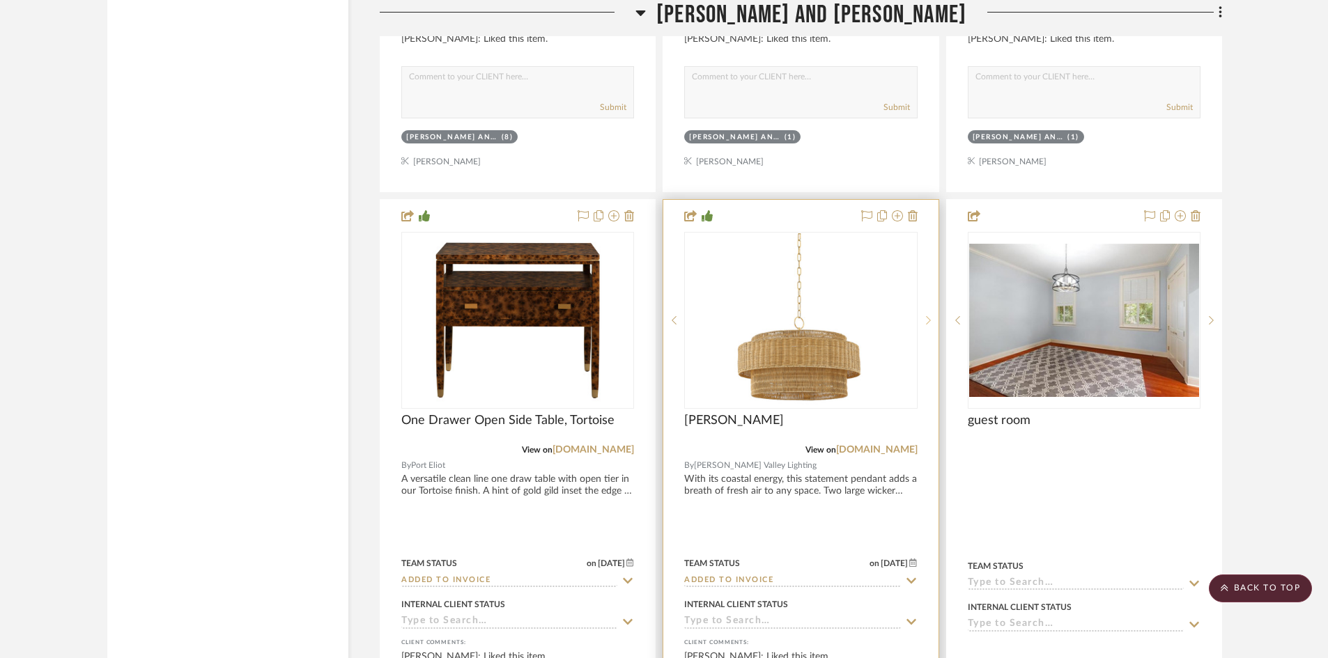
scroll to position [18428, 0]
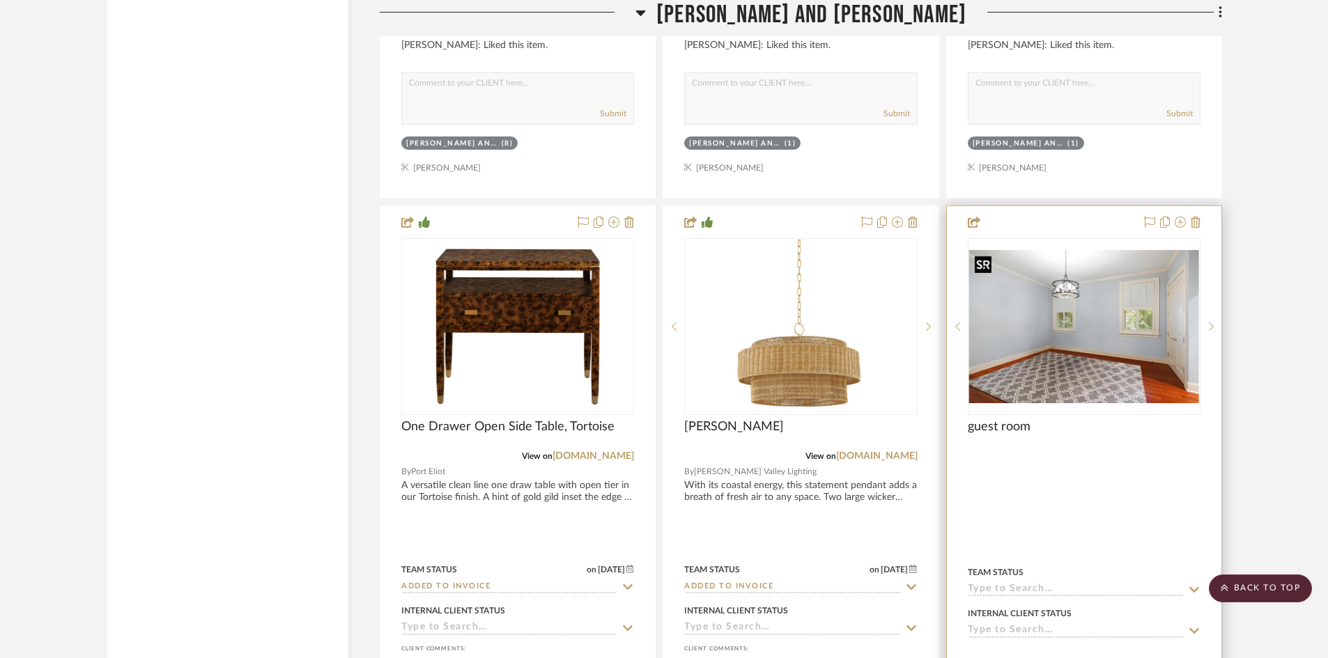
click at [0, 0] on img at bounding box center [0, 0] width 0 height 0
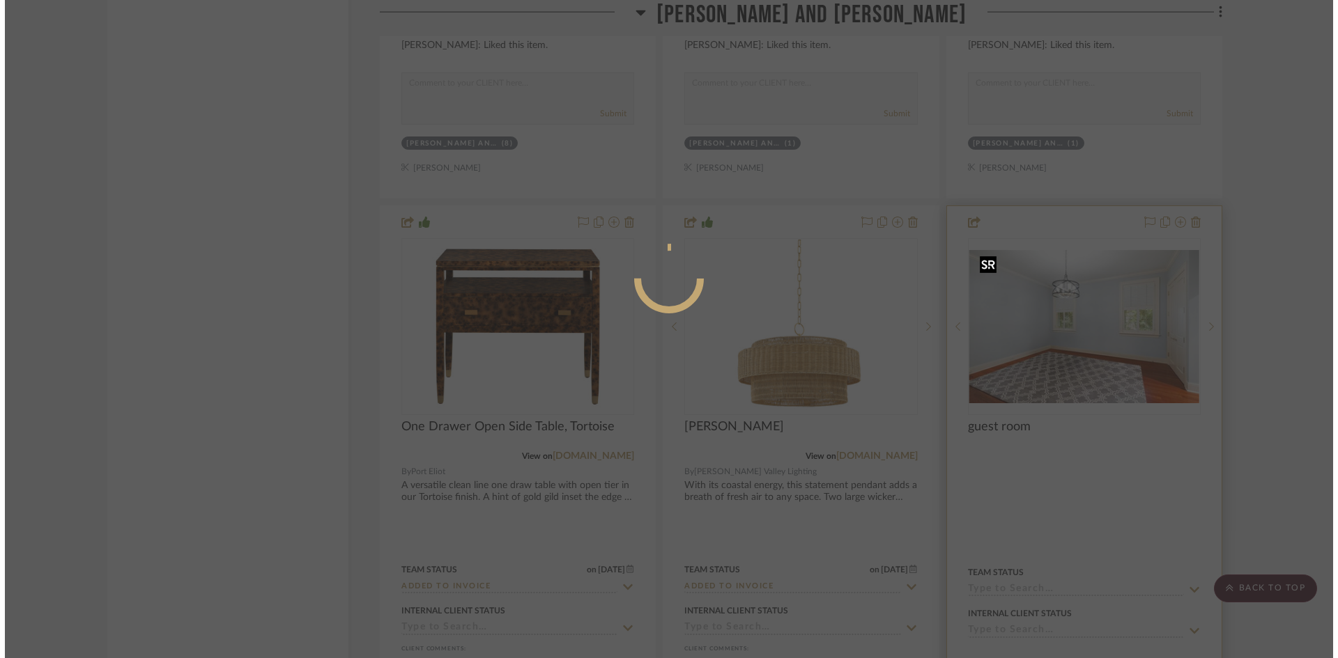
scroll to position [0, 0]
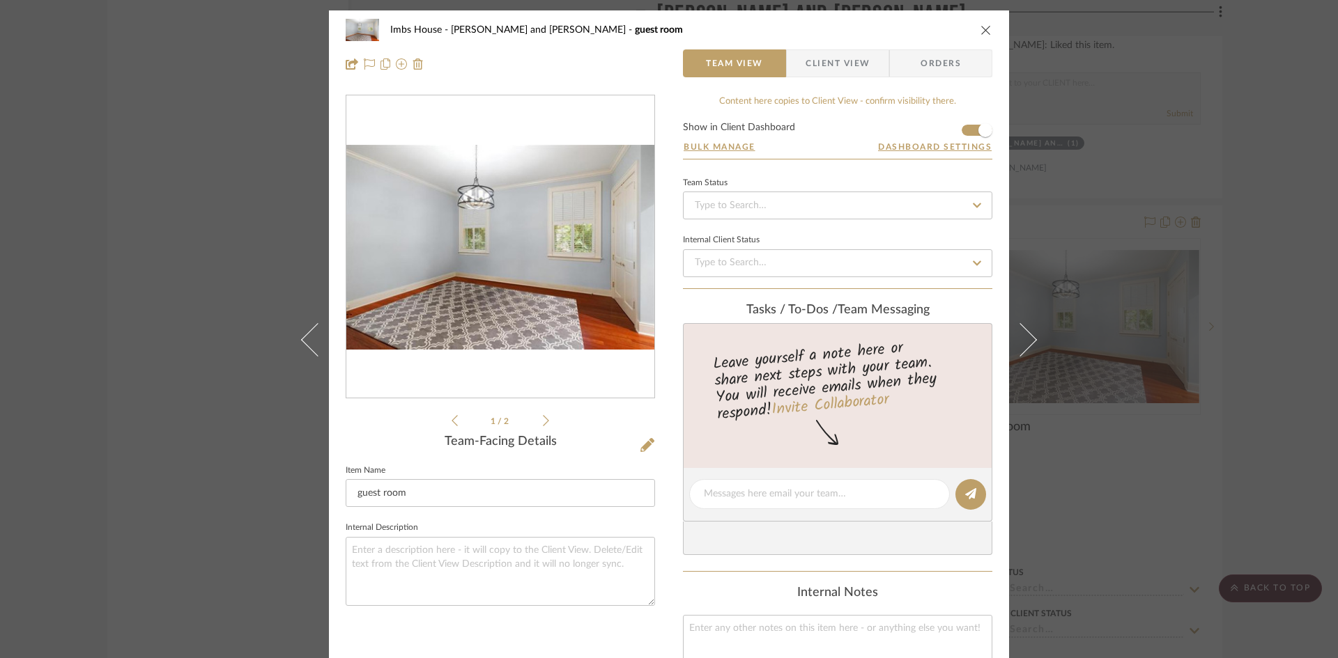
click at [543, 417] on icon at bounding box center [546, 421] width 6 height 13
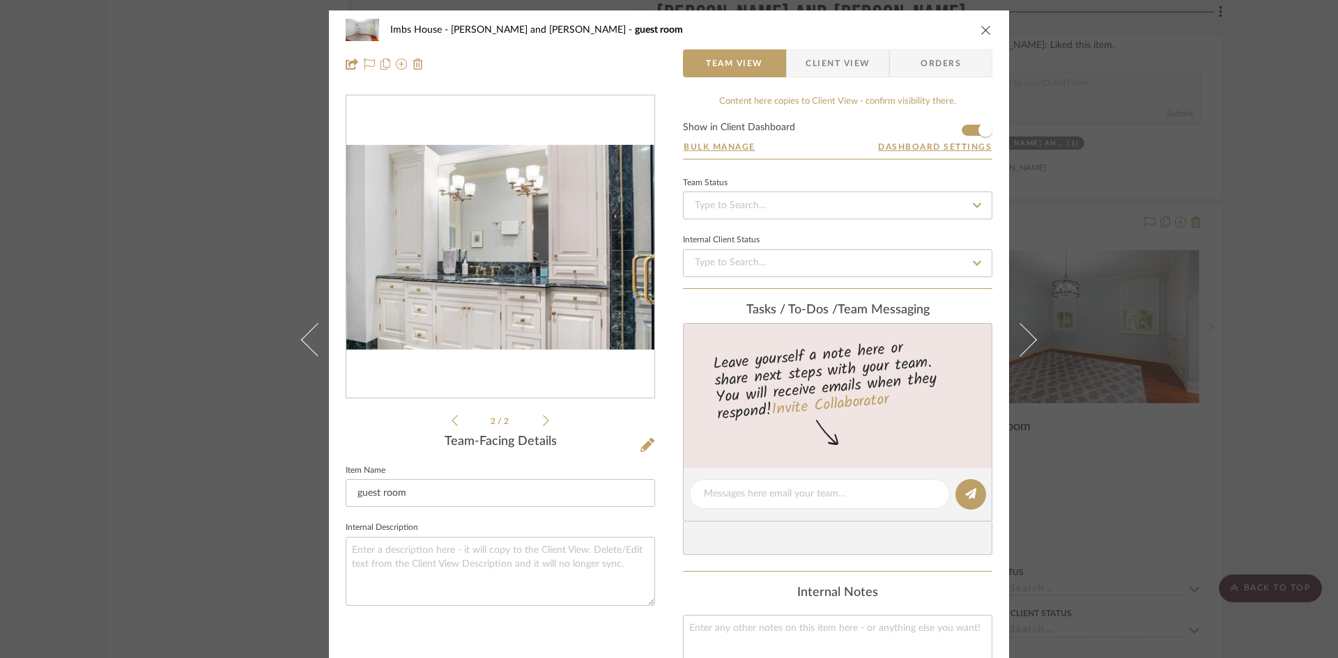
click at [982, 30] on icon "close" at bounding box center [985, 29] width 11 height 11
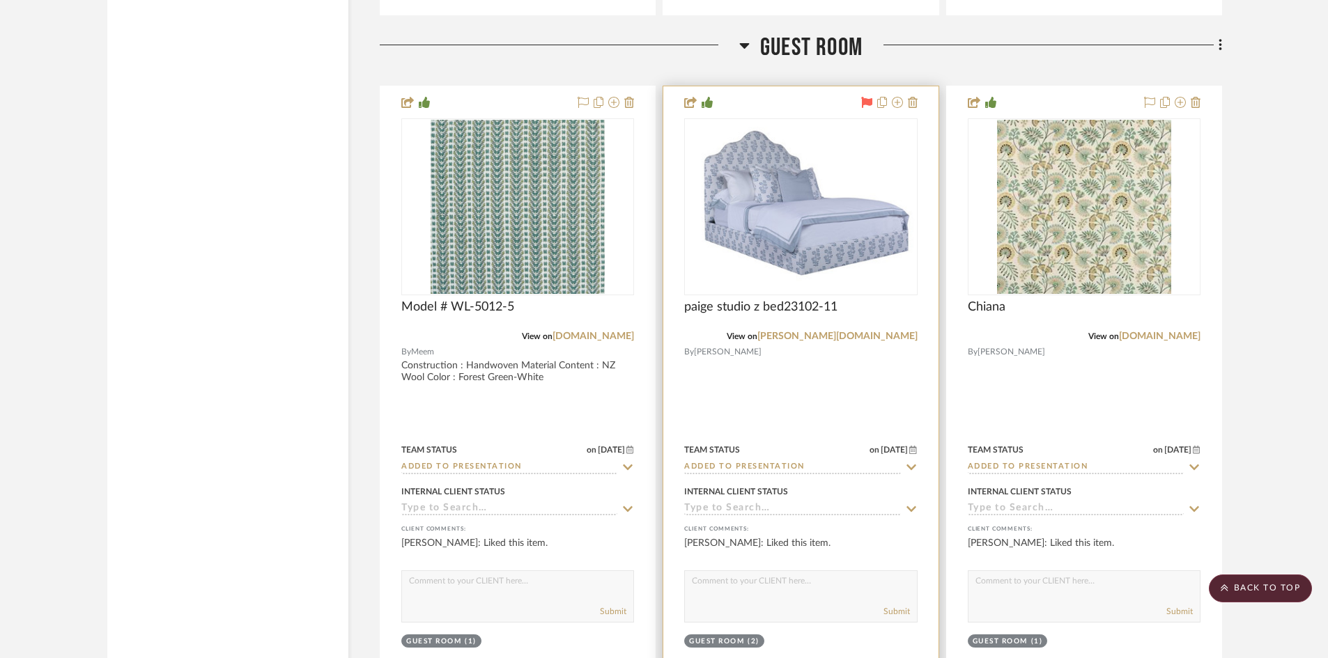
scroll to position [21285, 0]
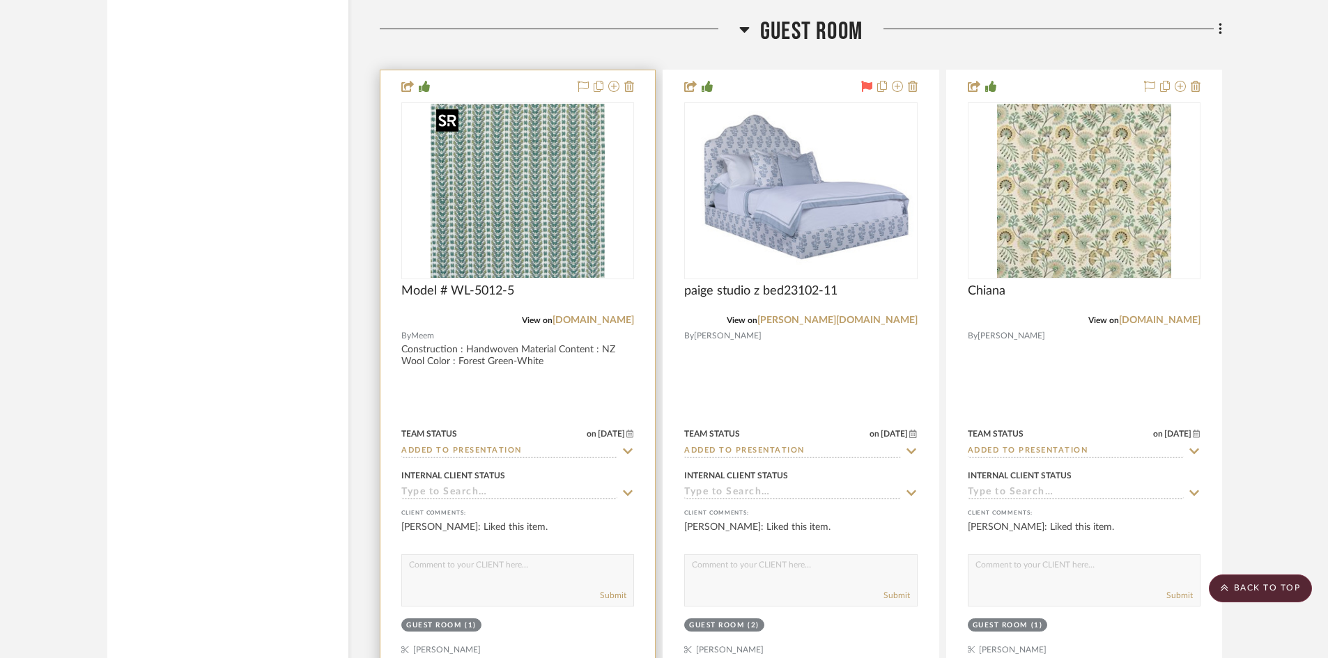
click at [525, 179] on img "0" at bounding box center [518, 191] width 174 height 174
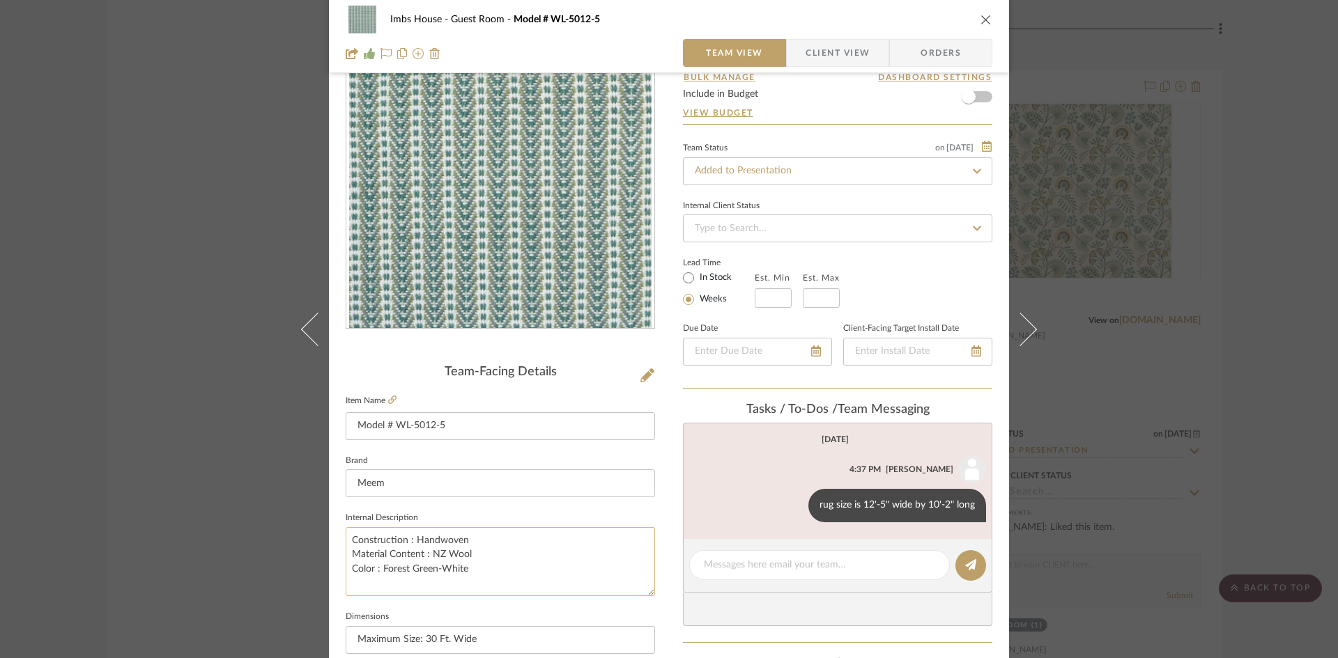
scroll to position [0, 0]
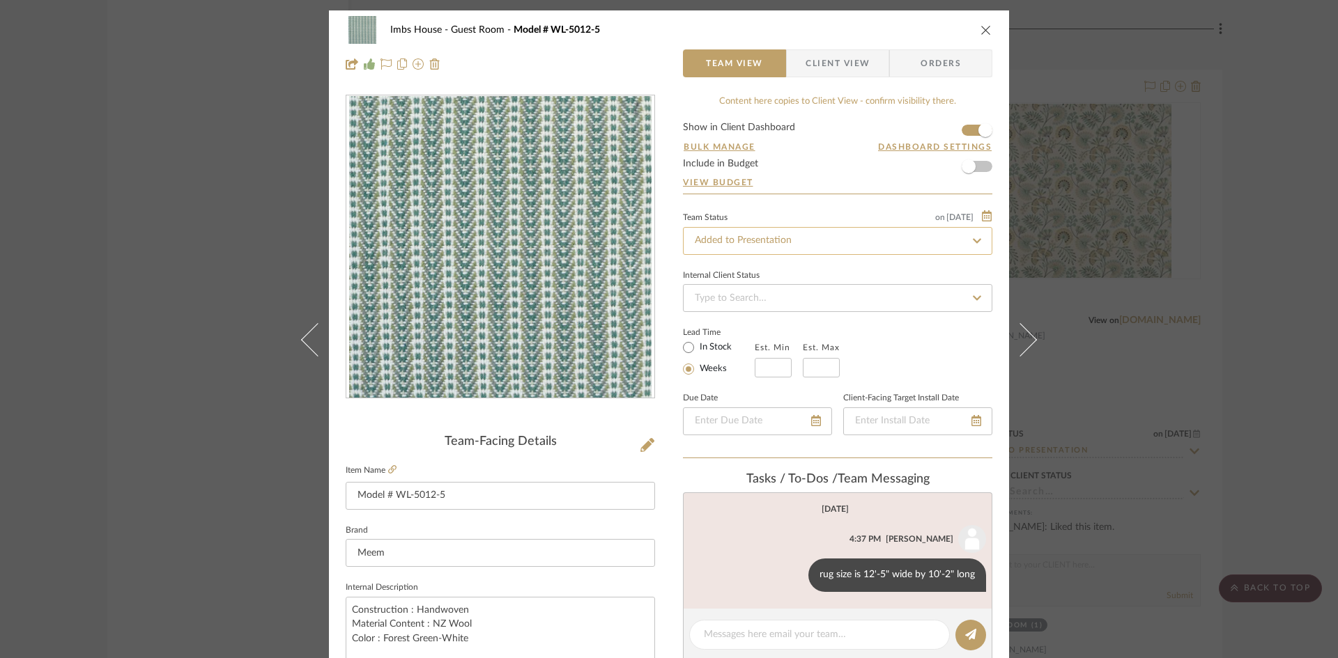
click at [824, 241] on input "Added to Presentation" at bounding box center [837, 241] width 309 height 28
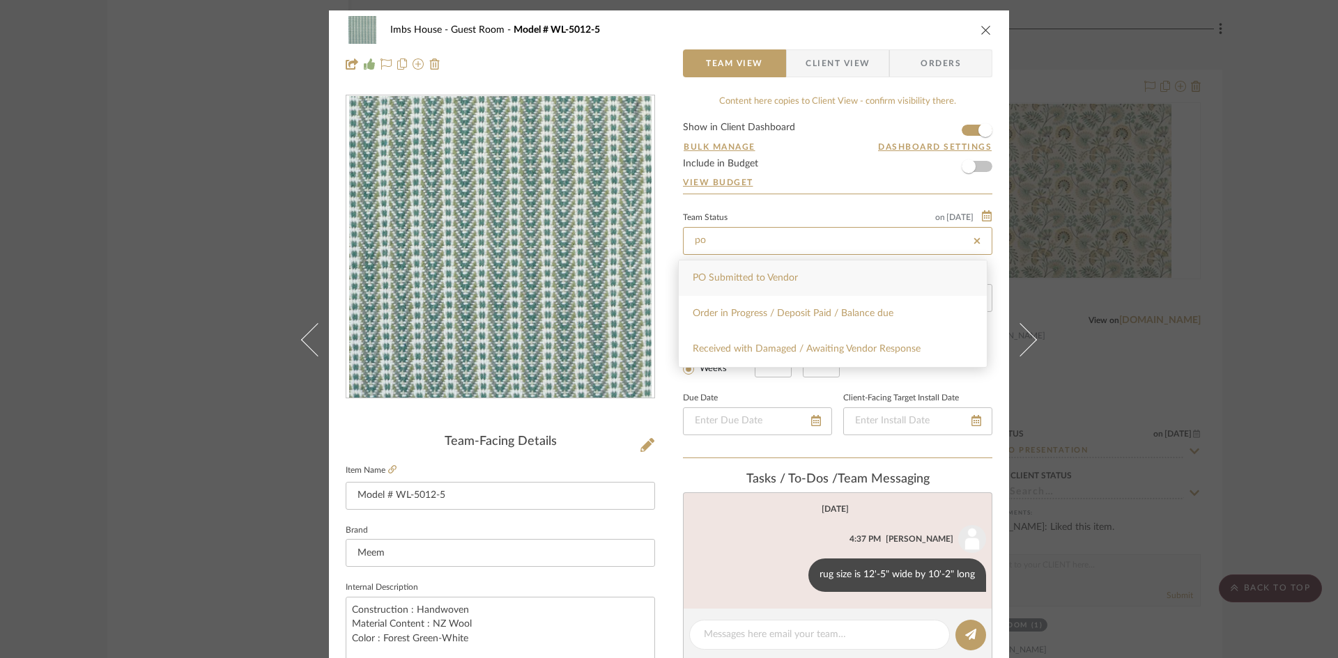
type input "po"
click at [803, 278] on div "PO Submitted to Vendor" at bounding box center [833, 279] width 308 height 36
type input "[DATE]"
type input "PO Submitted to Vendor"
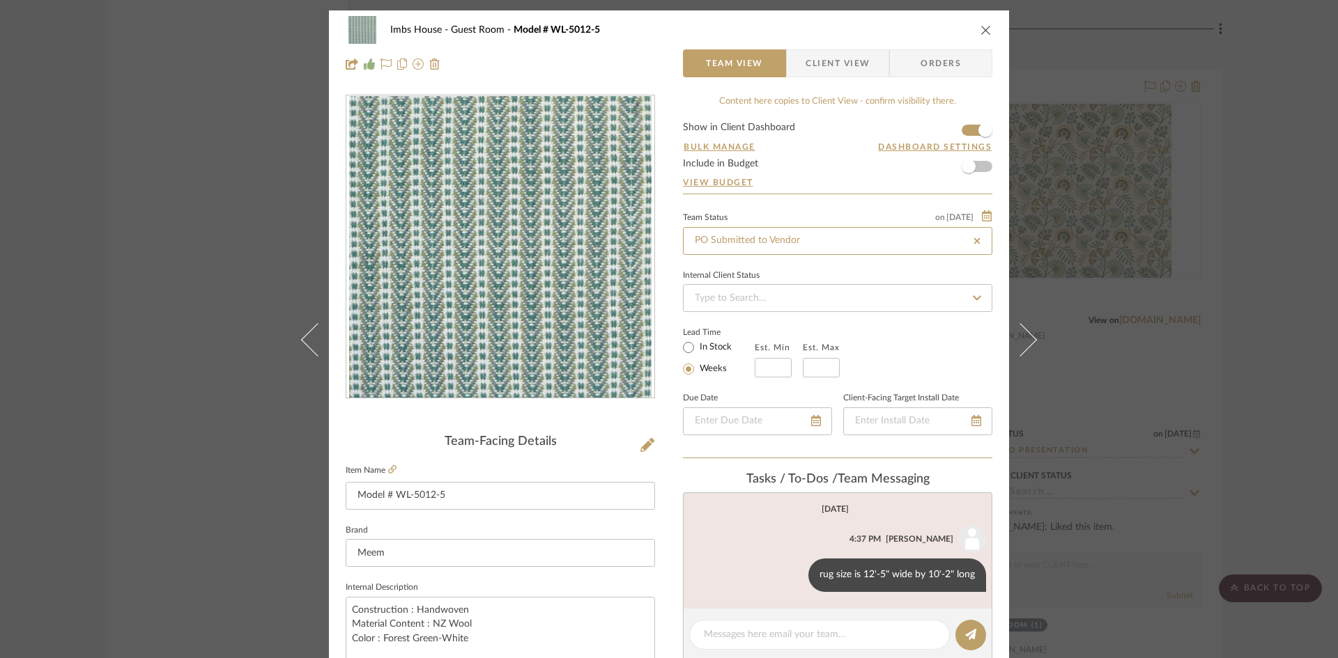
type input "[DATE]"
type input "PO Submitted to Vendor"
click at [980, 26] on icon "close" at bounding box center [985, 29] width 11 height 11
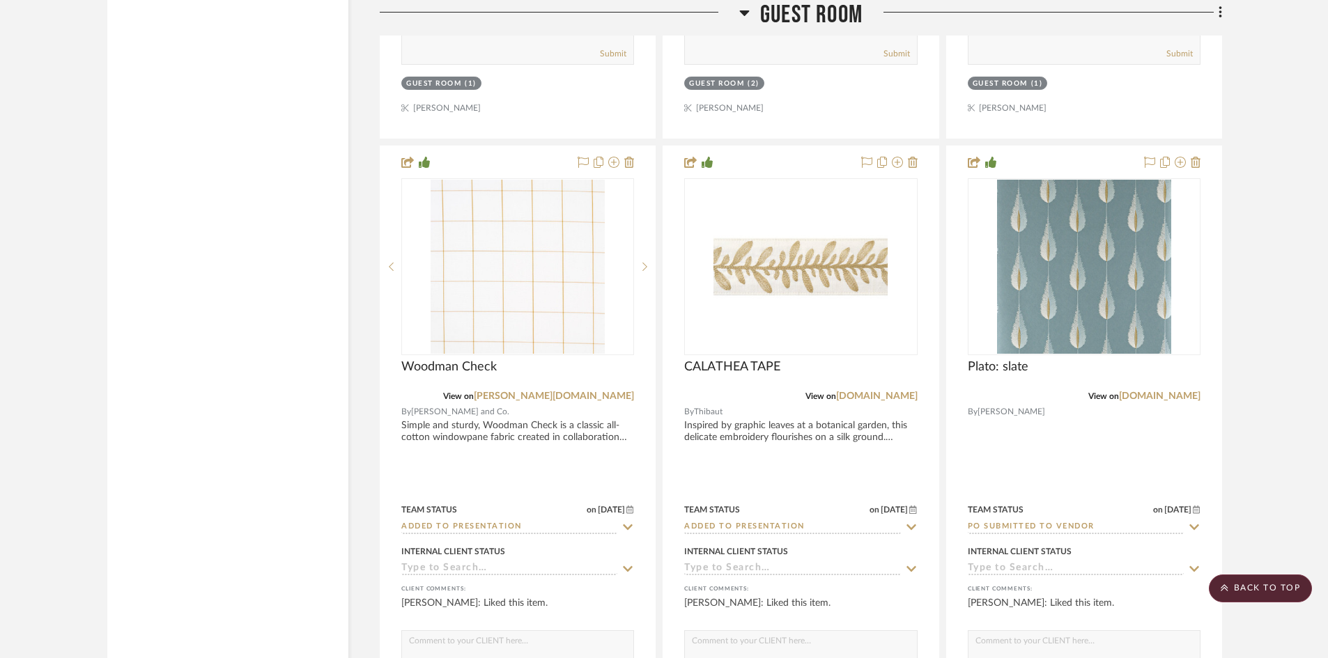
scroll to position [21809, 0]
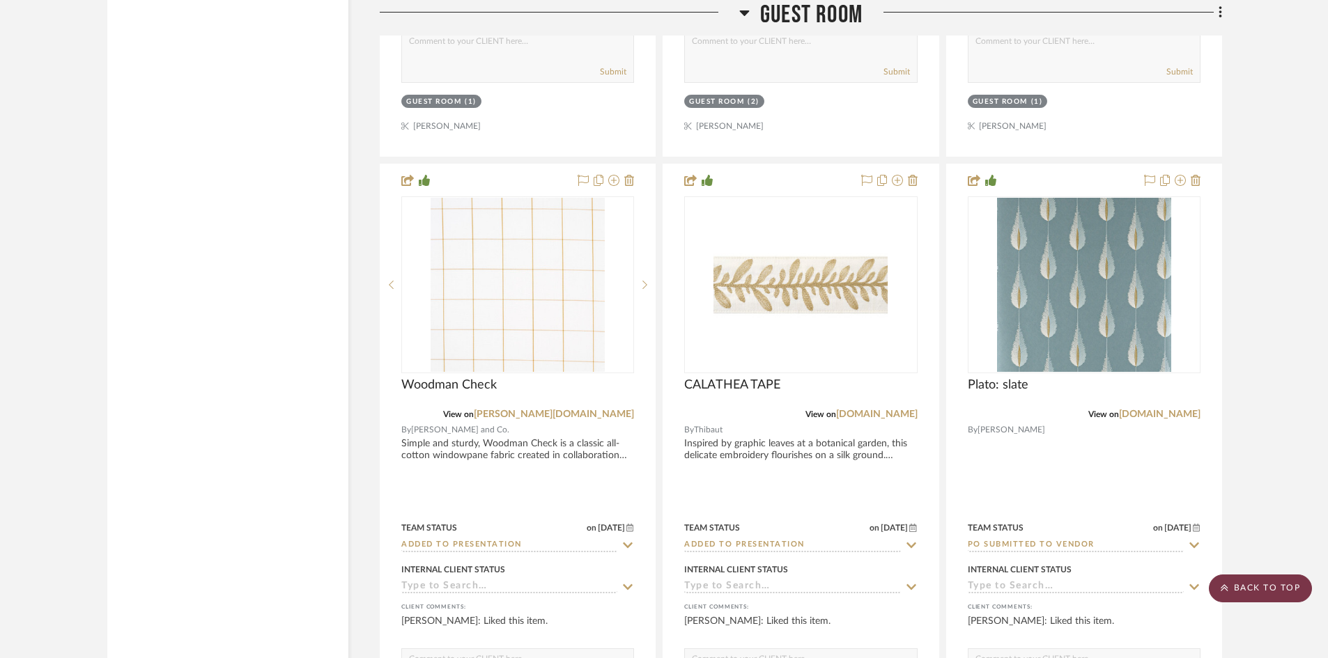
click at [1279, 587] on scroll-to-top-button "BACK TO TOP" at bounding box center [1260, 589] width 103 height 28
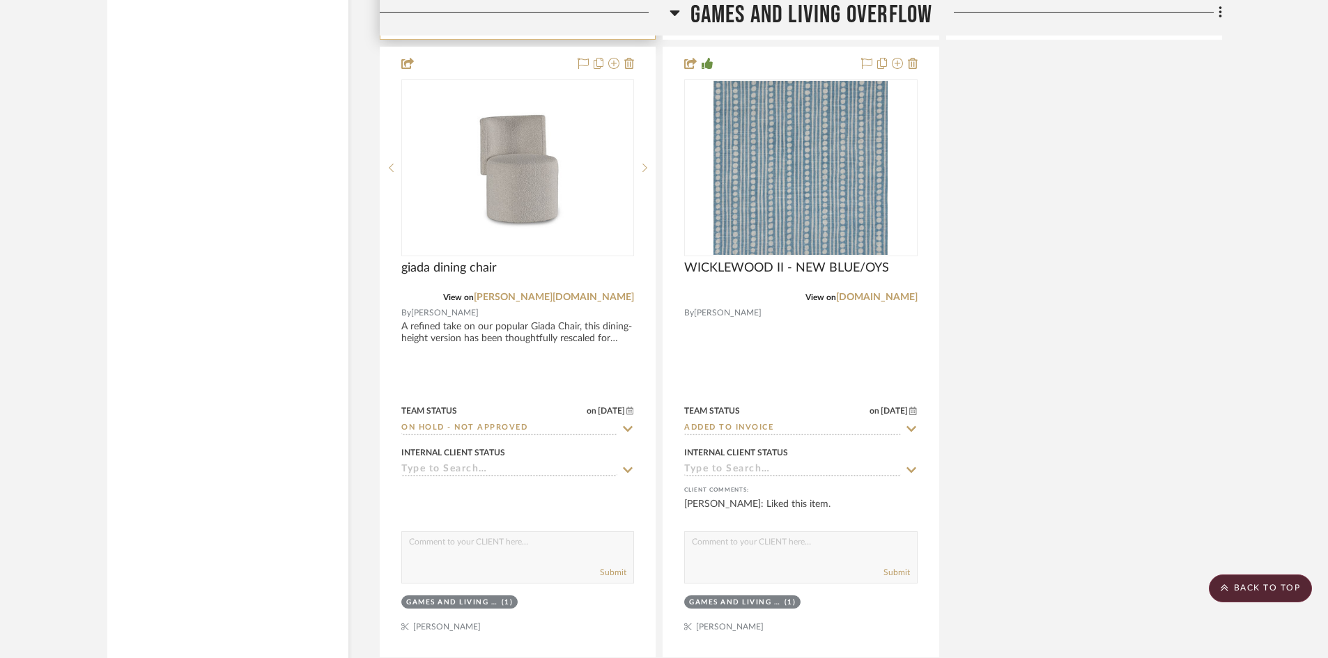
scroll to position [6410, 0]
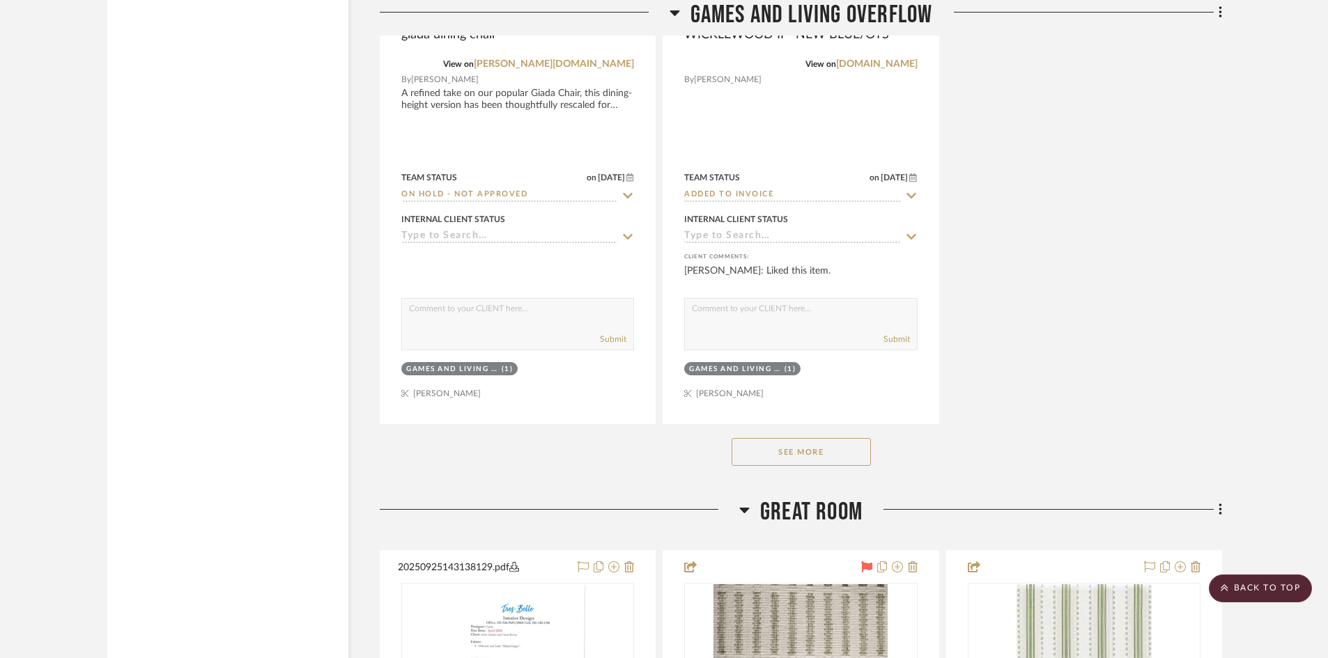
click at [765, 447] on button "See More" at bounding box center [801, 452] width 139 height 28
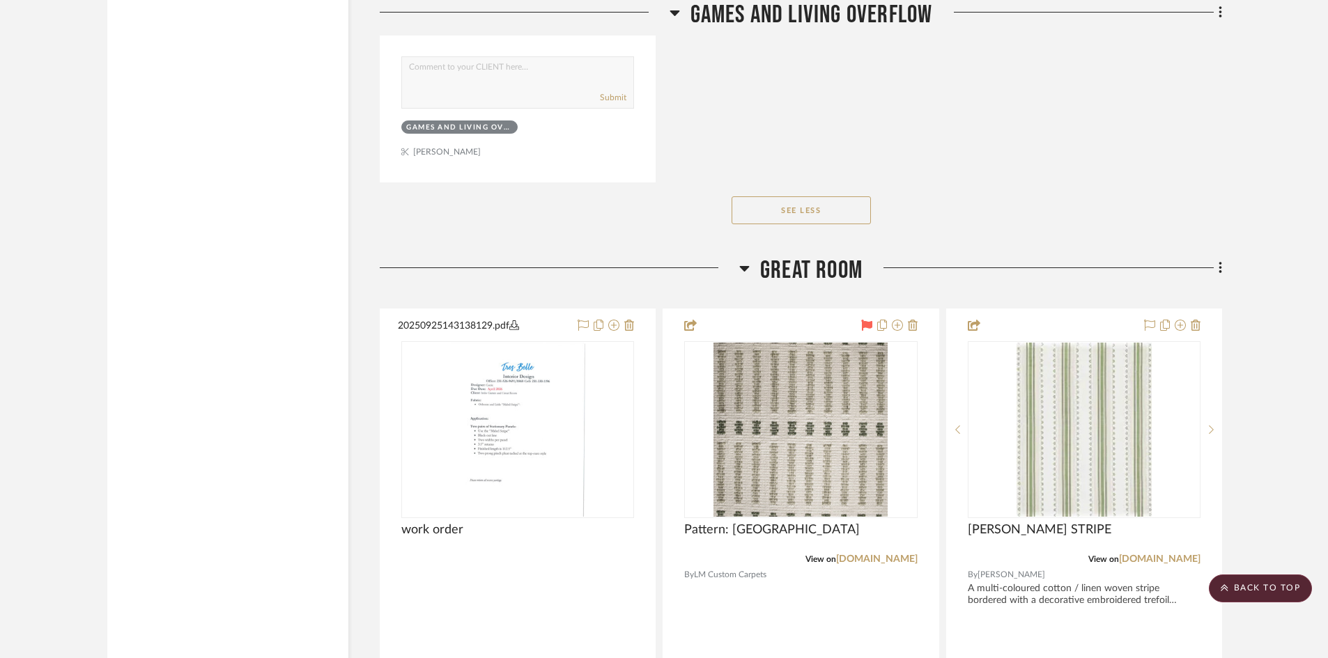
scroll to position [7873, 0]
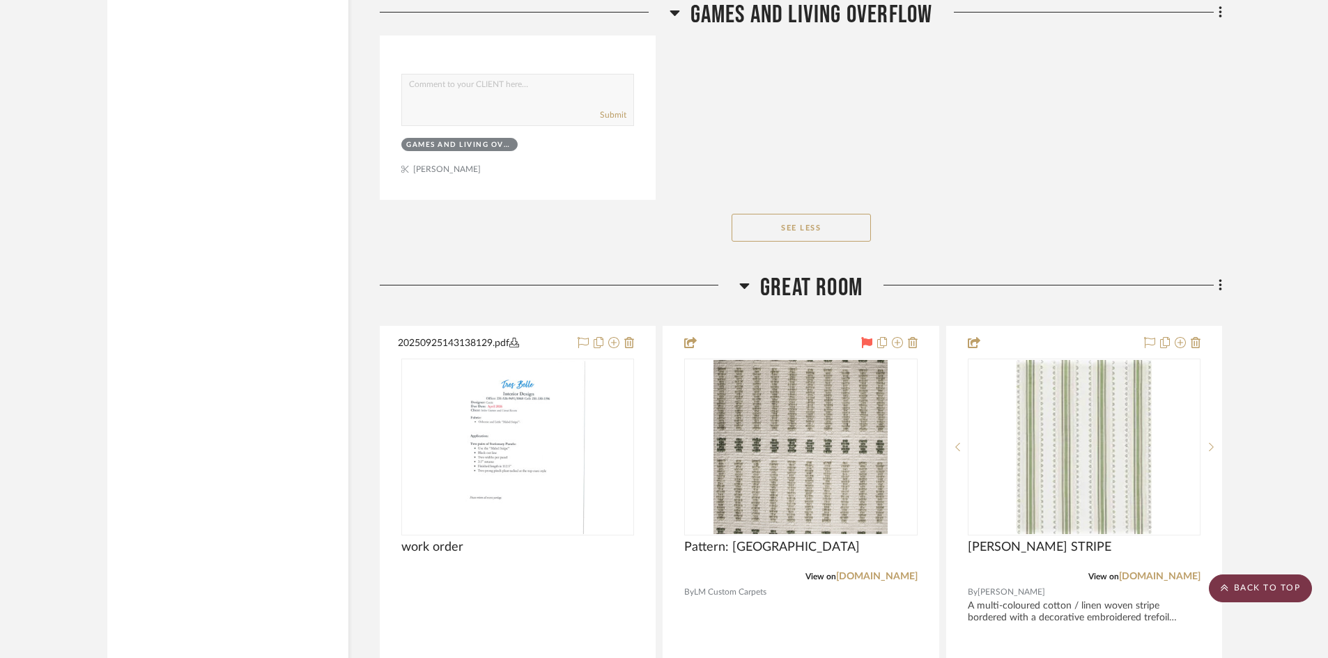
click at [1281, 590] on scroll-to-top-button "BACK TO TOP" at bounding box center [1260, 589] width 103 height 28
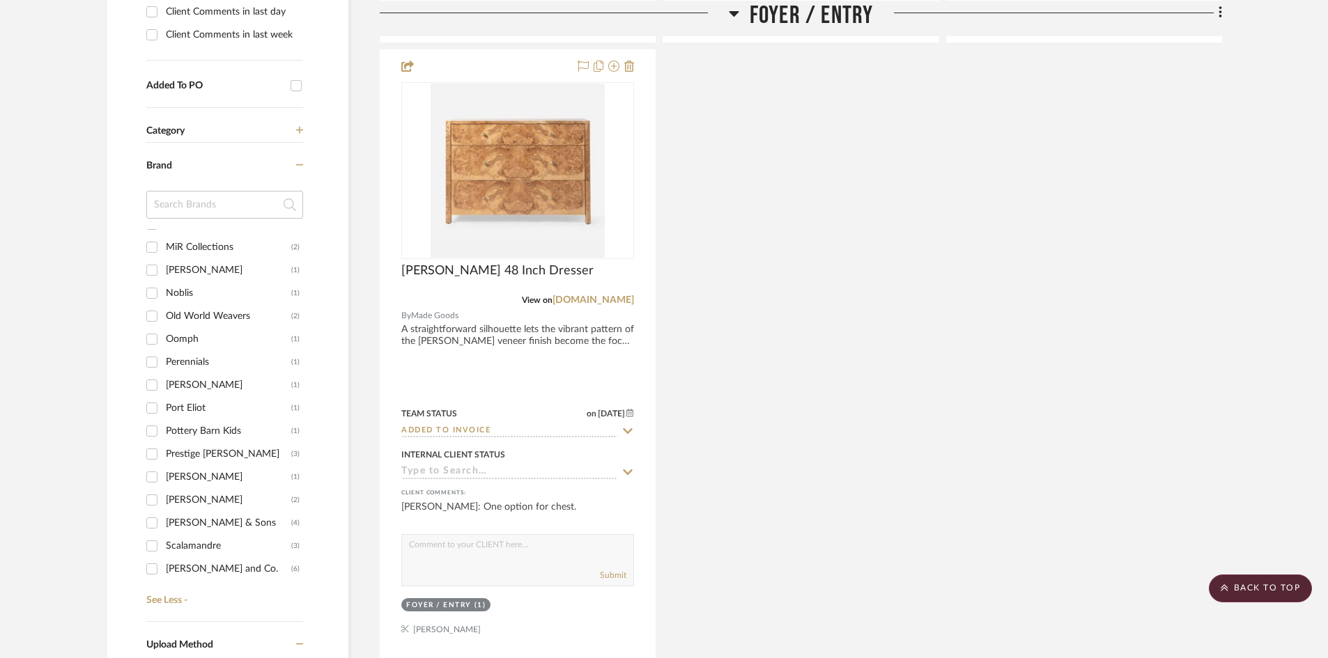
scroll to position [727, 0]
click at [149, 435] on input "Prestige [PERSON_NAME] (3)" at bounding box center [152, 433] width 22 height 22
checkbox input "true"
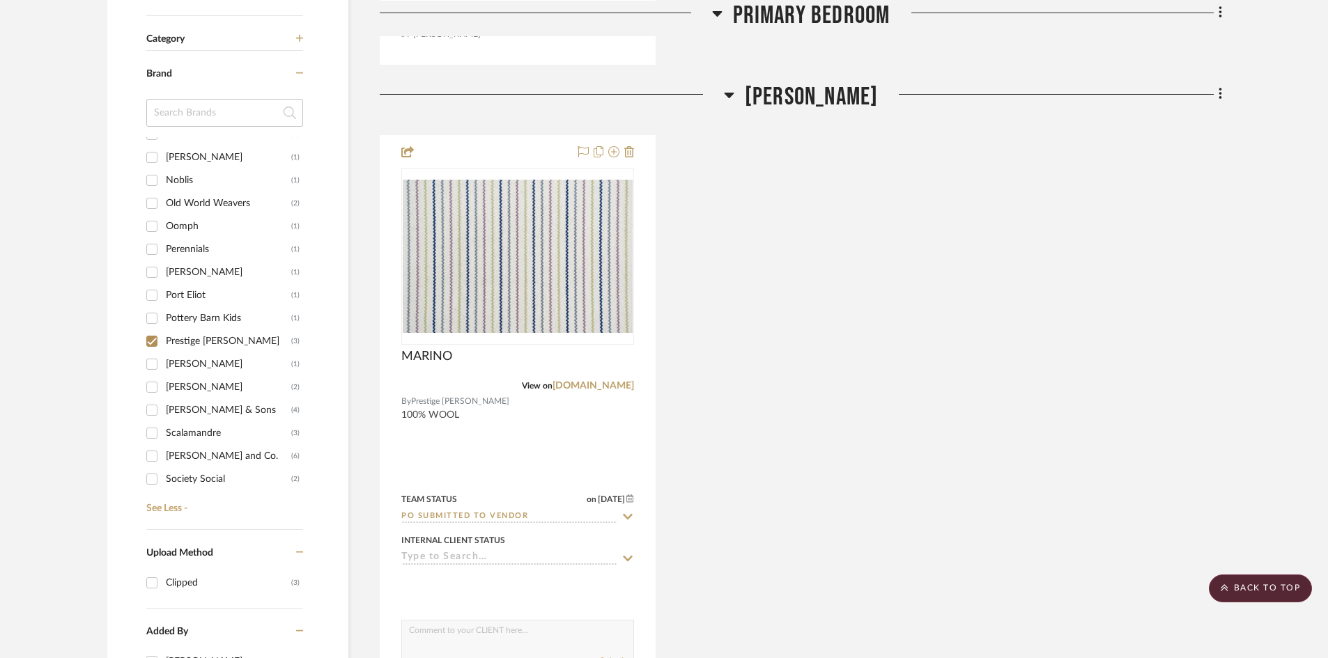
scroll to position [883, 0]
